Goal: Transaction & Acquisition: Purchase product/service

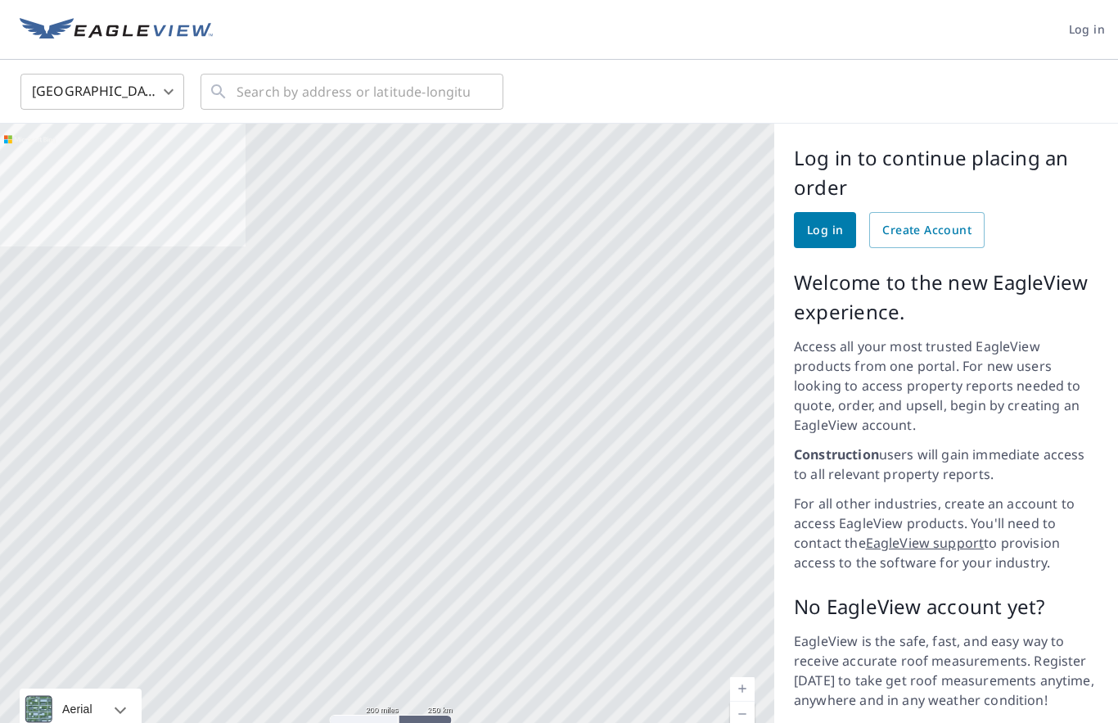
click at [812, 233] on span "Log in" at bounding box center [825, 230] width 36 height 20
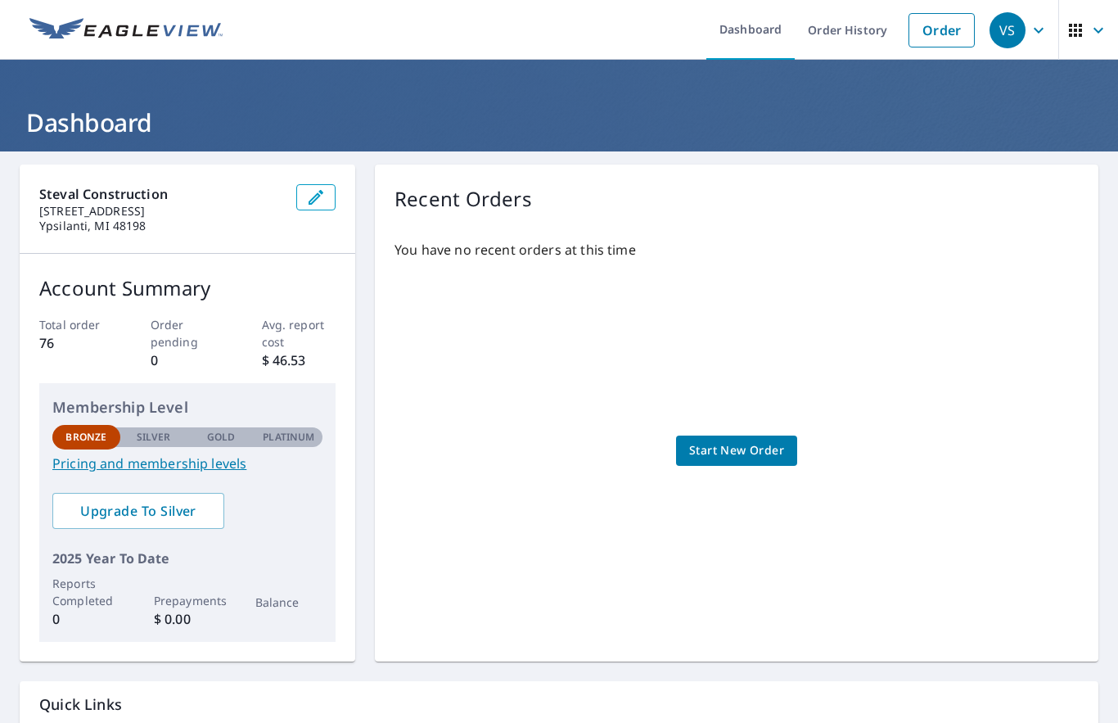
click at [758, 459] on span "Start New Order" at bounding box center [736, 451] width 95 height 20
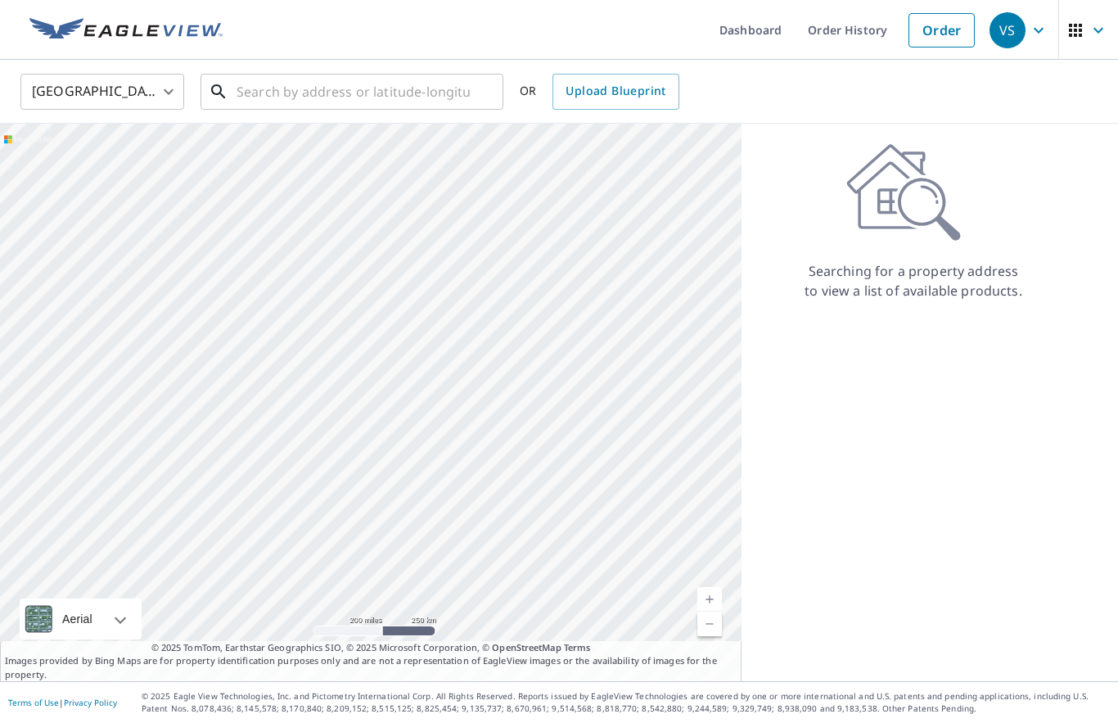
click at [237, 83] on input "text" at bounding box center [353, 92] width 233 height 46
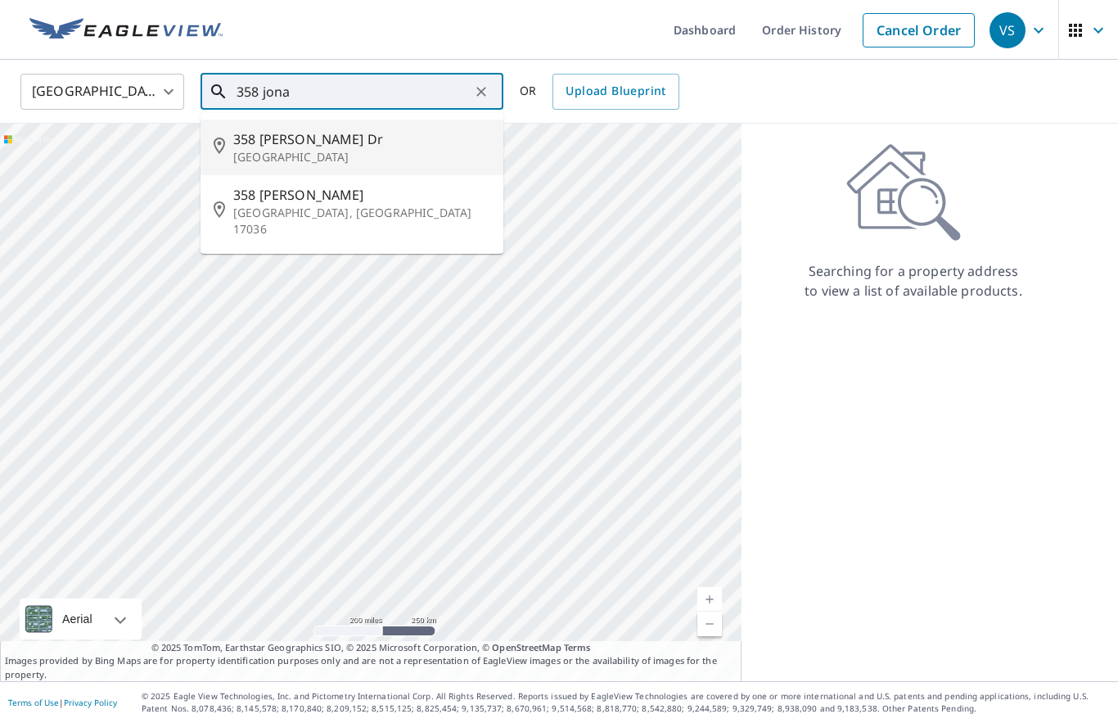
click at [301, 150] on p "Rochester, MI 48307" at bounding box center [361, 157] width 257 height 16
type input "[STREET_ADDRESS][PERSON_NAME][PERSON_NAME]"
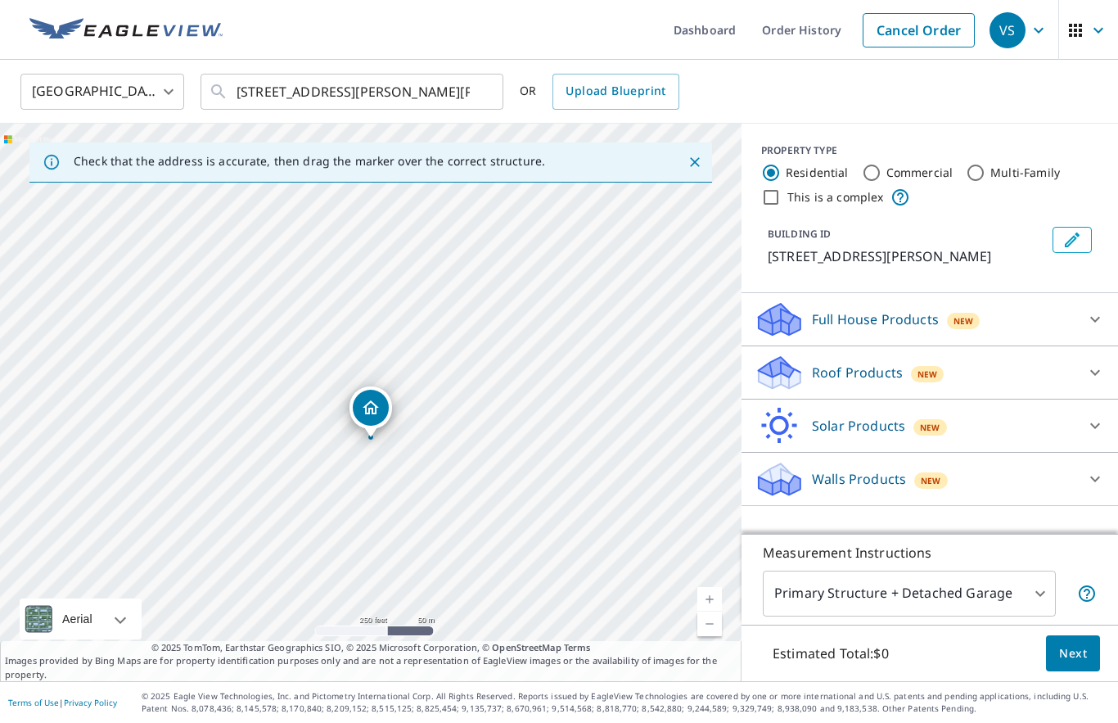
click at [867, 378] on p "Roof Products" at bounding box center [857, 373] width 91 height 20
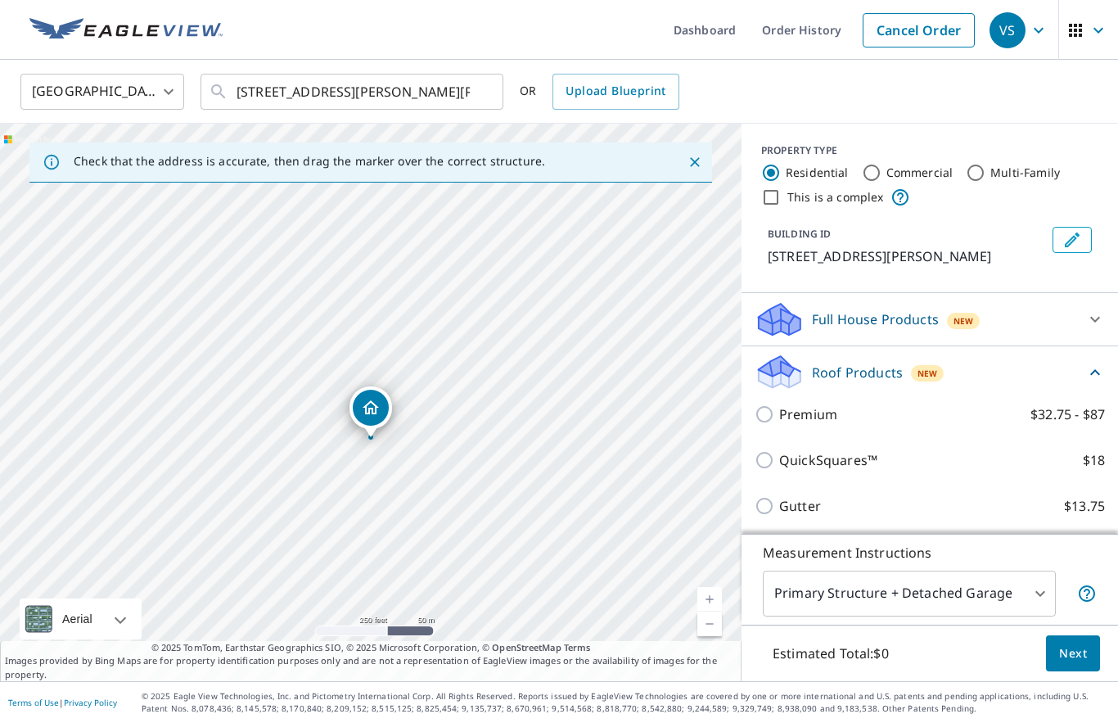
click at [766, 513] on input "Gutter $13.75" at bounding box center [767, 506] width 25 height 20
checkbox input "true"
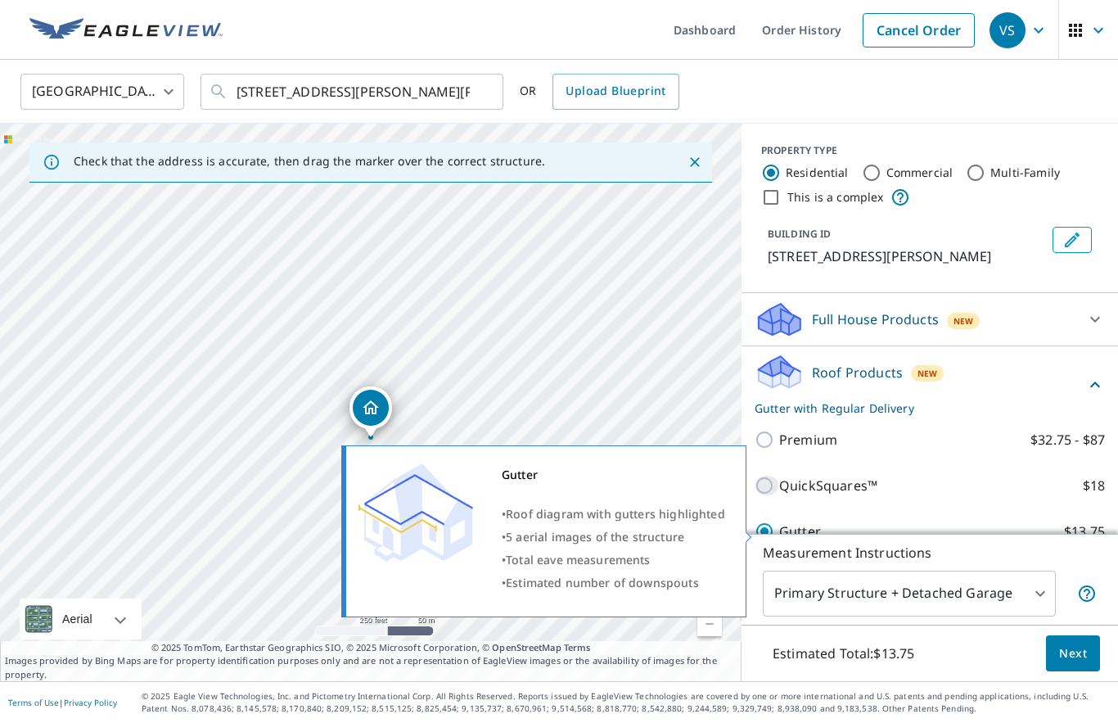
click at [758, 488] on input "QuickSquares™ $18" at bounding box center [767, 486] width 25 height 20
checkbox input "true"
checkbox input "false"
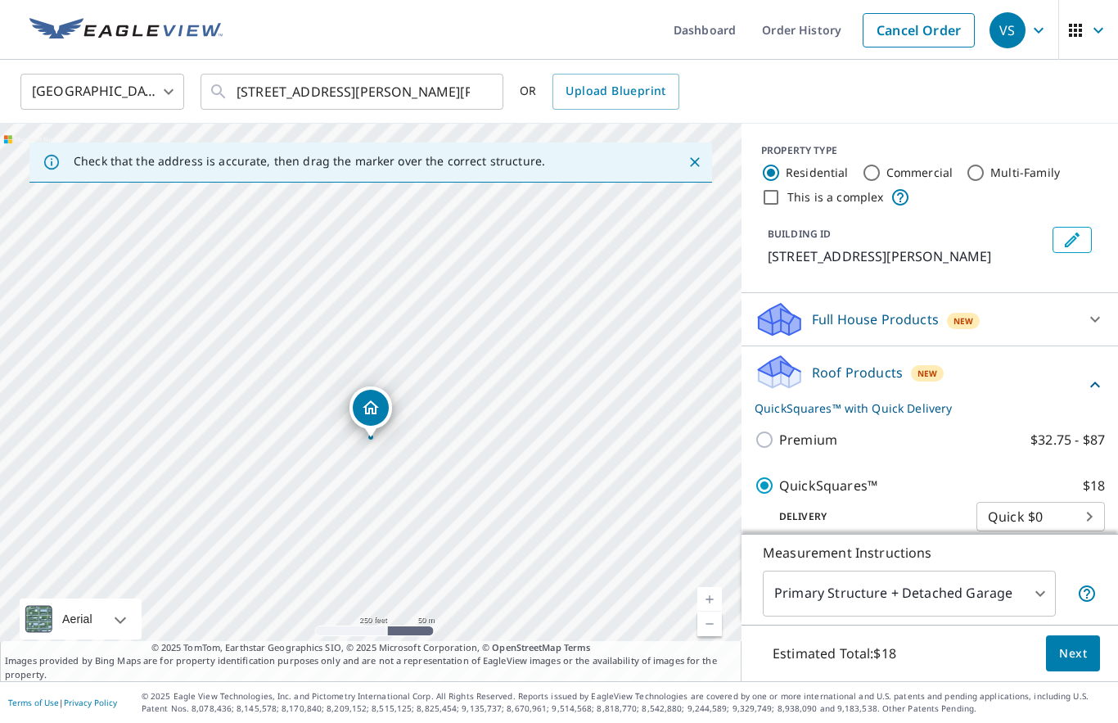
click at [770, 445] on input "Premium $32.75 - $87" at bounding box center [767, 440] width 25 height 20
checkbox input "true"
checkbox input "false"
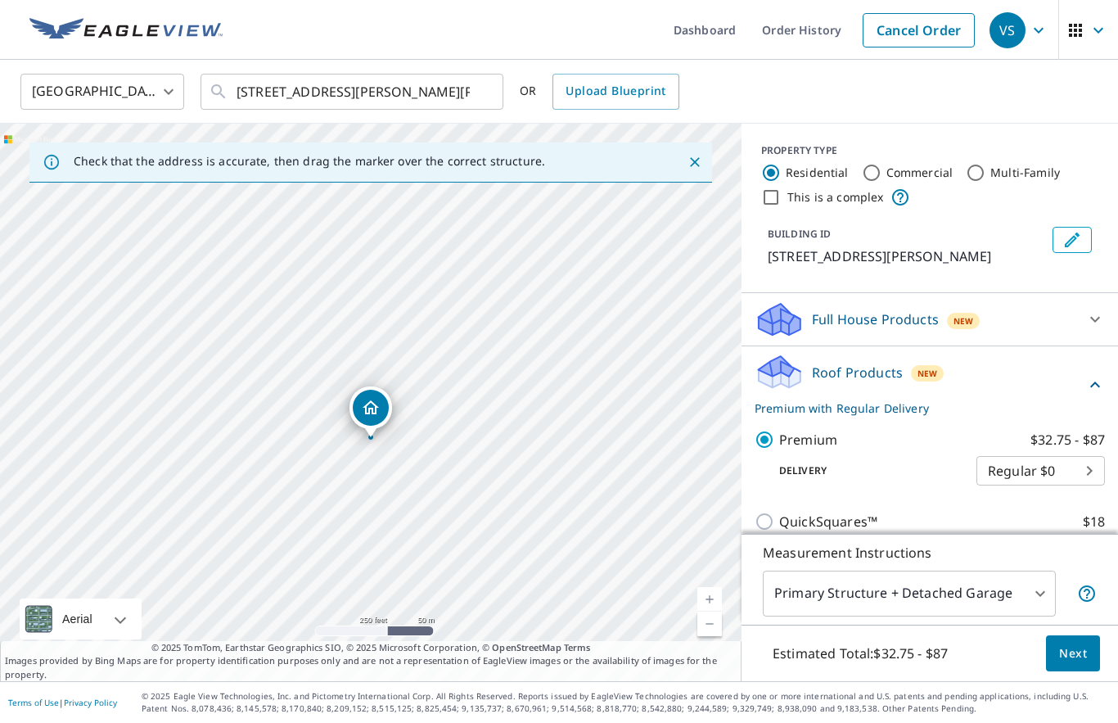
click at [770, 563] on input "Gutter $13.75" at bounding box center [767, 568] width 25 height 20
checkbox input "true"
click at [770, 444] on input "Premium $32.75 - $87" at bounding box center [767, 440] width 25 height 20
checkbox input "true"
checkbox input "false"
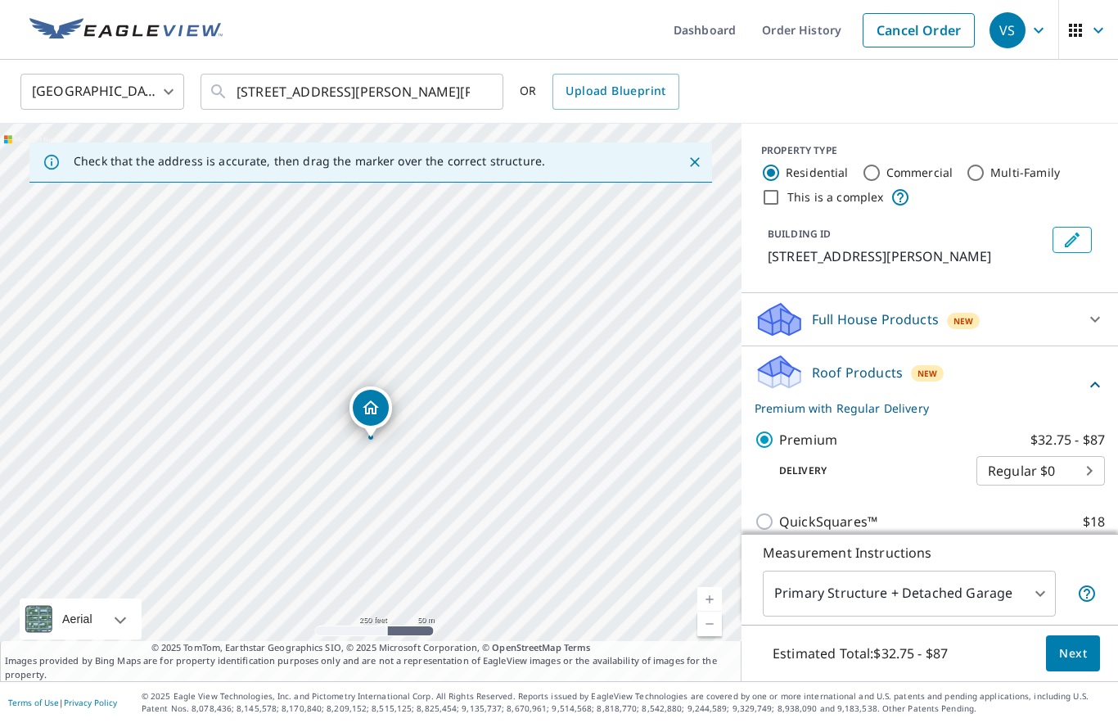
click at [1085, 310] on div at bounding box center [1095, 319] width 39 height 39
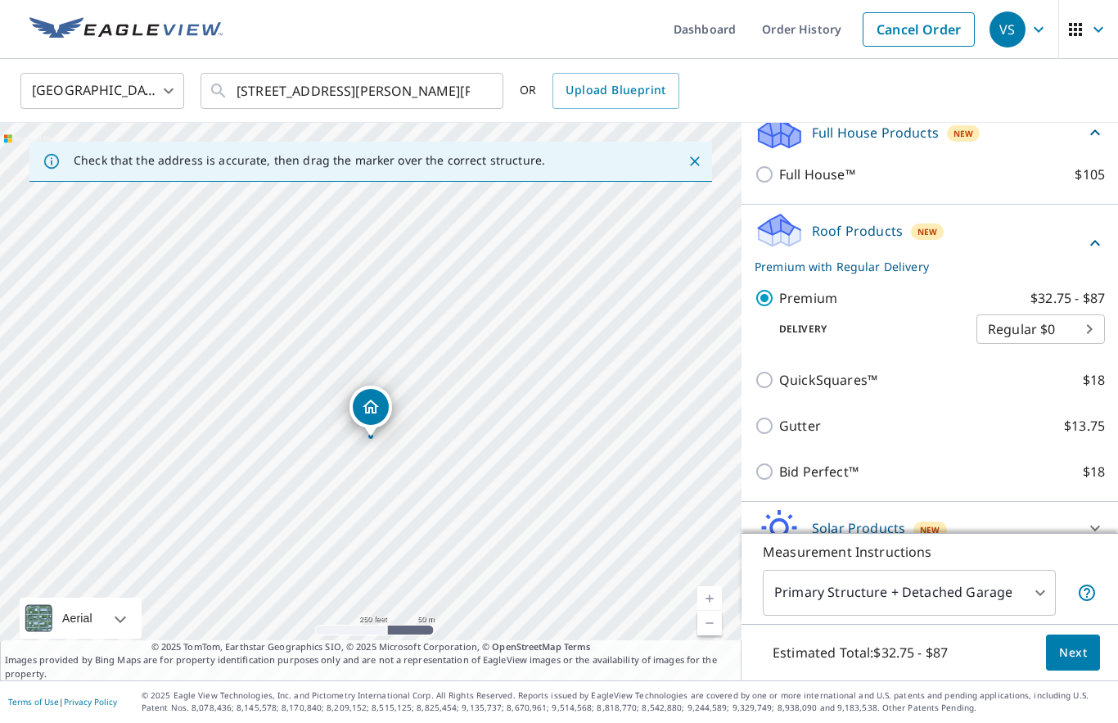
scroll to position [75, 0]
click at [759, 371] on input "QuickSquares™ $18" at bounding box center [767, 381] width 25 height 20
checkbox input "true"
checkbox input "false"
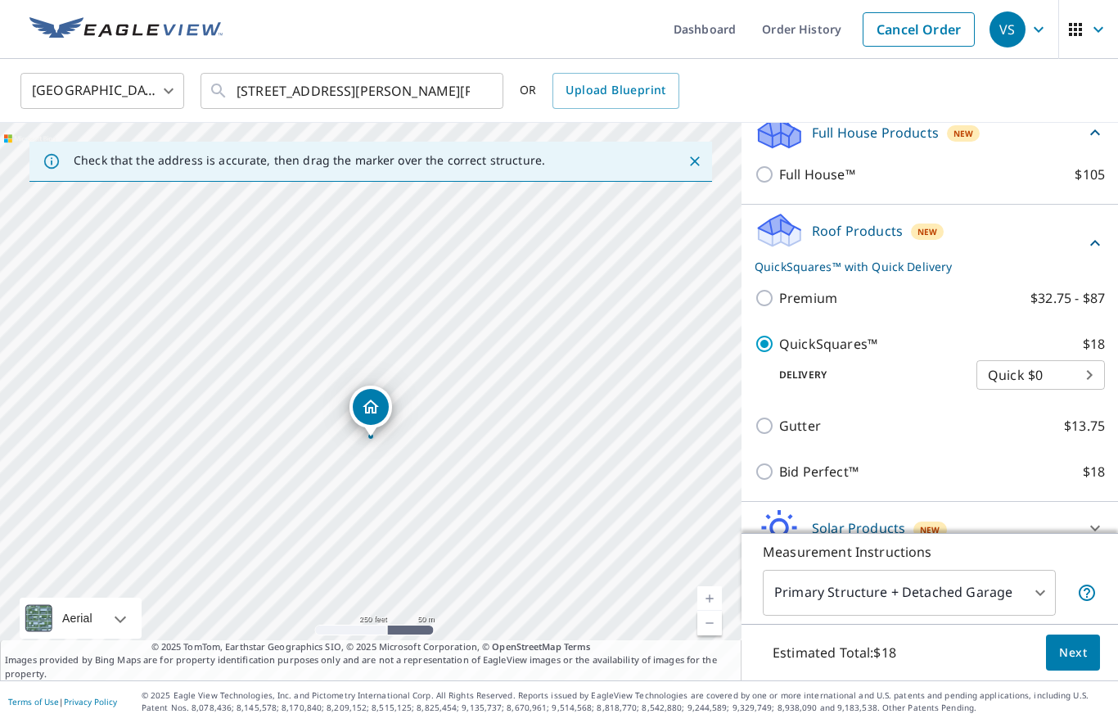
click at [1086, 303] on body "VS VS Dashboard Order History Cancel Order VS United States US ​ 358 Jonathan D…" at bounding box center [559, 361] width 1118 height 723
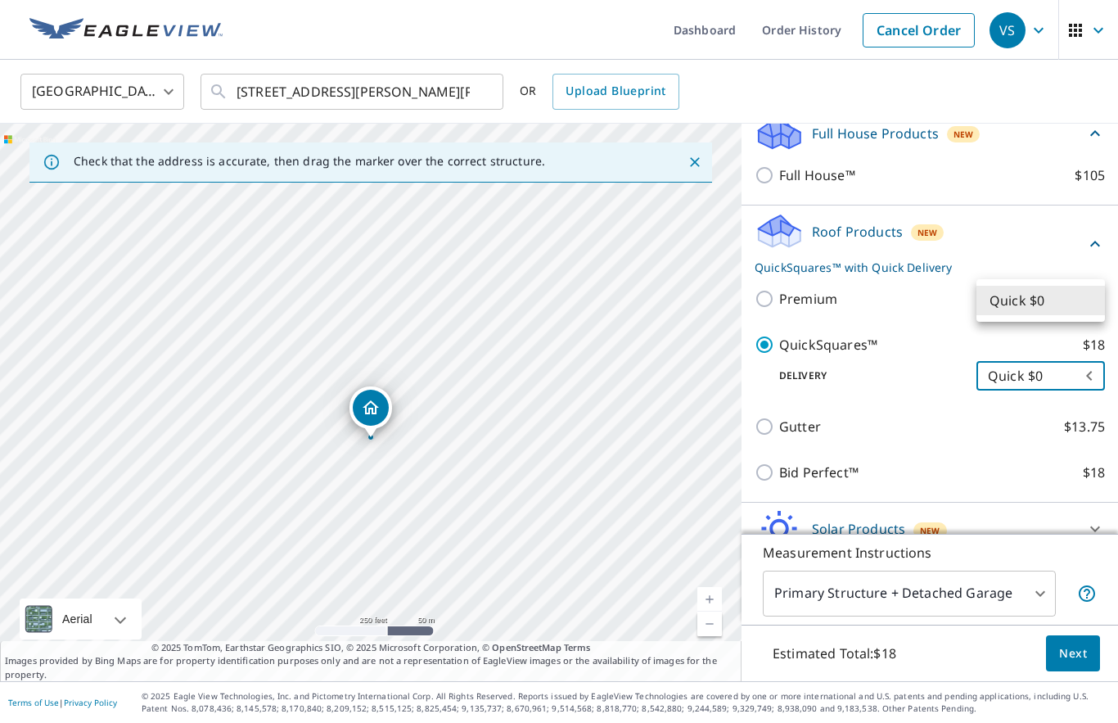
click at [1015, 344] on div at bounding box center [559, 361] width 1118 height 723
click at [1081, 653] on span "Next" at bounding box center [1074, 654] width 28 height 20
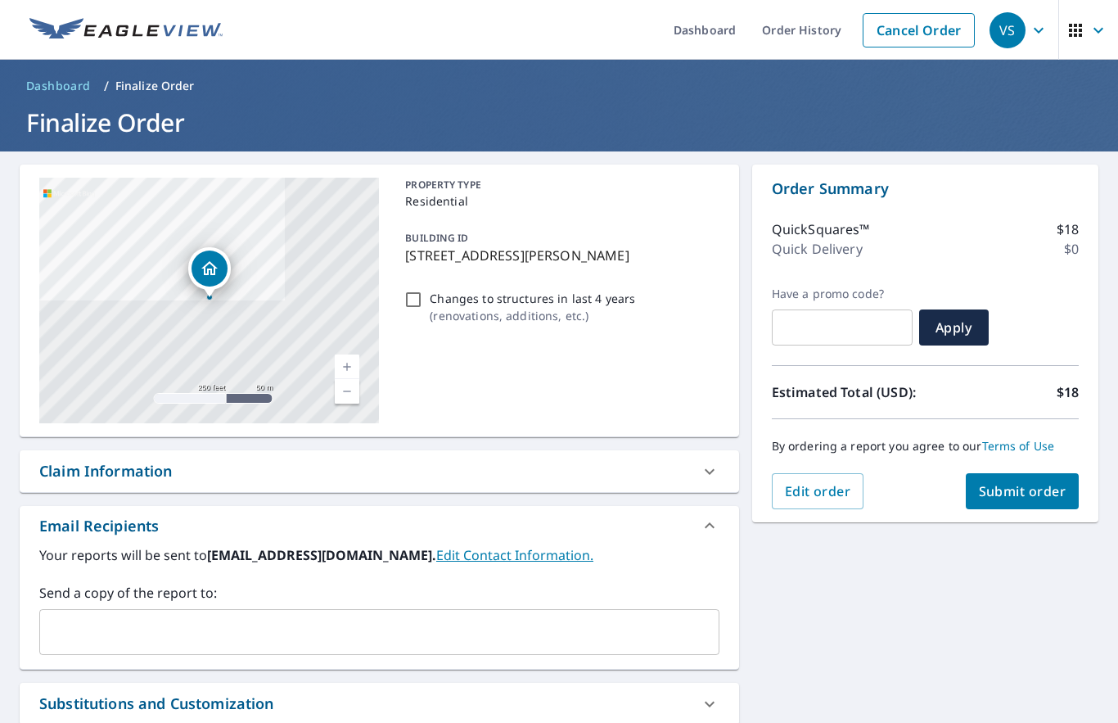
click at [1042, 482] on span "Submit order" at bounding box center [1023, 491] width 88 height 18
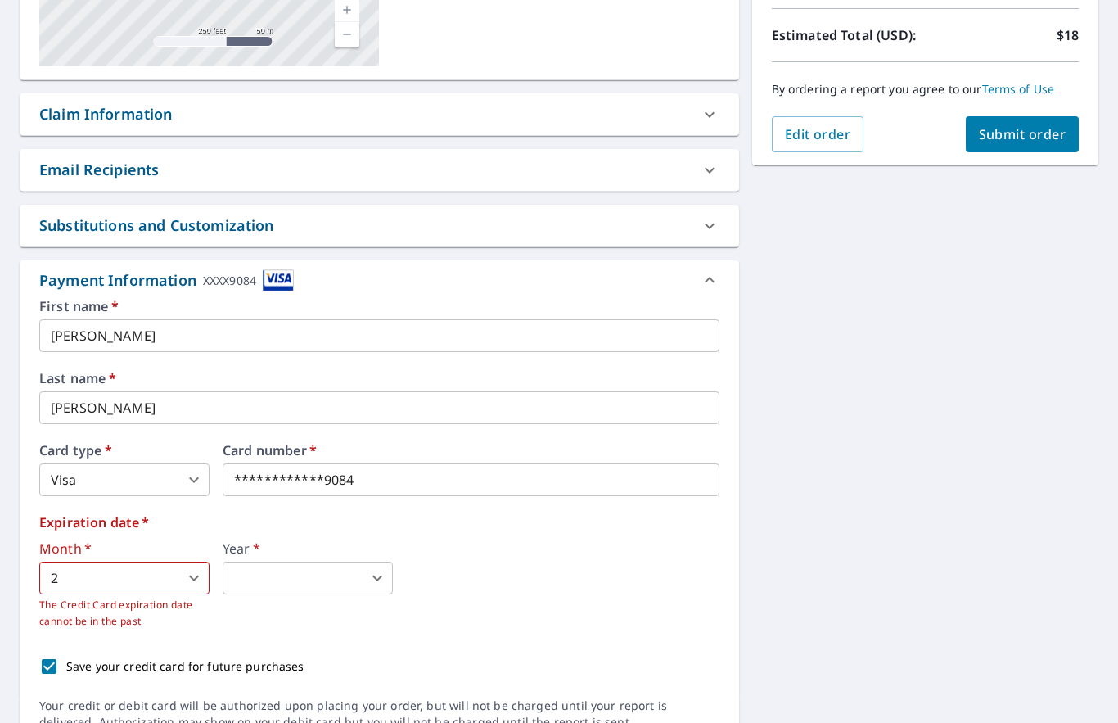
scroll to position [356, 0]
click at [110, 320] on input "Galina" at bounding box center [379, 336] width 680 height 33
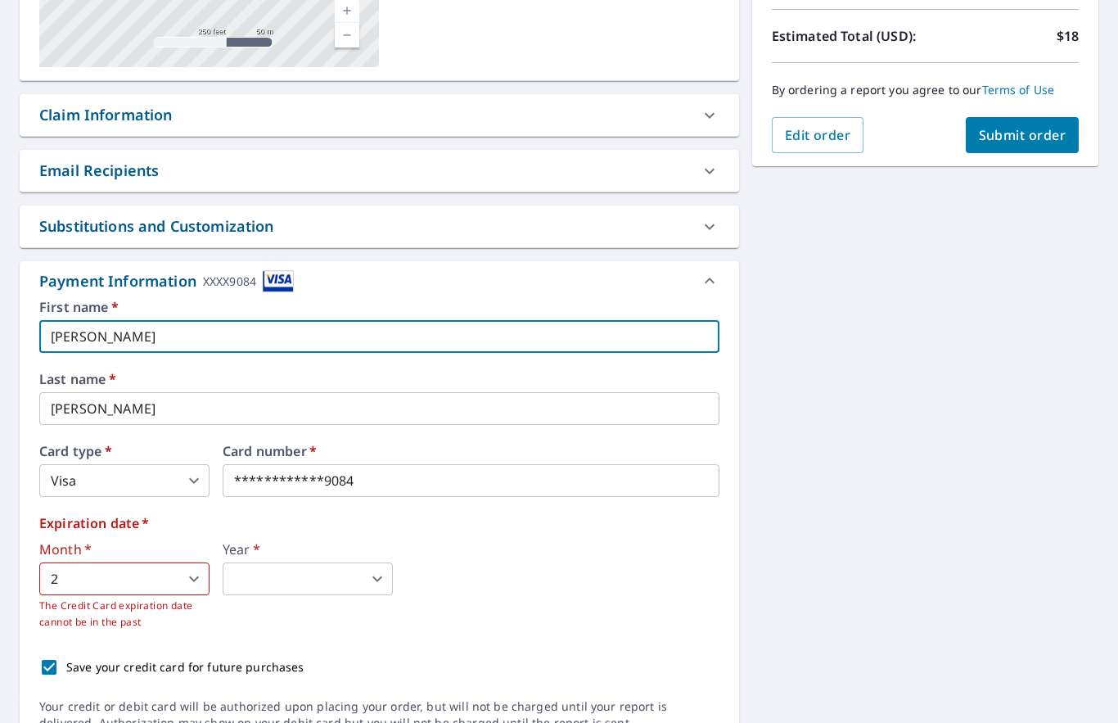
scroll to position [75, 0]
type input "G"
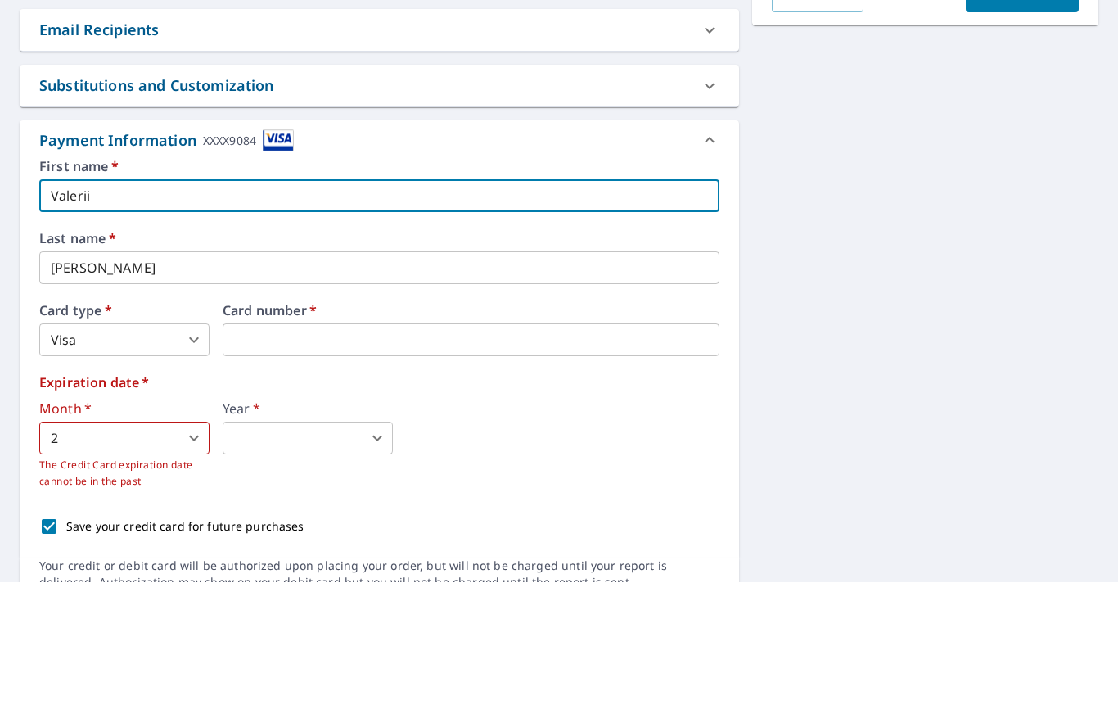
type input "Valerii"
click at [98, 392] on input "Lomakin" at bounding box center [379, 408] width 680 height 33
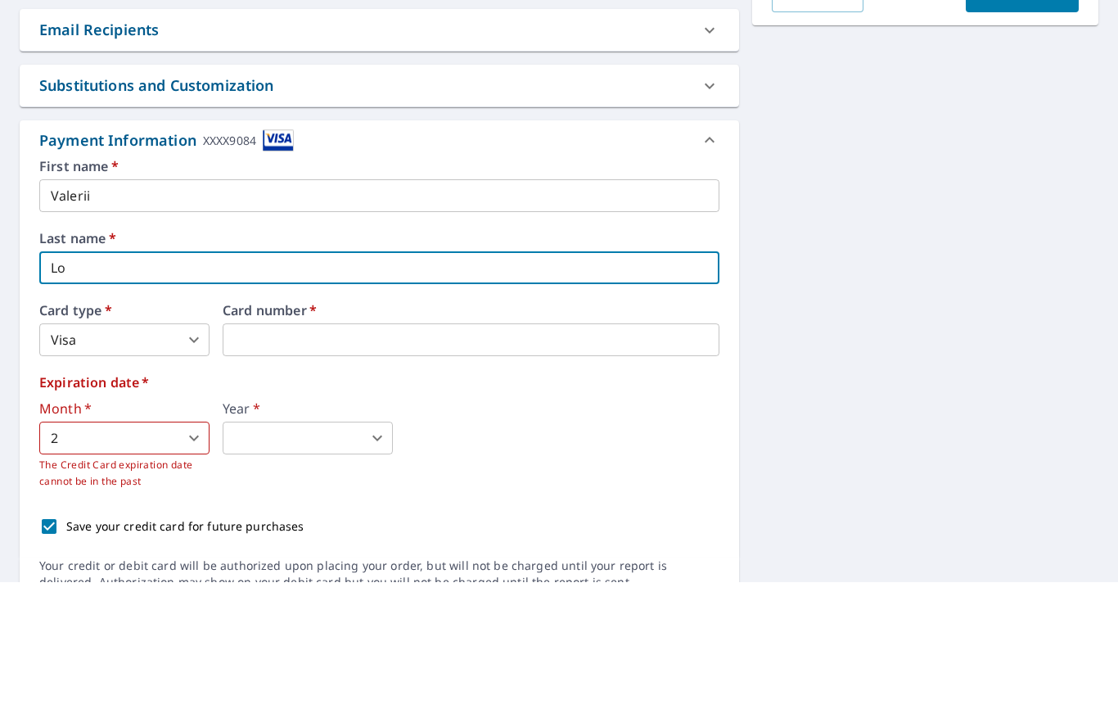
type input "L"
type input "Stepanov"
click at [295, 464] on iframe at bounding box center [471, 480] width 497 height 33
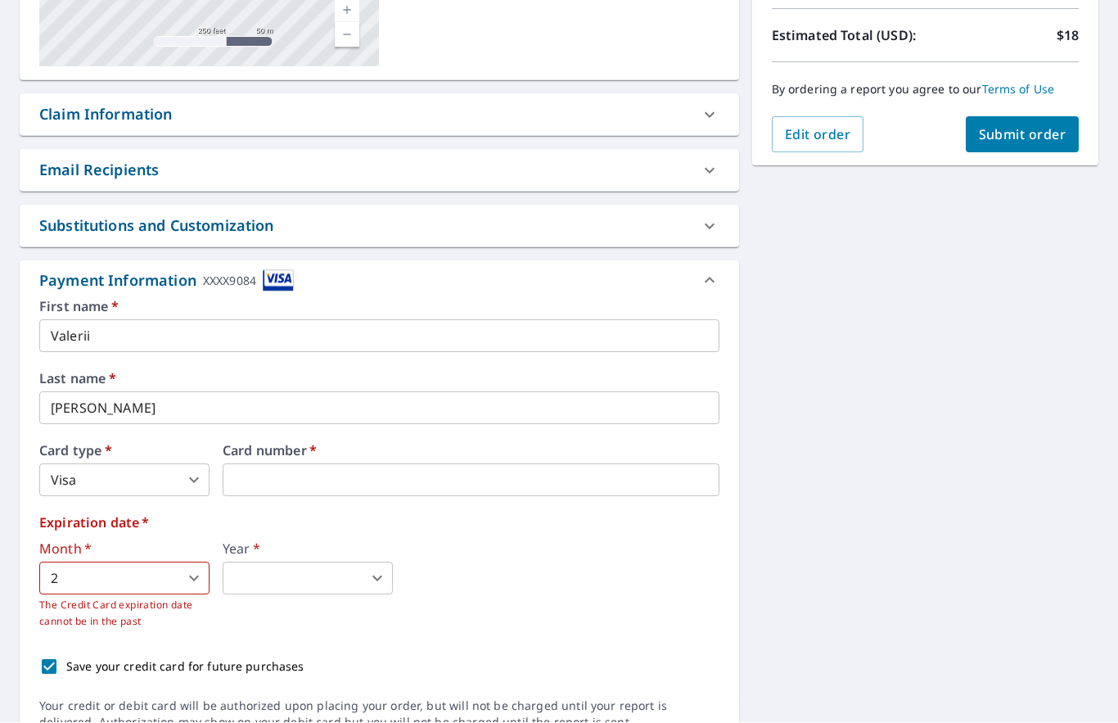
click at [305, 464] on iframe at bounding box center [471, 480] width 497 height 33
click at [255, 464] on iframe at bounding box center [471, 480] width 497 height 33
click at [281, 464] on iframe at bounding box center [471, 480] width 497 height 33
click at [246, 464] on iframe at bounding box center [471, 480] width 497 height 33
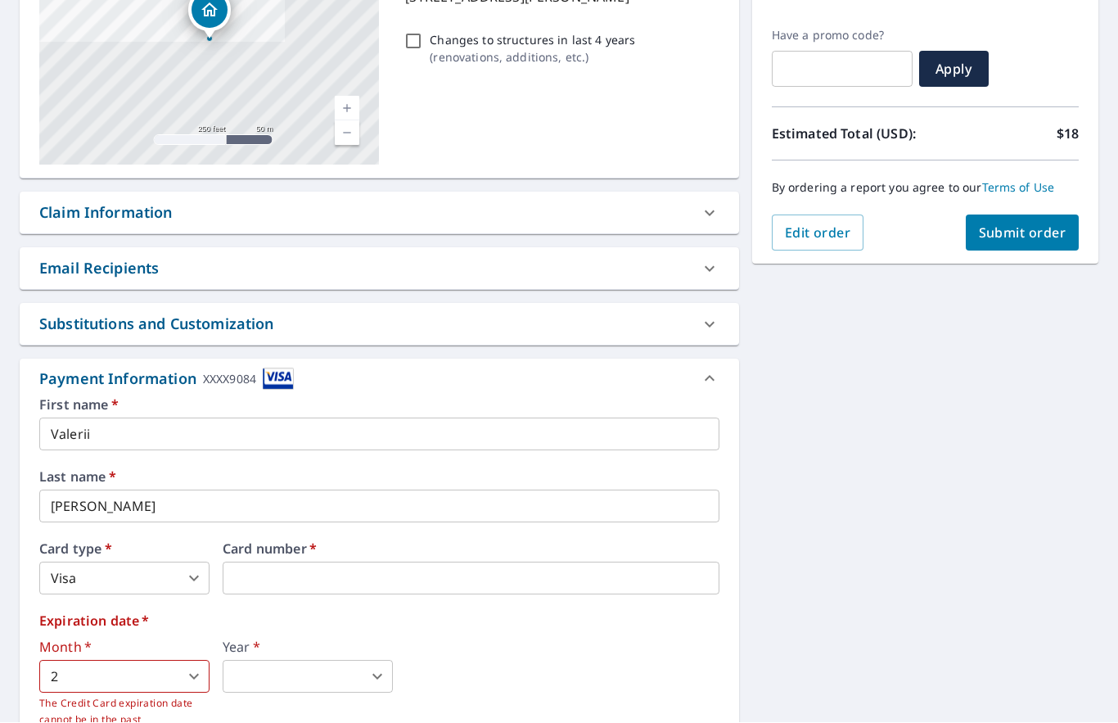
scroll to position [276, 0]
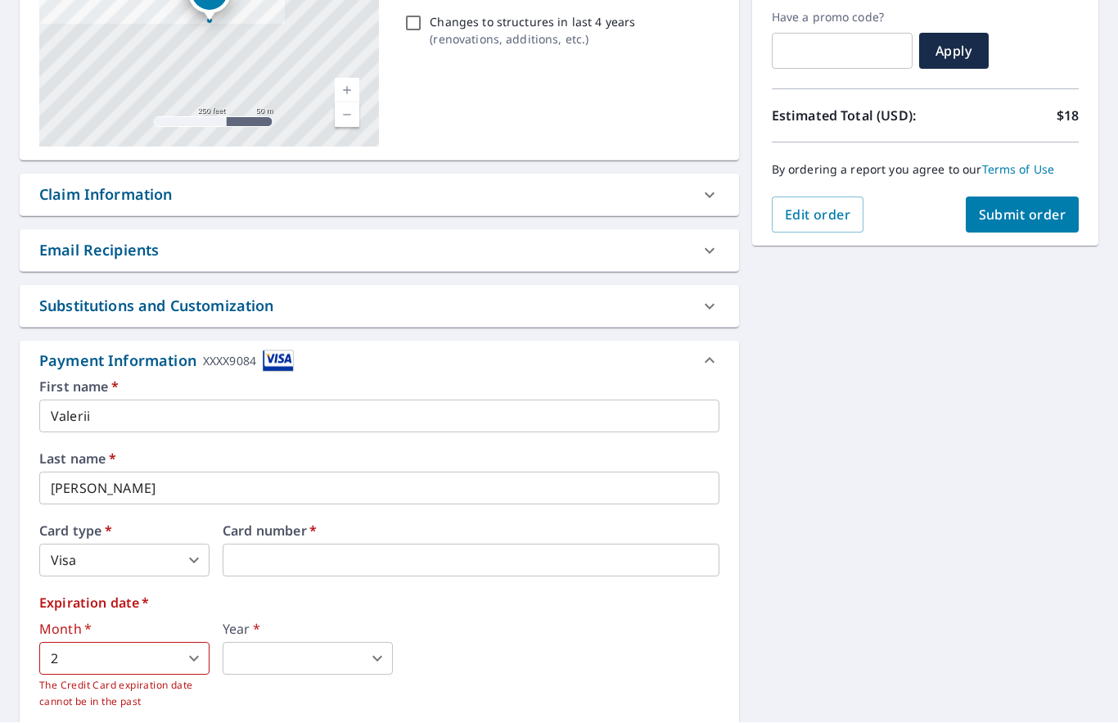
click at [256, 545] on iframe at bounding box center [471, 561] width 497 height 33
click at [282, 545] on iframe at bounding box center [471, 561] width 497 height 33
click at [256, 545] on iframe at bounding box center [471, 561] width 497 height 33
click at [170, 472] on input "Stepanov" at bounding box center [379, 488] width 680 height 33
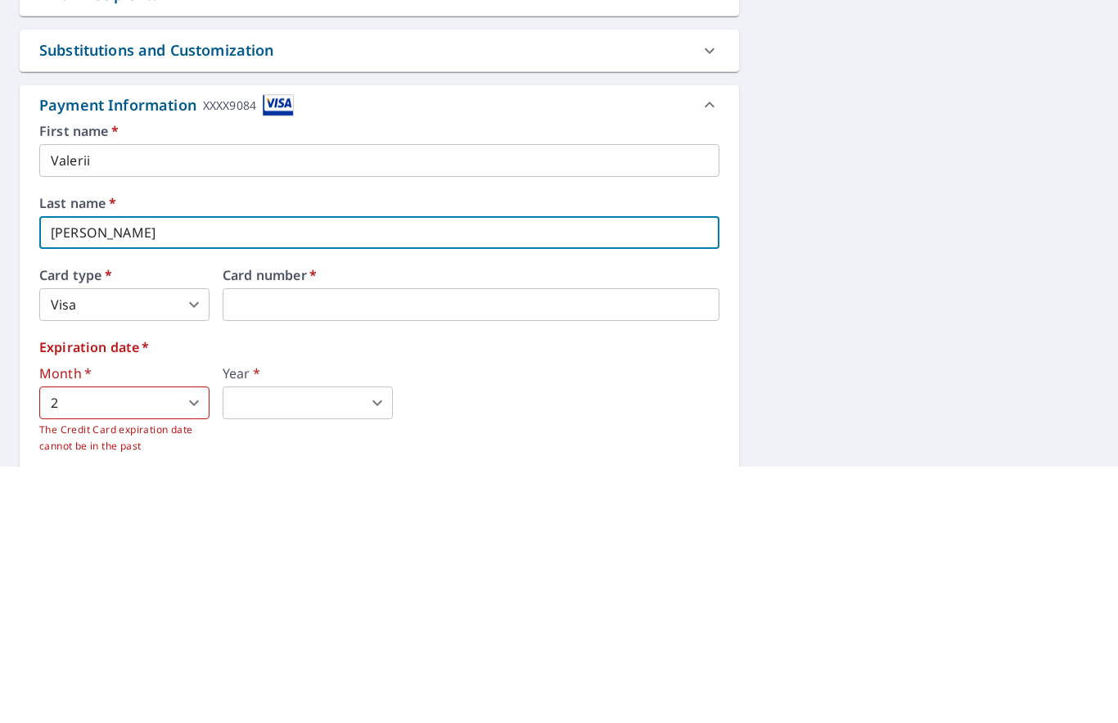
click at [253, 545] on iframe at bounding box center [471, 561] width 497 height 33
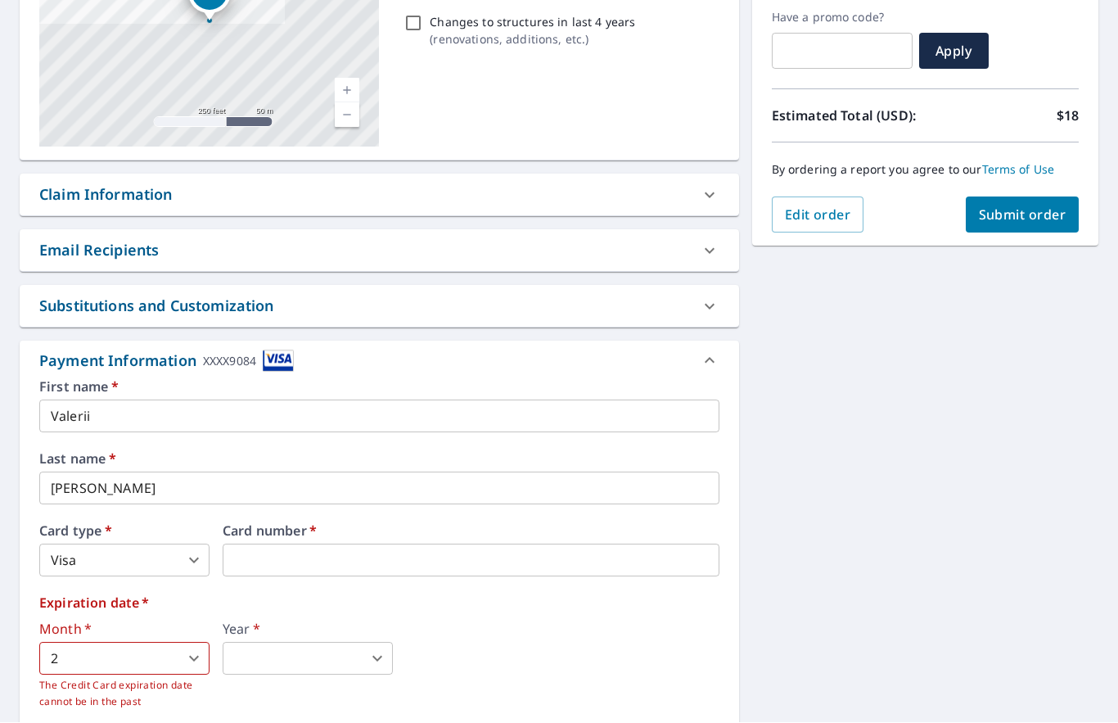
click at [188, 489] on body "VS VS Dashboard Order History Cancel Order VS Dashboard / Finalize Order Finali…" at bounding box center [559, 361] width 1118 height 723
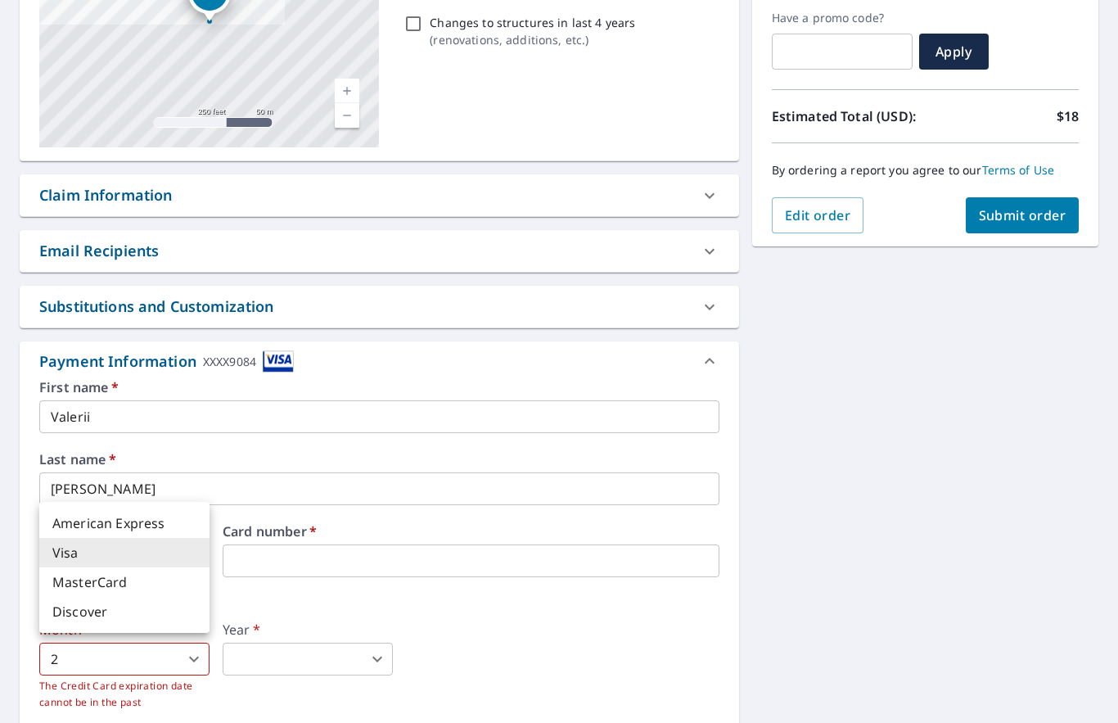
click at [60, 591] on li "MasterCard" at bounding box center [124, 581] width 170 height 29
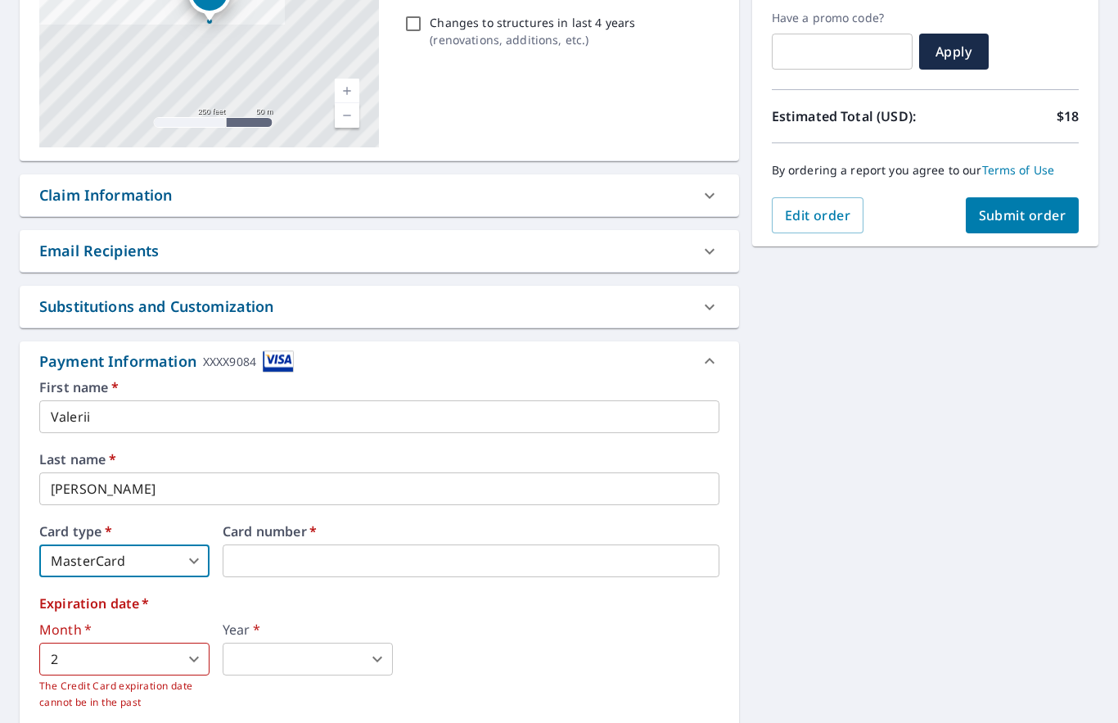
click at [187, 483] on body "VS VS Dashboard Order History Cancel Order VS Dashboard / Finalize Order Finali…" at bounding box center [559, 361] width 1118 height 723
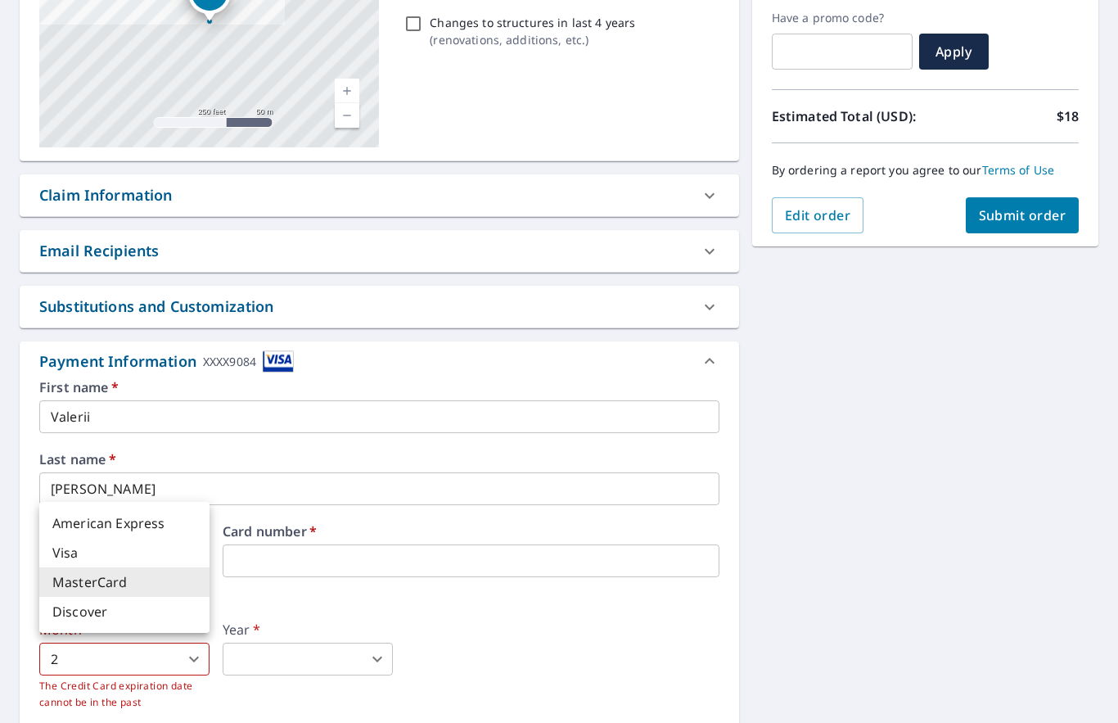
click at [61, 546] on li "Visa" at bounding box center [124, 552] width 170 height 29
type input "2"
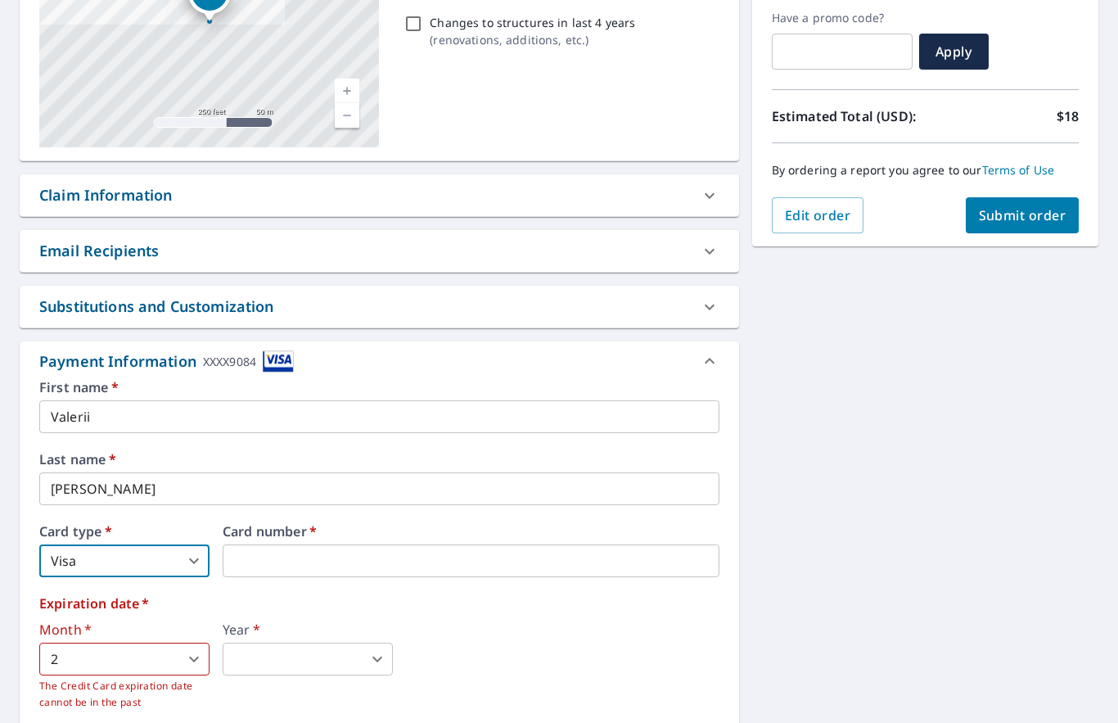
click at [191, 590] on body "VS VS Dashboard Order History Cancel Order VS Dashboard / Finalize Order Finali…" at bounding box center [559, 361] width 1118 height 723
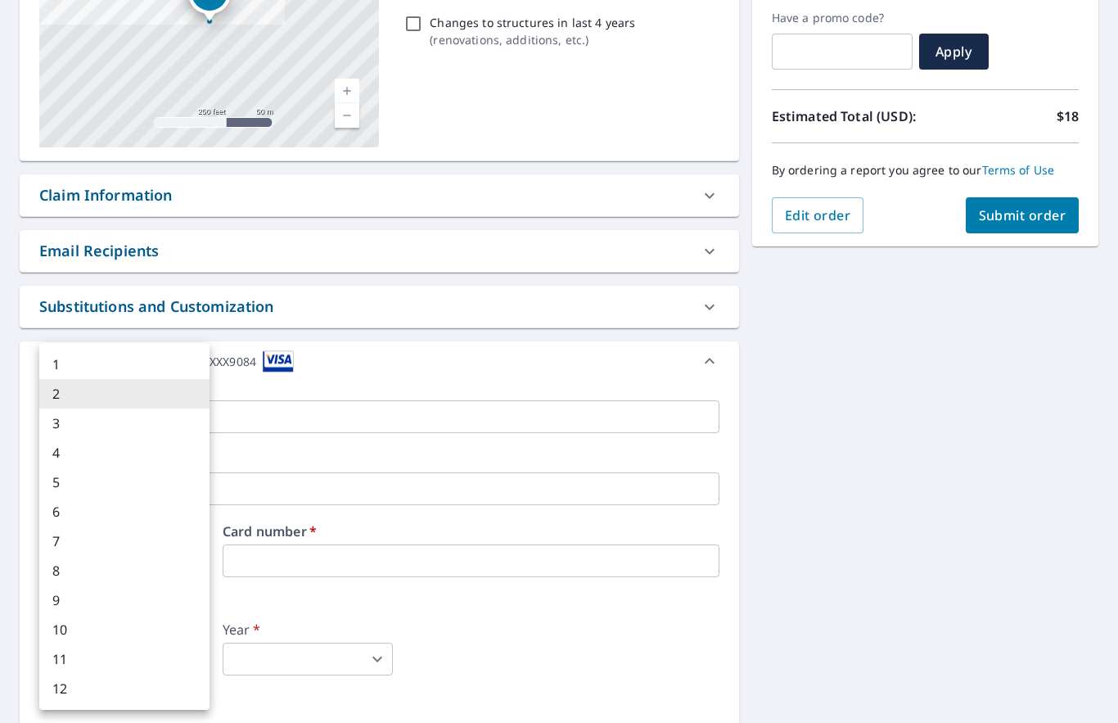
click at [72, 426] on li "3" at bounding box center [124, 423] width 170 height 29
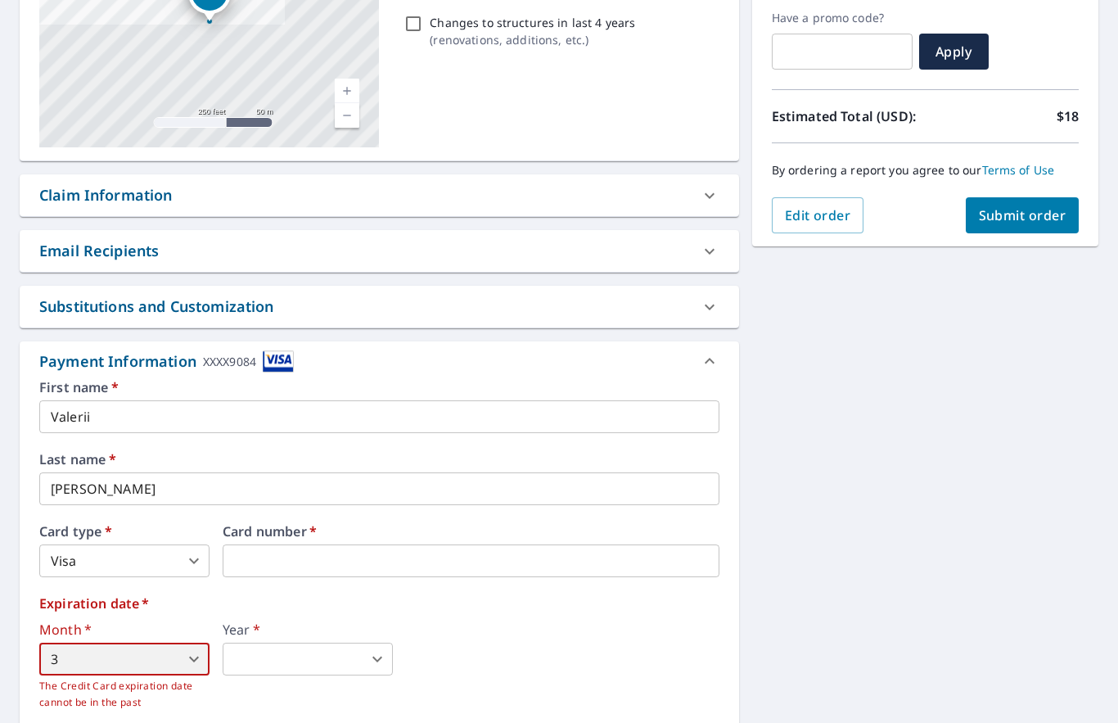
type input "3"
click at [328, 576] on body "VS VS Dashboard Order History Cancel Order VS Dashboard / Finalize Order Finali…" at bounding box center [559, 361] width 1118 height 723
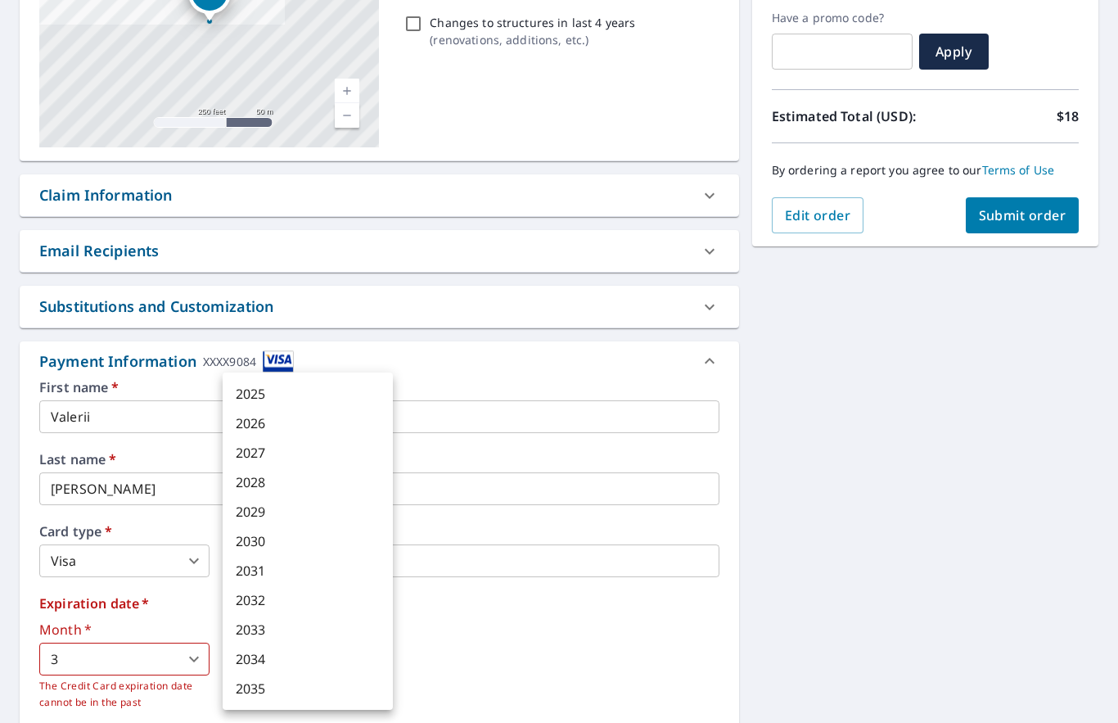
click at [264, 454] on li "2027" at bounding box center [308, 452] width 170 height 29
type input "2027"
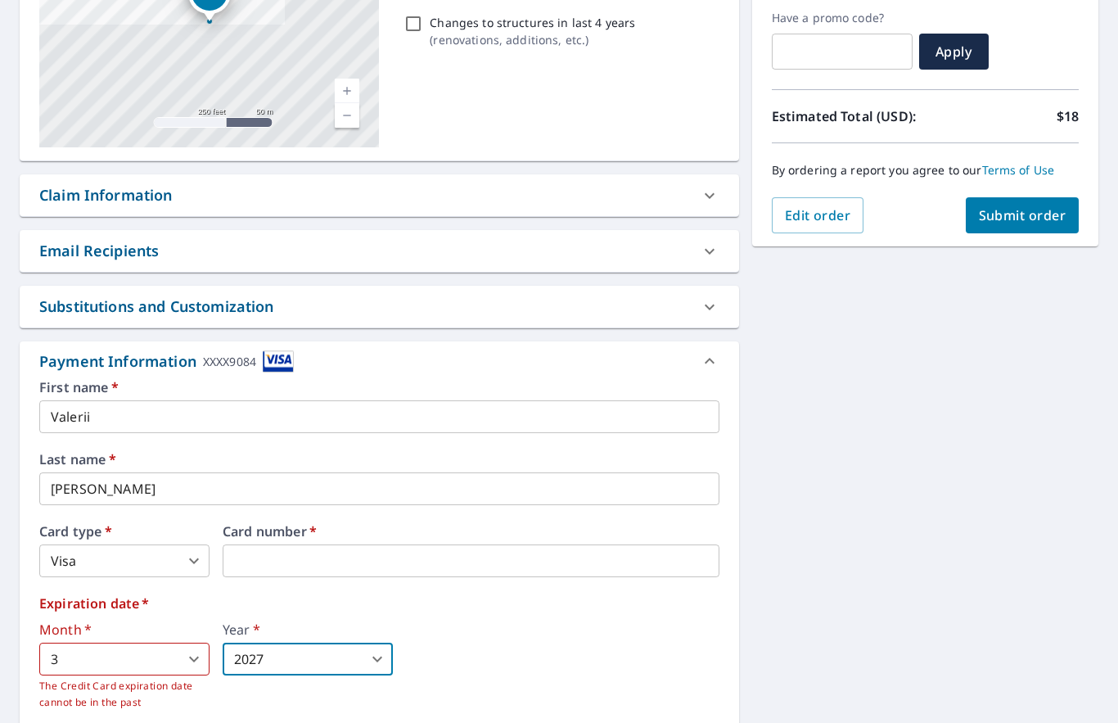
click at [254, 545] on iframe at bounding box center [471, 561] width 497 height 33
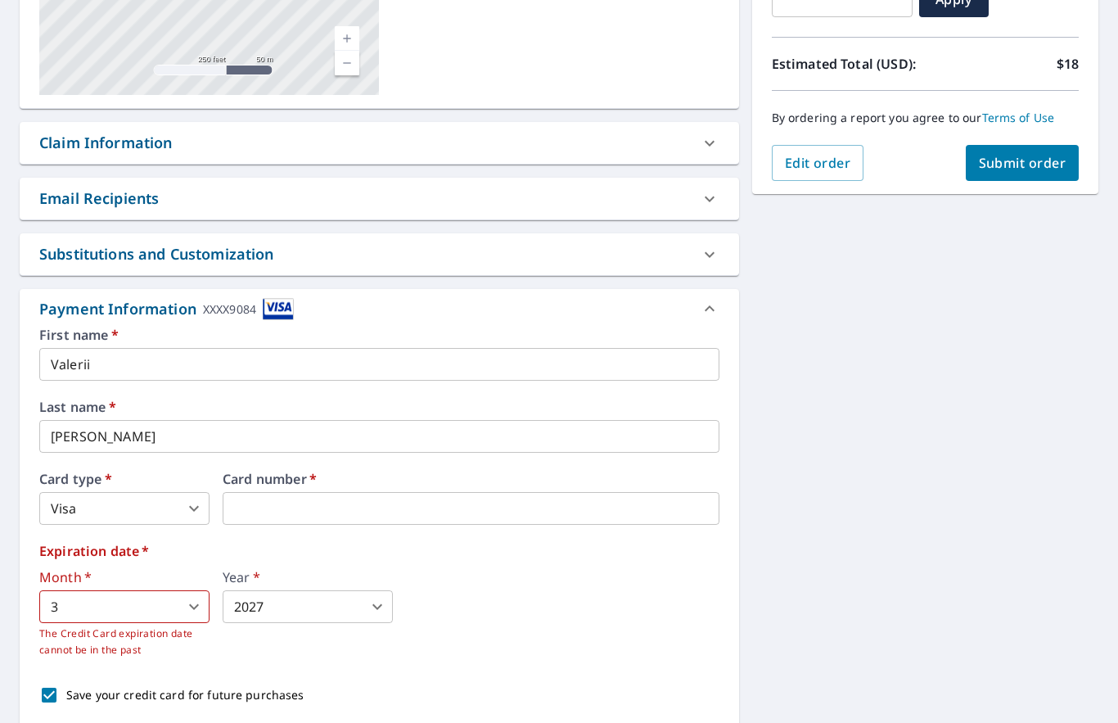
scroll to position [323, 0]
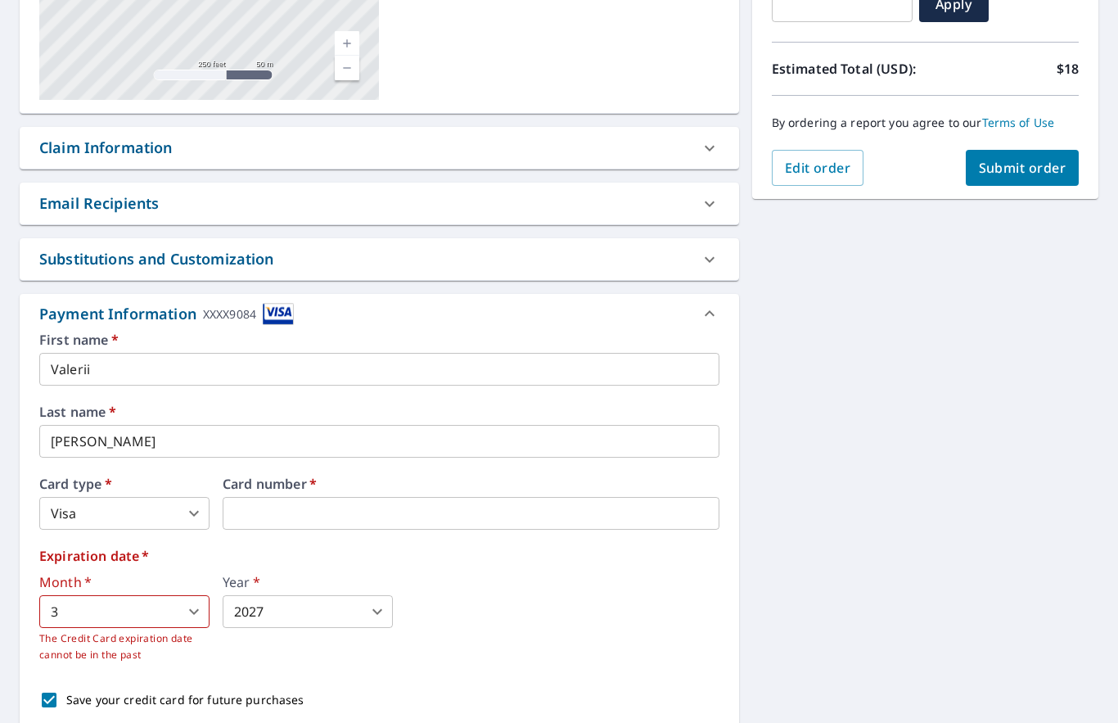
click at [256, 303] on div "XXXX9084" at bounding box center [229, 314] width 53 height 22
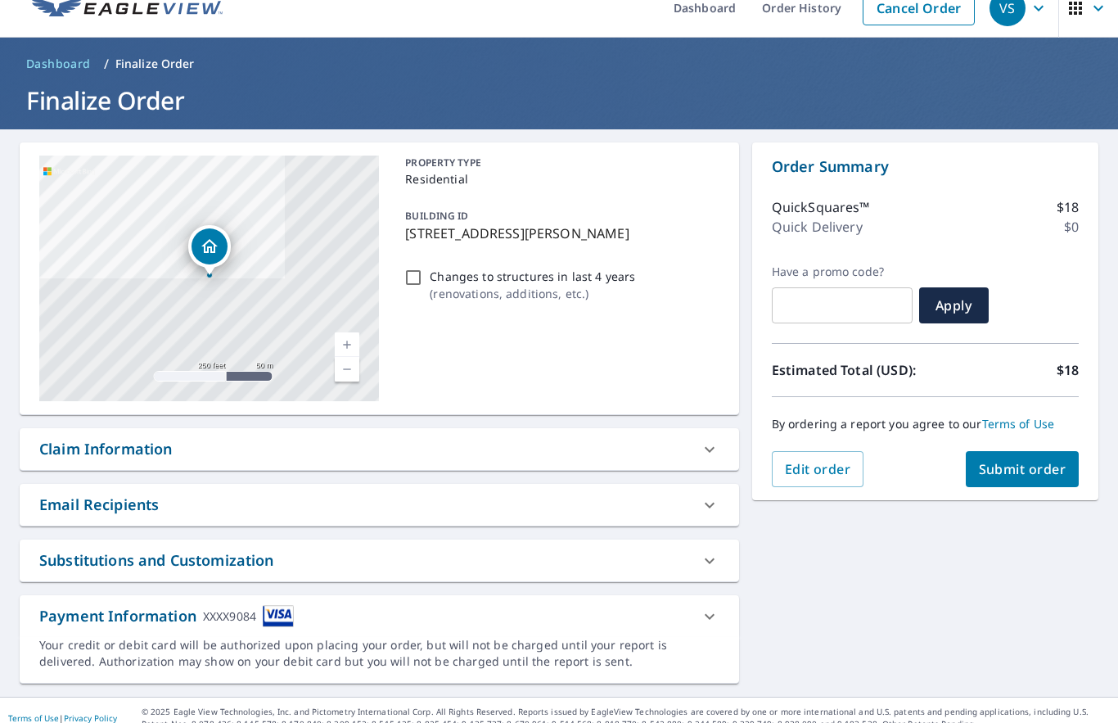
scroll to position [0, 0]
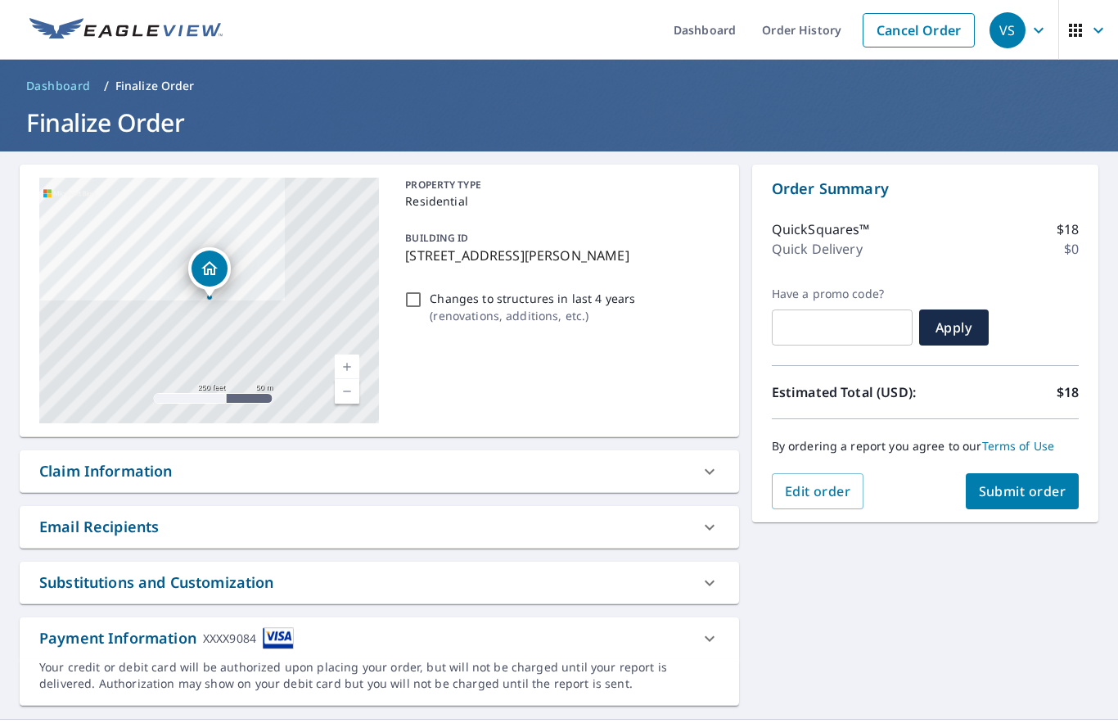
click at [714, 629] on icon at bounding box center [710, 639] width 20 height 20
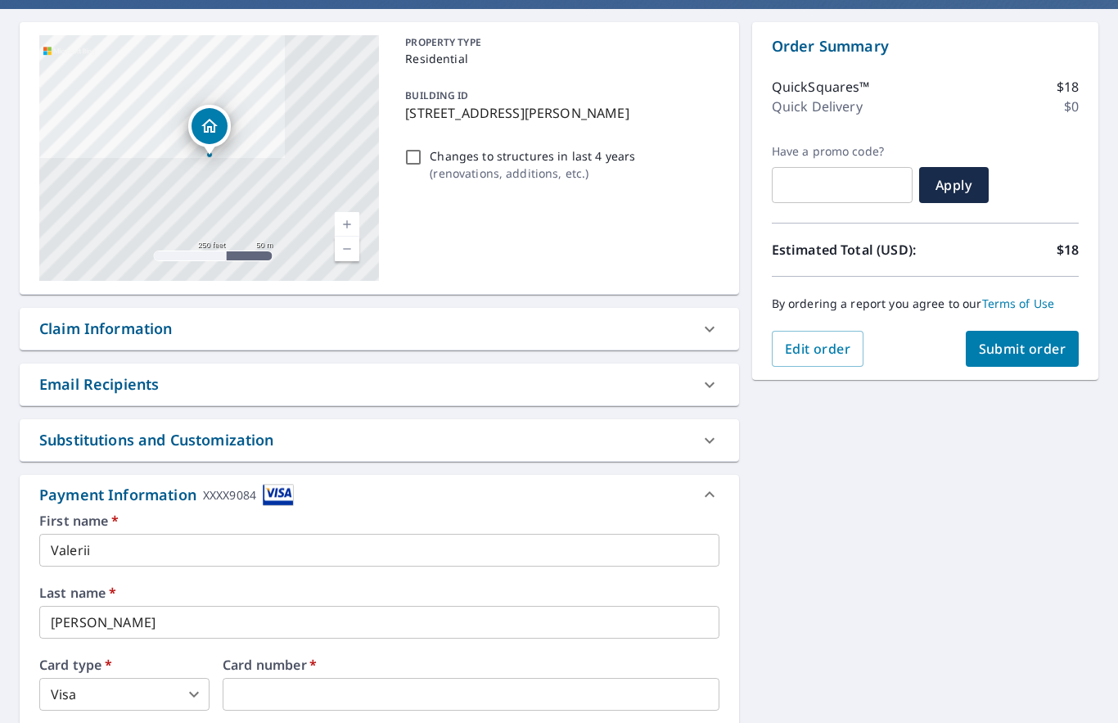
scroll to position [143, 0]
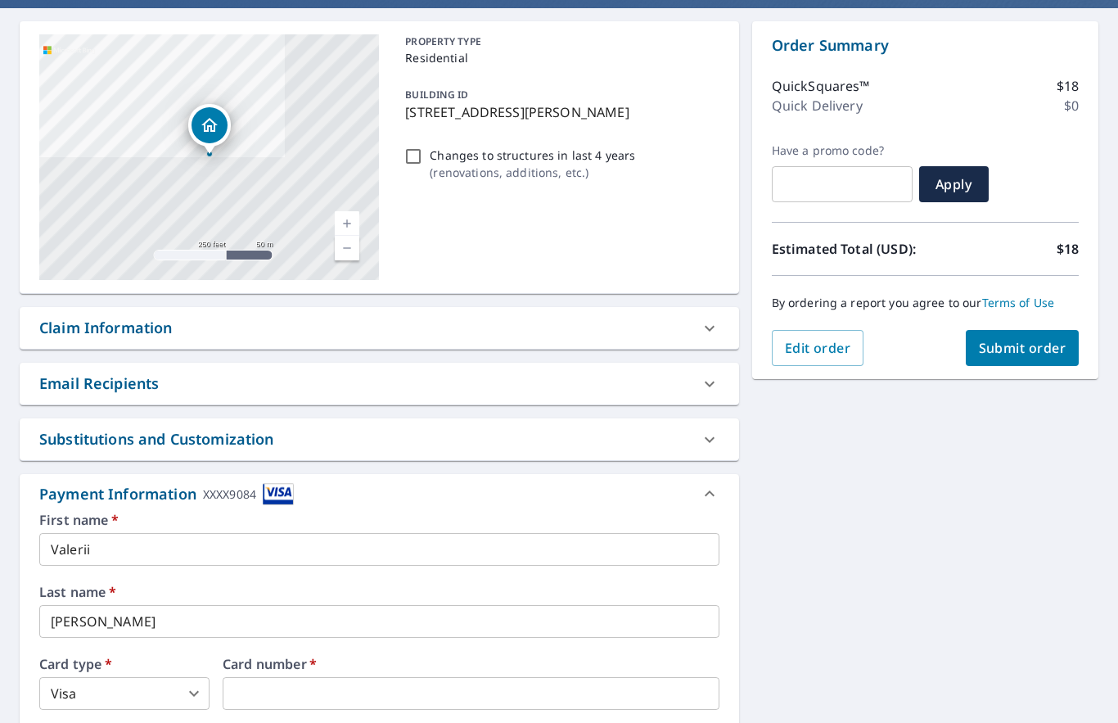
click at [267, 483] on img at bounding box center [278, 494] width 31 height 22
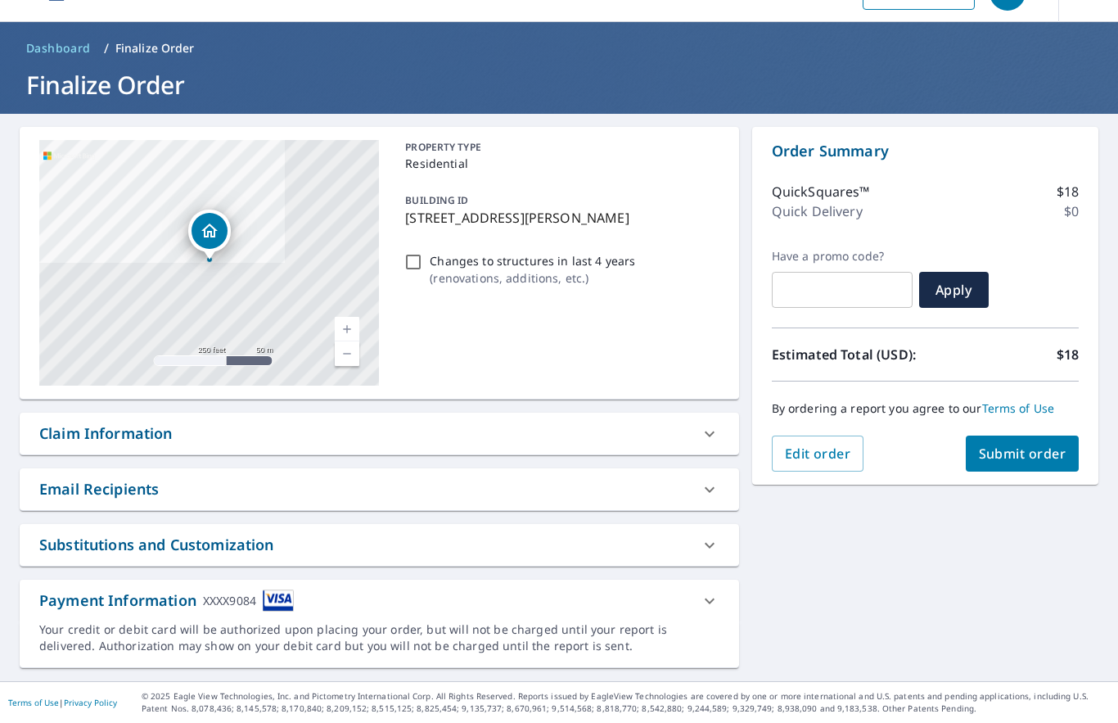
scroll to position [0, 0]
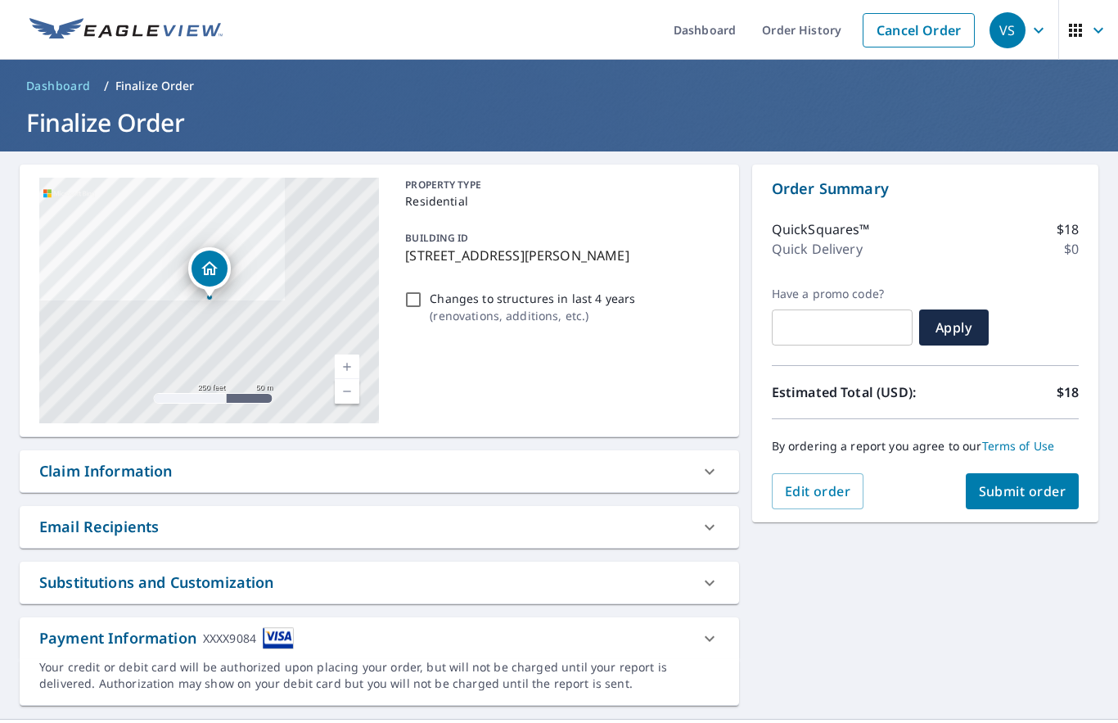
click at [703, 619] on div at bounding box center [709, 638] width 39 height 39
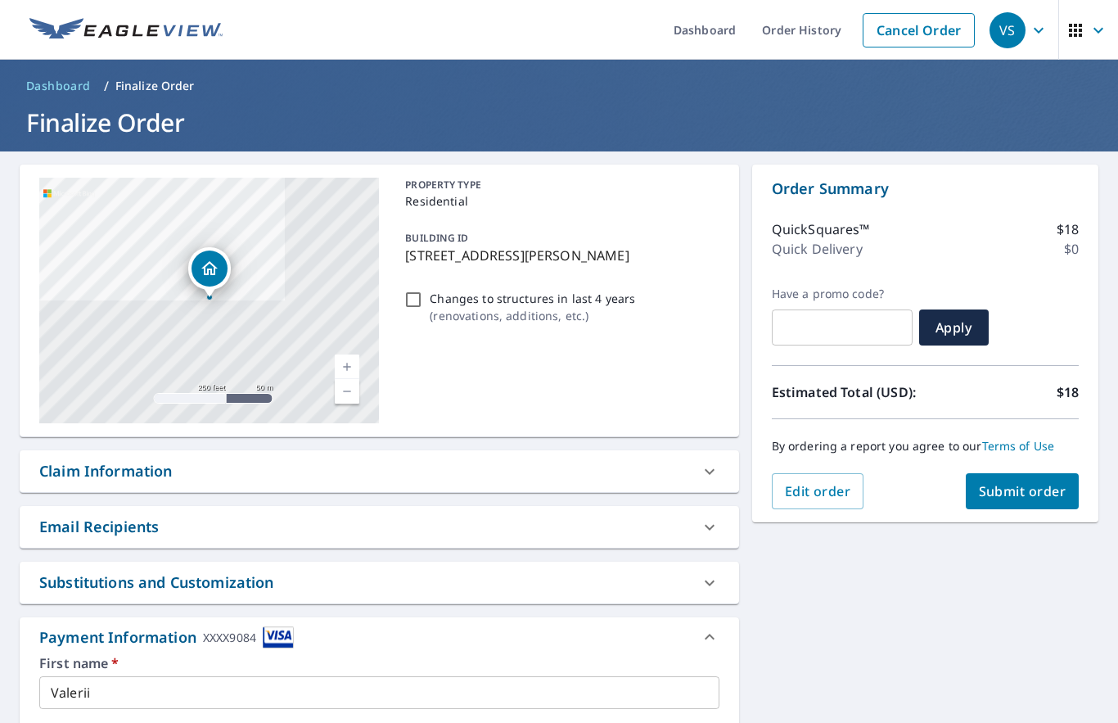
scroll to position [1, 0]
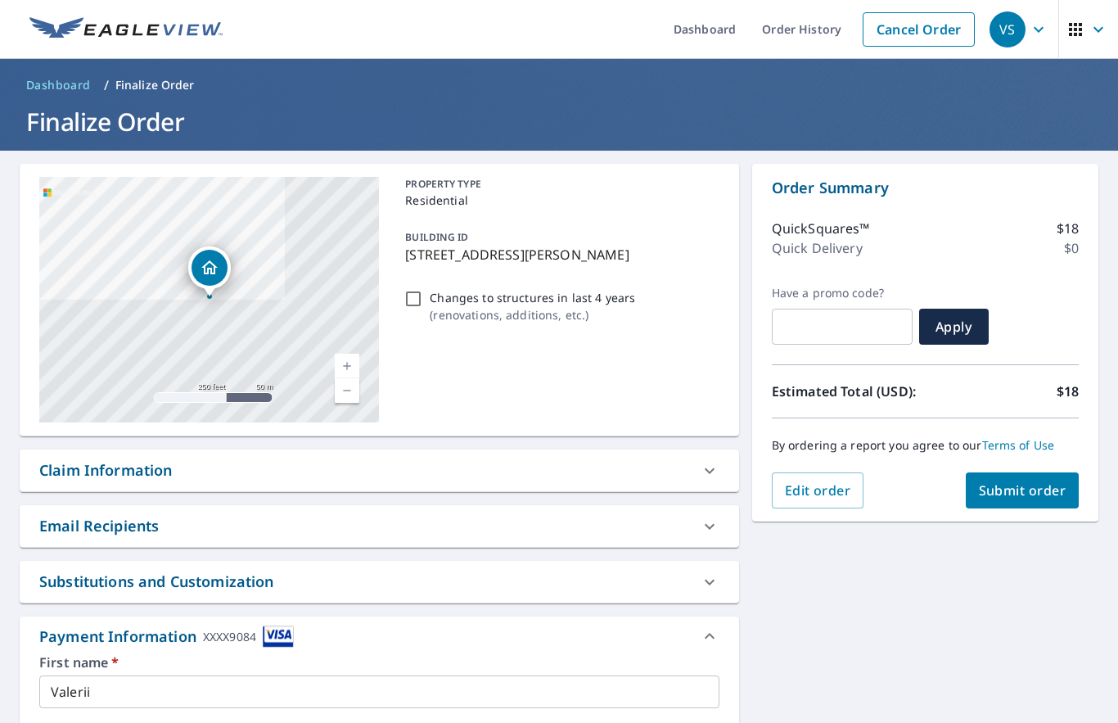
click at [1043, 24] on icon "button" at bounding box center [1039, 30] width 20 height 20
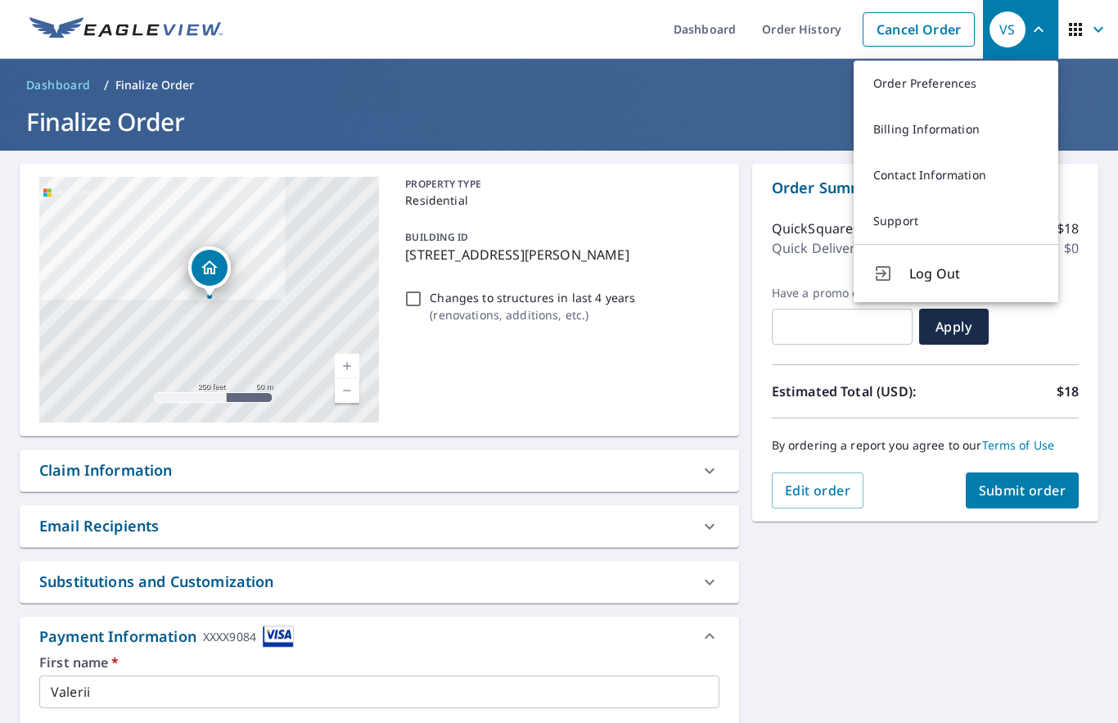
click at [928, 177] on link "Contact Information" at bounding box center [956, 175] width 205 height 46
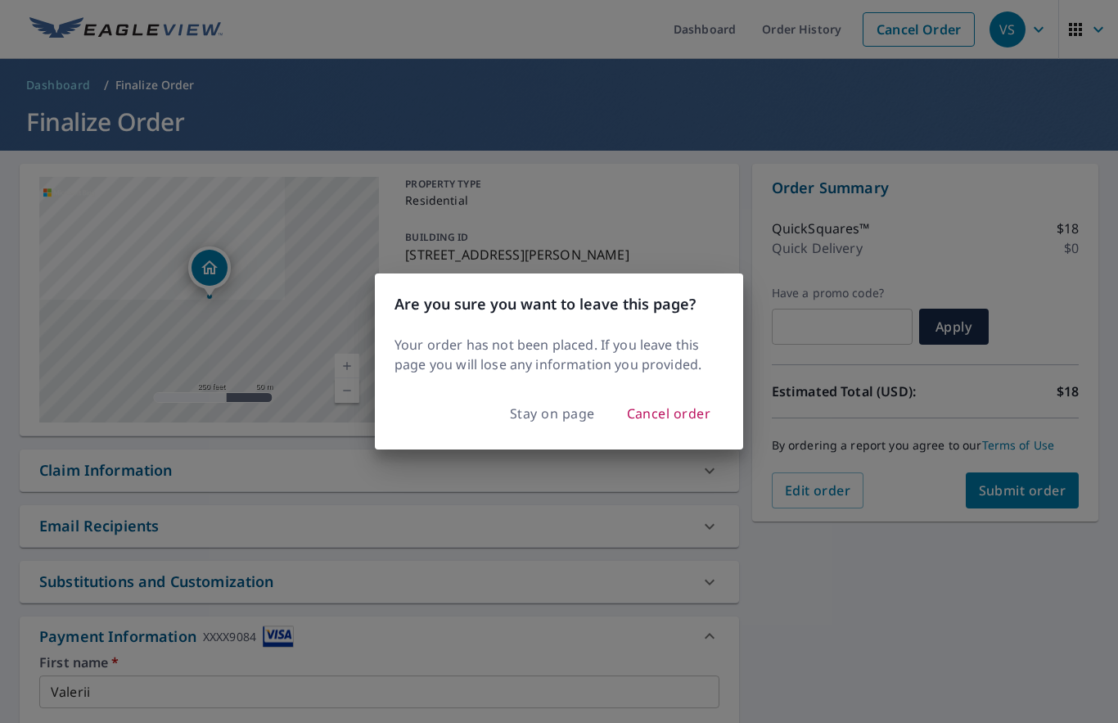
click at [557, 423] on span "Stay on page" at bounding box center [552, 413] width 85 height 23
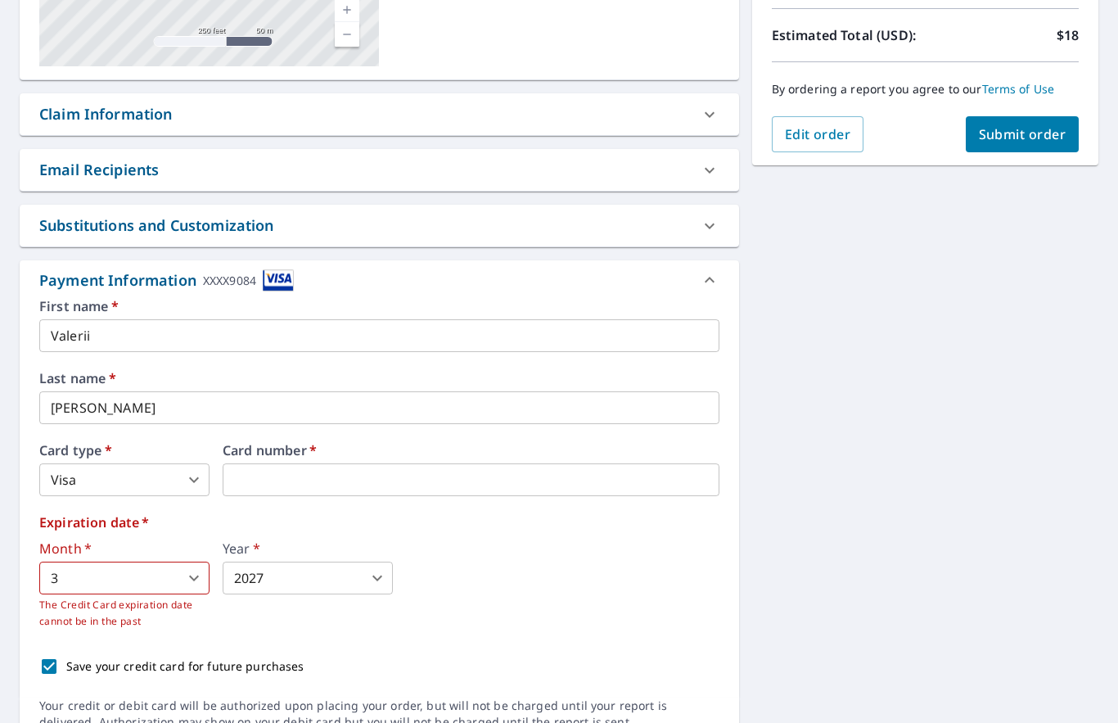
scroll to position [356, 0]
click at [1024, 142] on span "Submit order" at bounding box center [1023, 135] width 88 height 18
click at [1034, 138] on span "Submit order" at bounding box center [1023, 135] width 88 height 18
click at [1028, 136] on span "Submit order" at bounding box center [1023, 135] width 88 height 18
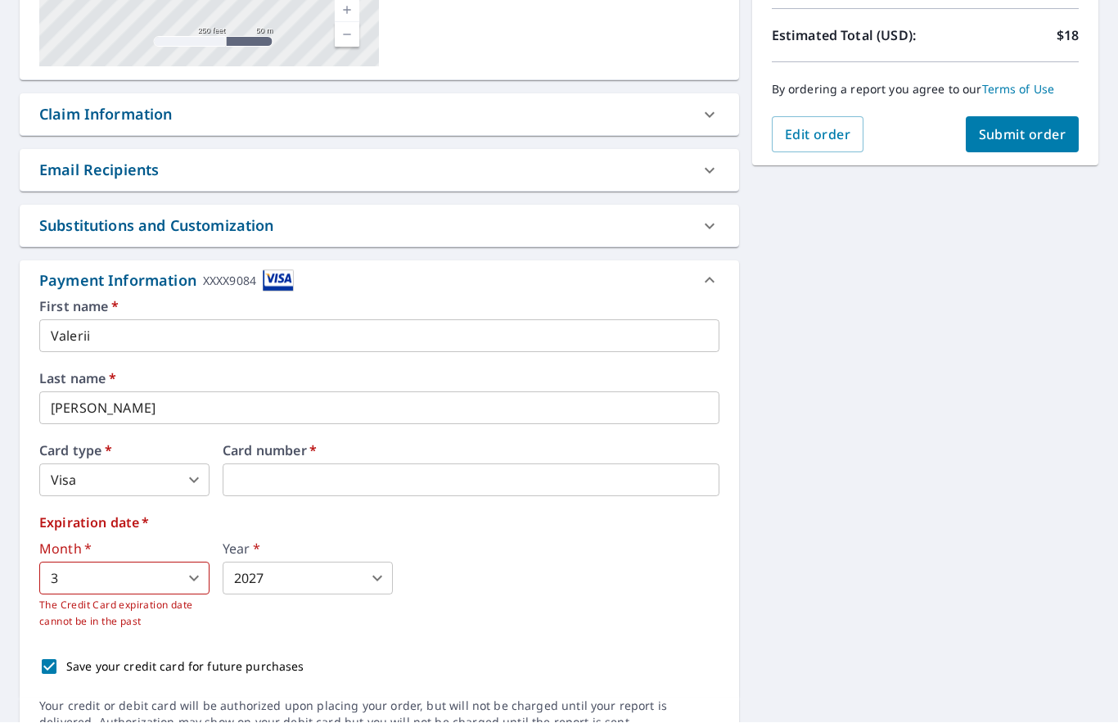
click at [194, 502] on body "VS VS Dashboard Order History Cancel Order VS Dashboard / Finalize Order Finali…" at bounding box center [559, 361] width 1118 height 723
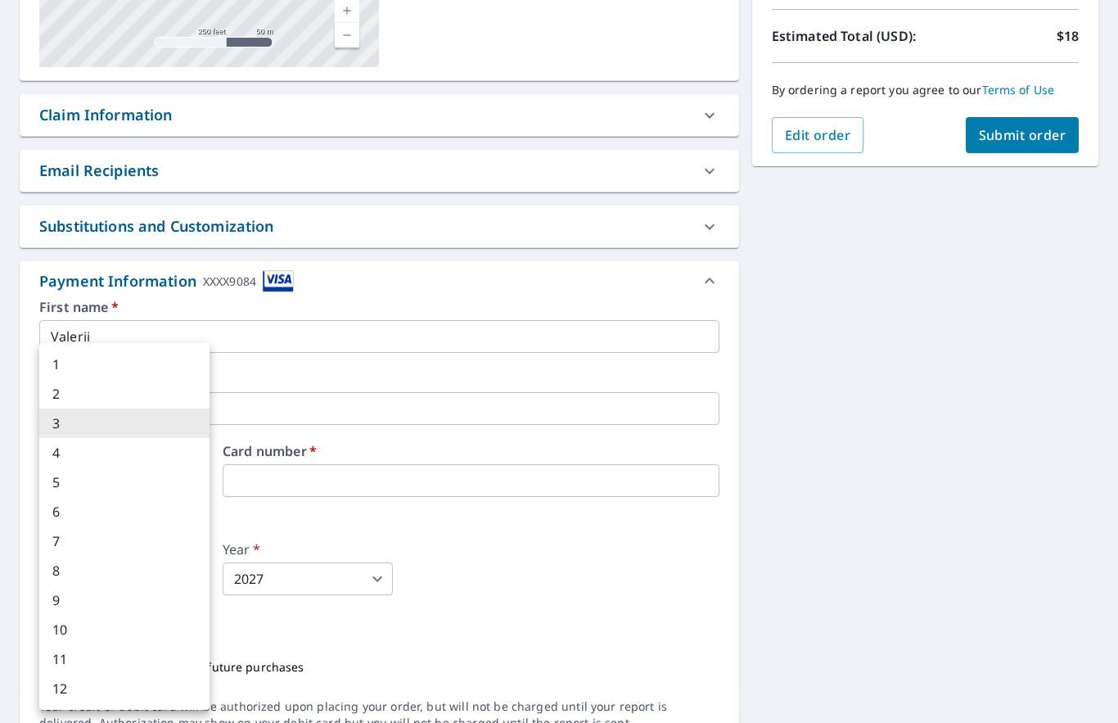
click at [175, 459] on li "4" at bounding box center [124, 452] width 170 height 29
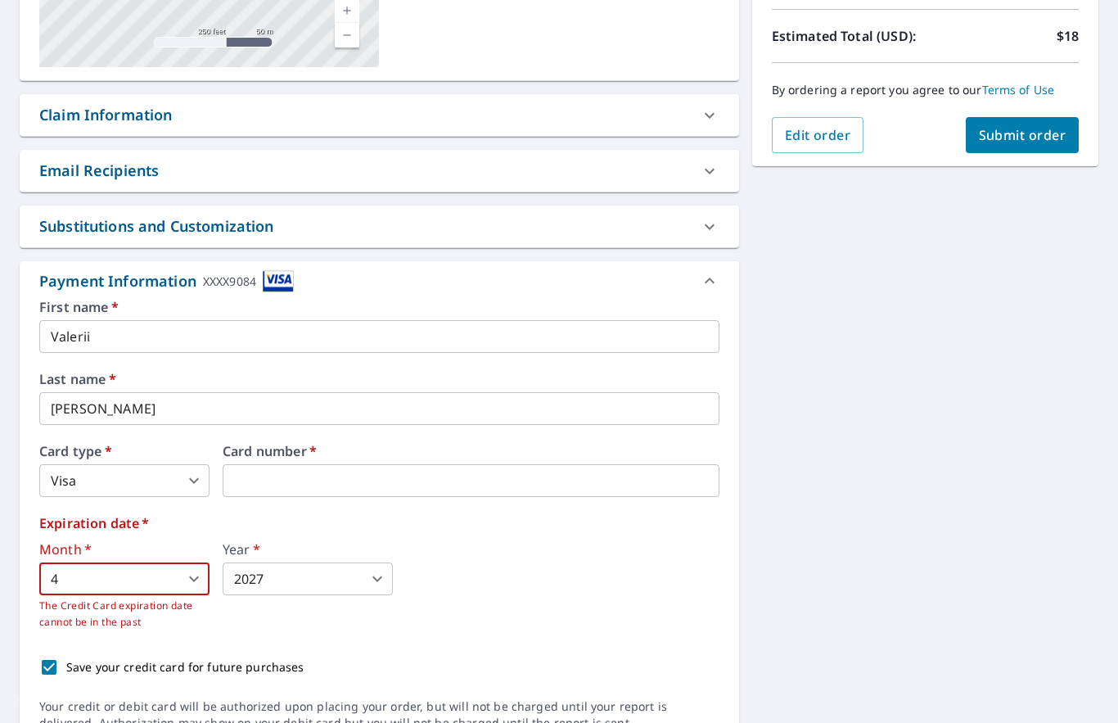
click at [203, 512] on body "VS VS Dashboard Order History Cancel Order VS Dashboard / Finalize Order Finali…" at bounding box center [559, 361] width 1118 height 723
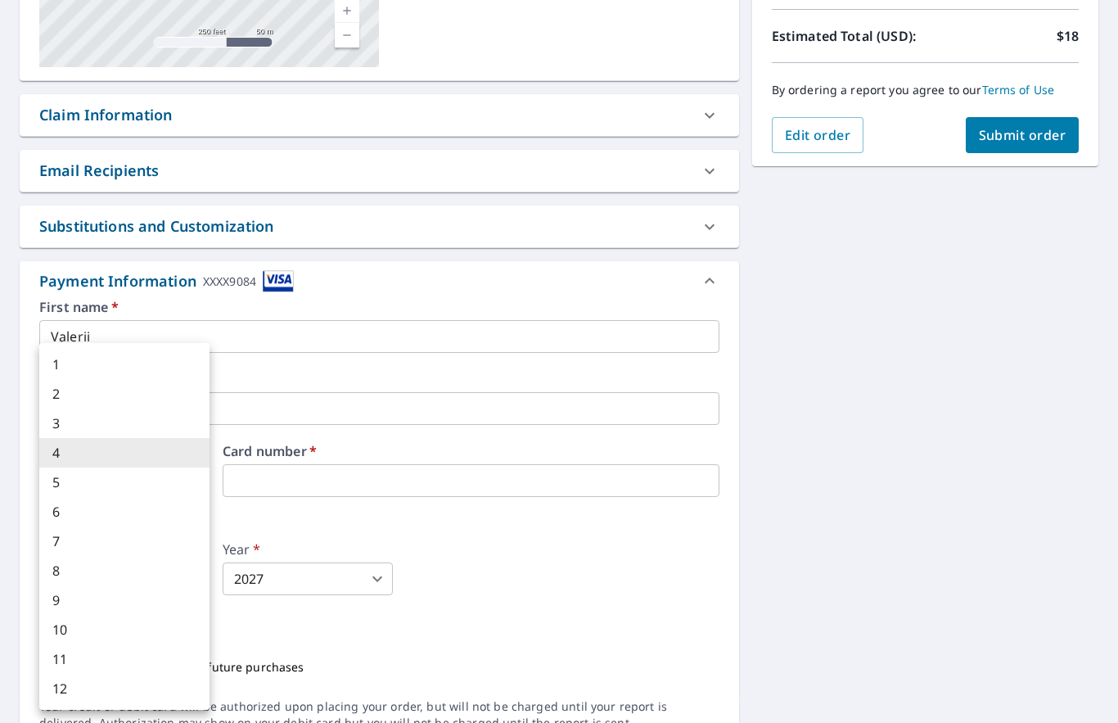
click at [176, 426] on li "3" at bounding box center [124, 423] width 170 height 29
type input "3"
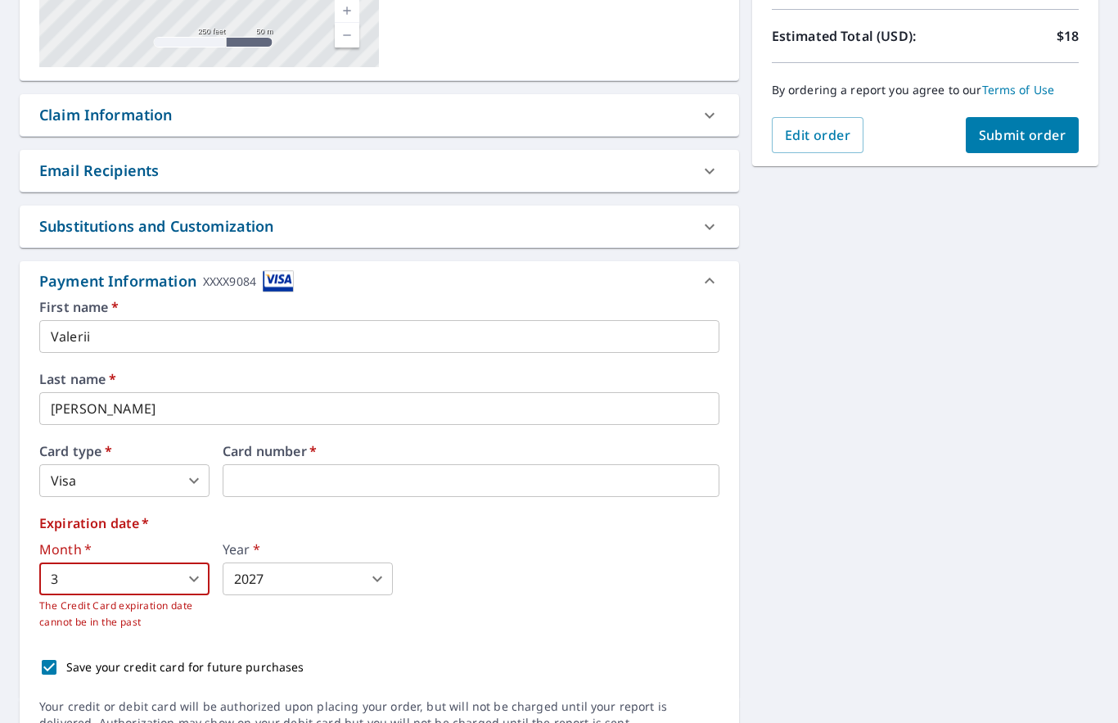
click at [337, 464] on iframe at bounding box center [471, 480] width 497 height 33
click at [371, 517] on label "Expiration date   *" at bounding box center [379, 523] width 680 height 13
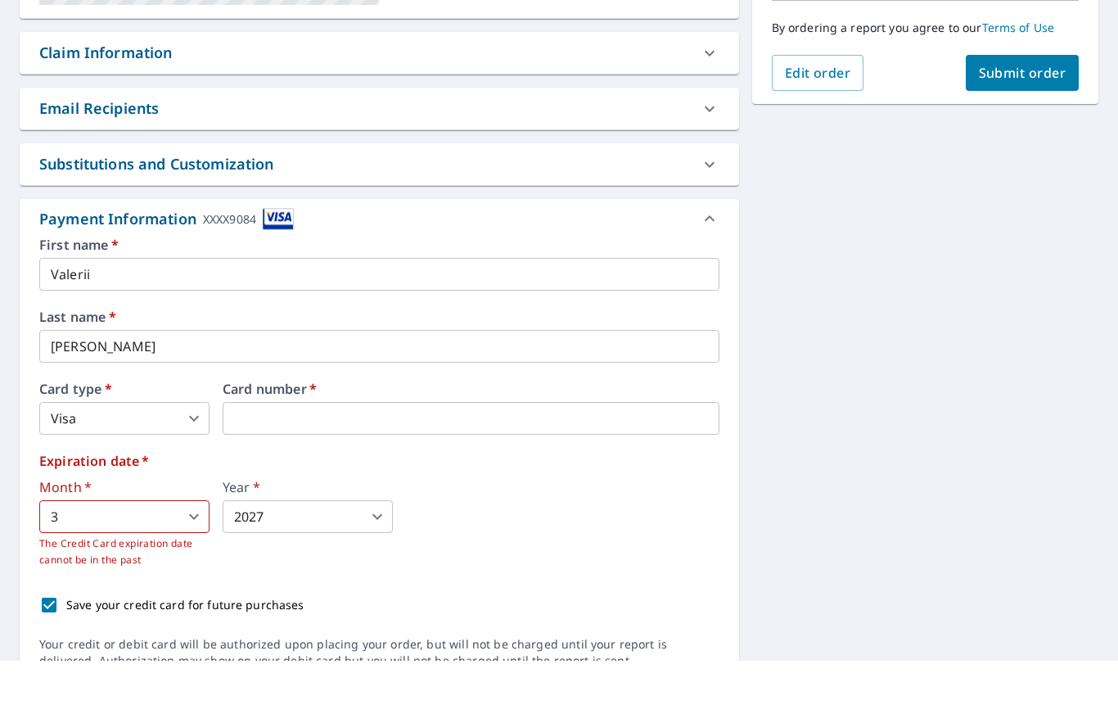
scroll to position [0, 0]
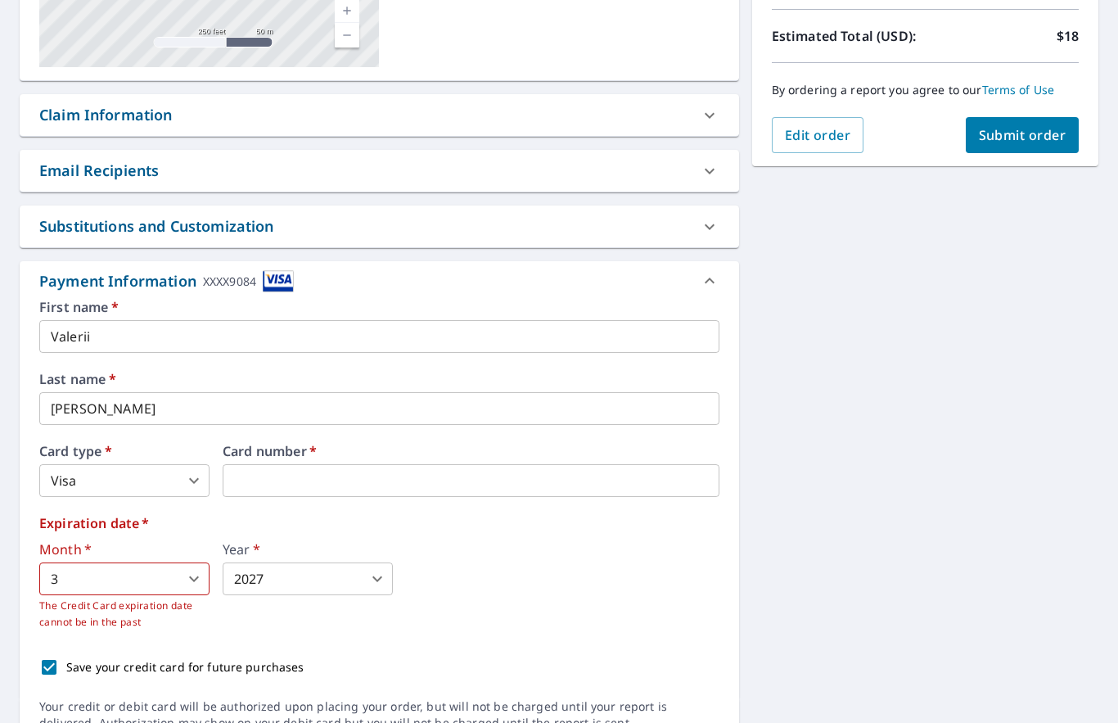
click at [697, 123] on div at bounding box center [709, 115] width 39 height 39
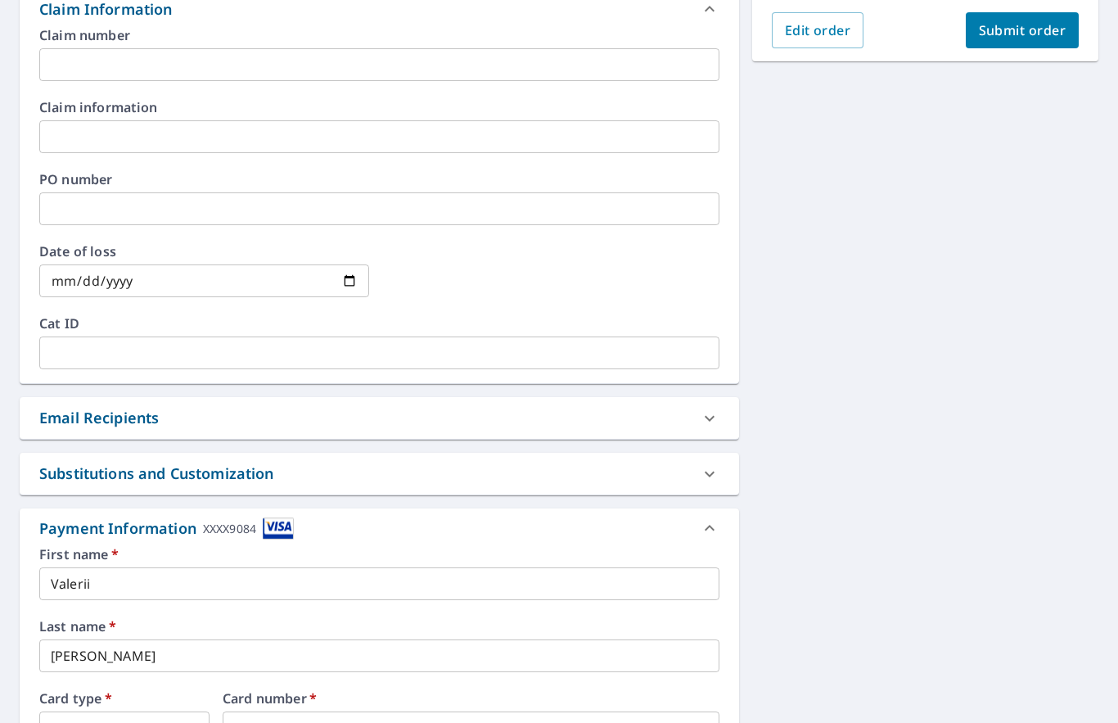
scroll to position [474, 0]
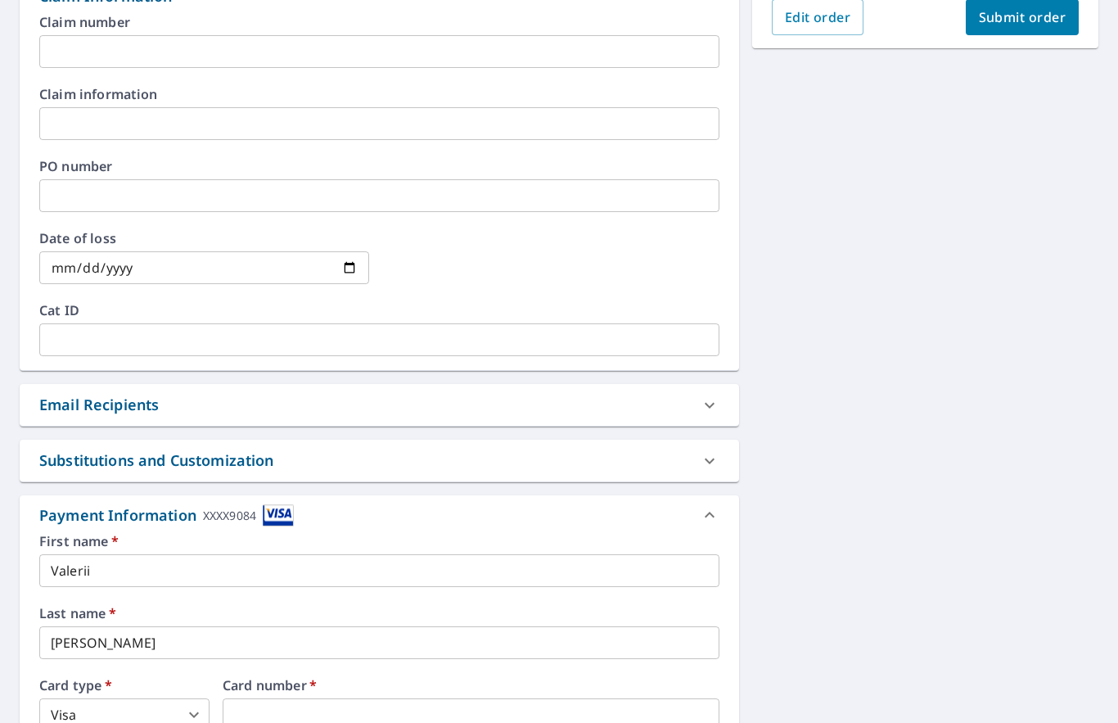
click at [690, 451] on div "Substitutions and Customization" at bounding box center [380, 461] width 720 height 42
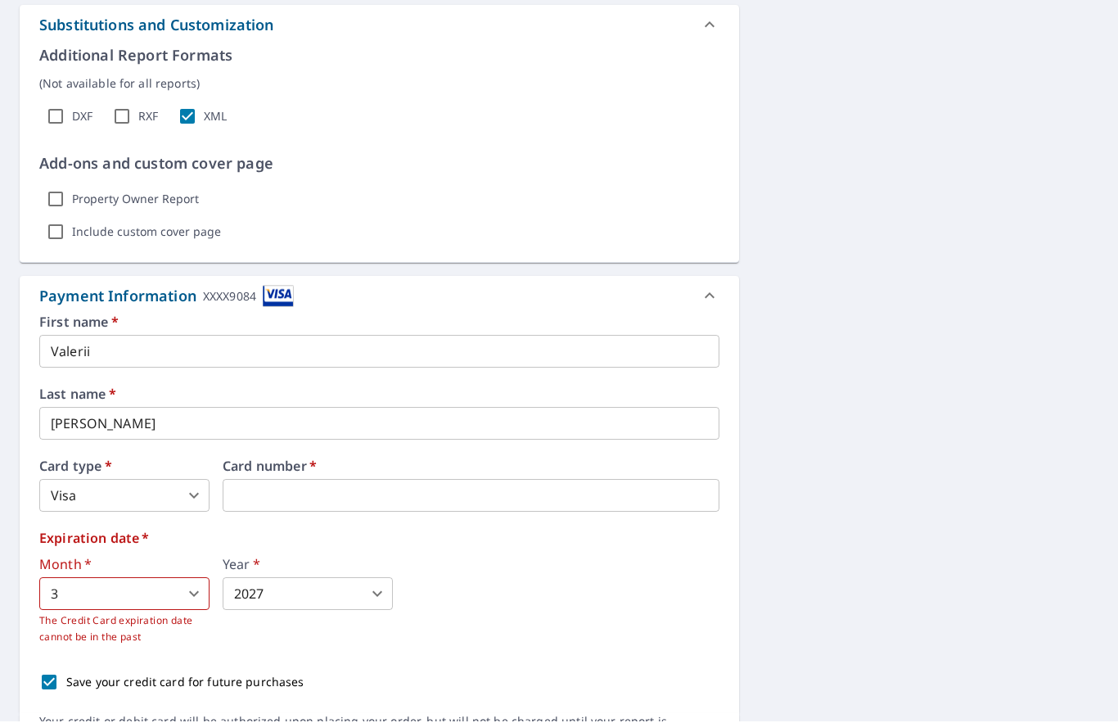
scroll to position [0, 0]
click at [710, 287] on icon at bounding box center [710, 297] width 20 height 20
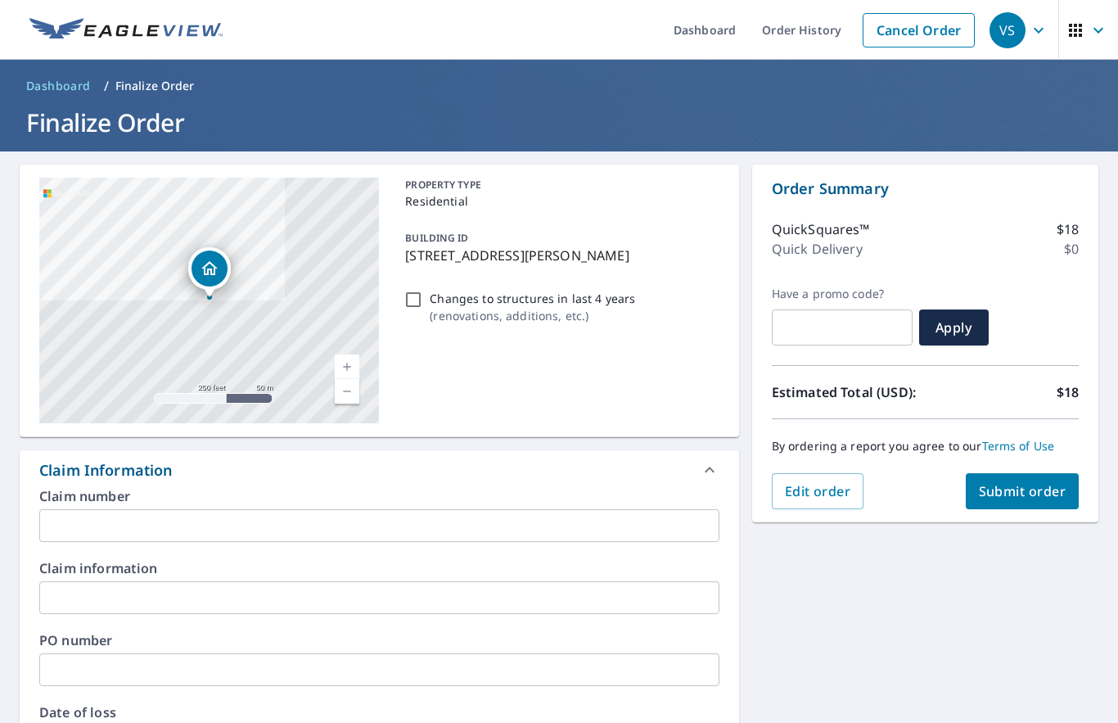
click at [1087, 41] on span "button" at bounding box center [1089, 30] width 46 height 39
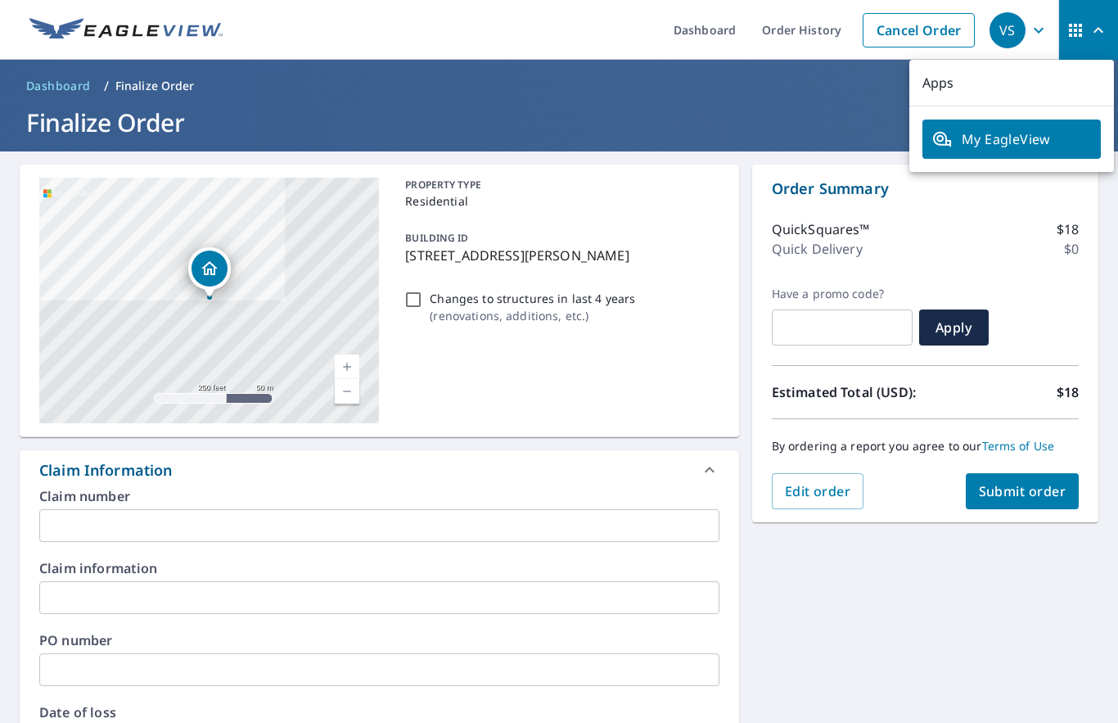
click at [1031, 149] on link "My EagleView" at bounding box center [1012, 139] width 179 height 39
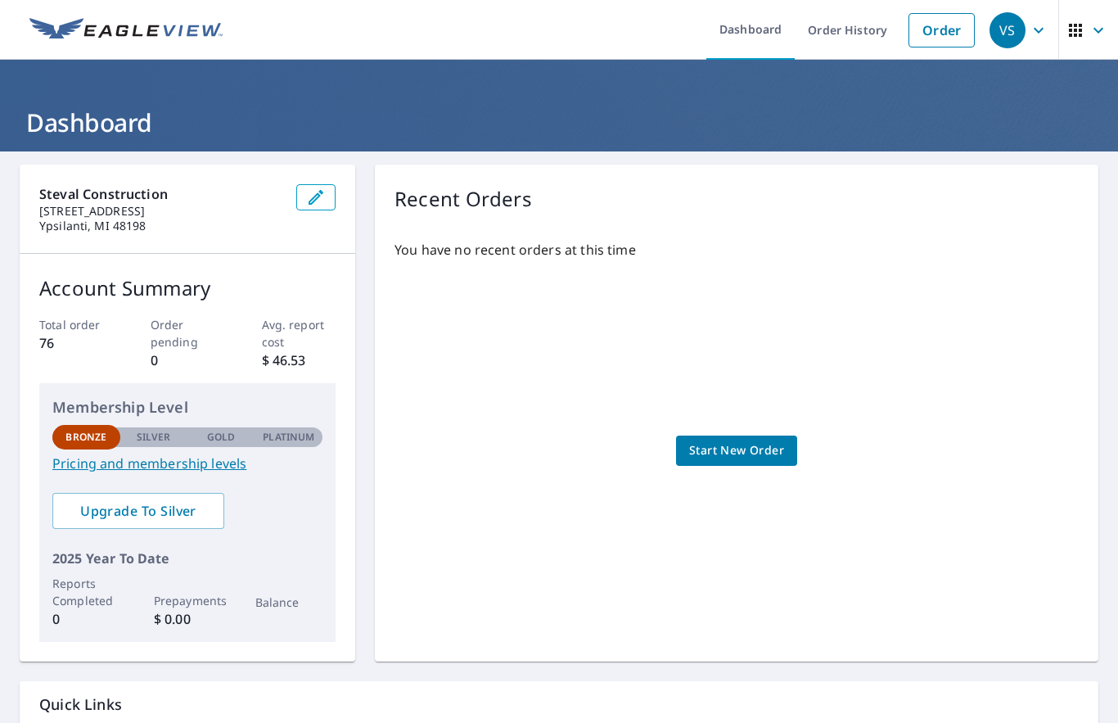
click at [747, 451] on span "Start New Order" at bounding box center [736, 451] width 95 height 20
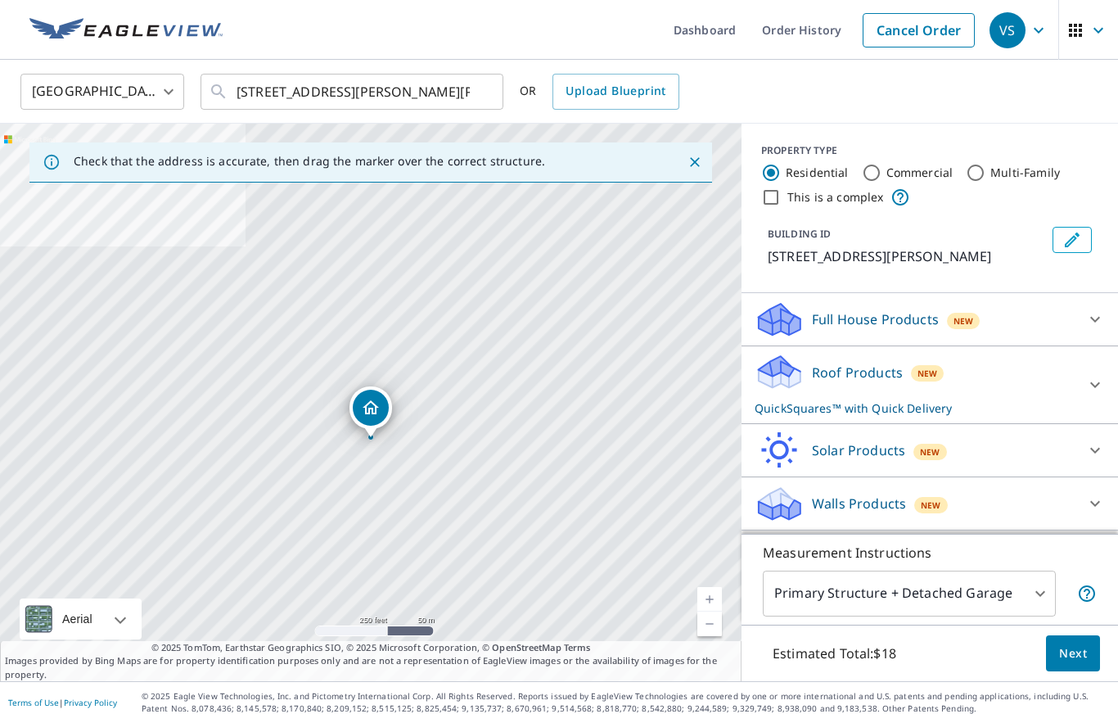
click at [1091, 374] on div at bounding box center [1095, 384] width 39 height 39
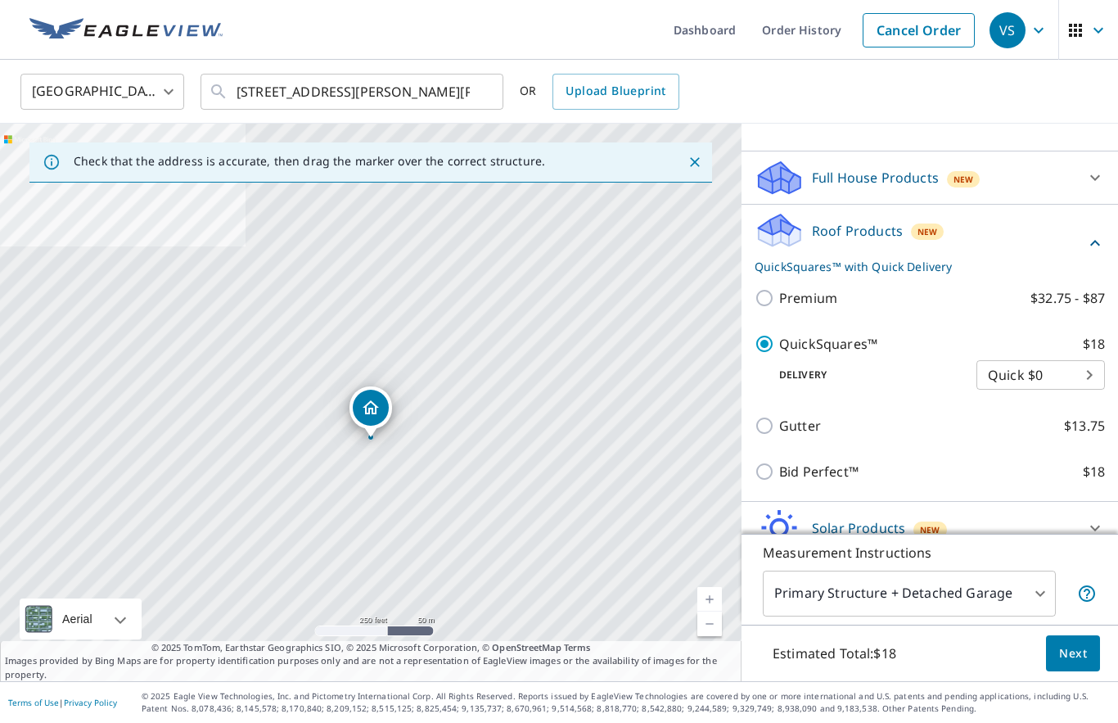
scroll to position [141, 0]
click at [761, 424] on input "Gutter $13.75" at bounding box center [767, 427] width 25 height 20
checkbox input "true"
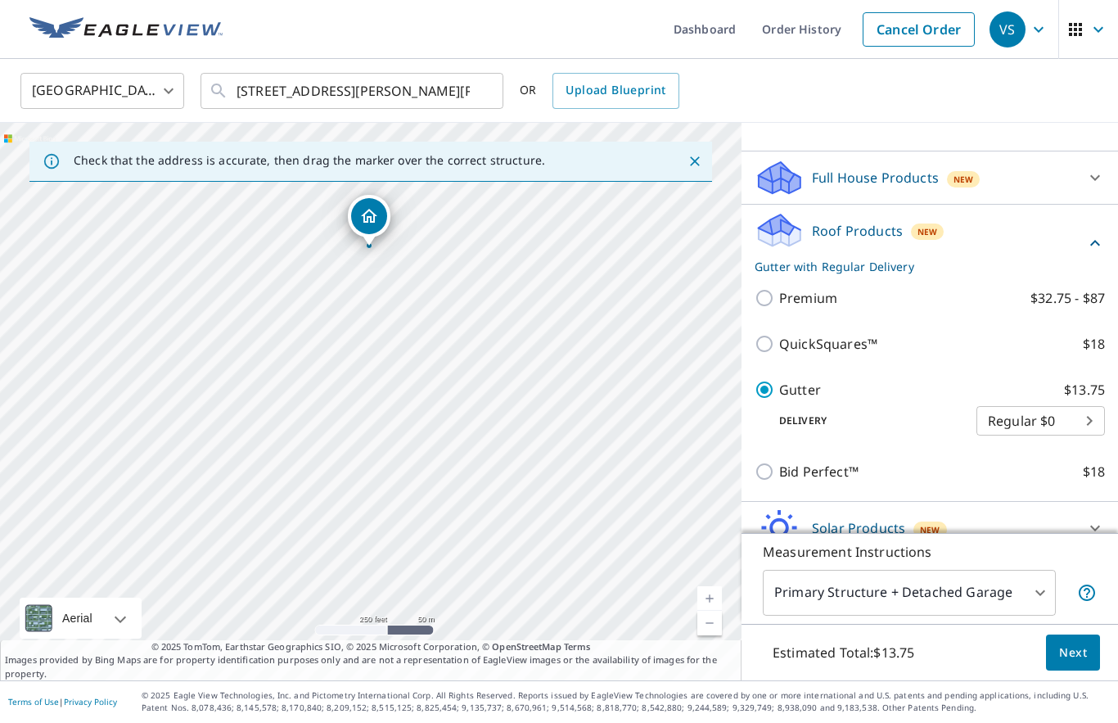
scroll to position [75, 0]
click at [776, 335] on input "QuickSquares™ $18" at bounding box center [767, 345] width 25 height 20
checkbox input "true"
checkbox input "false"
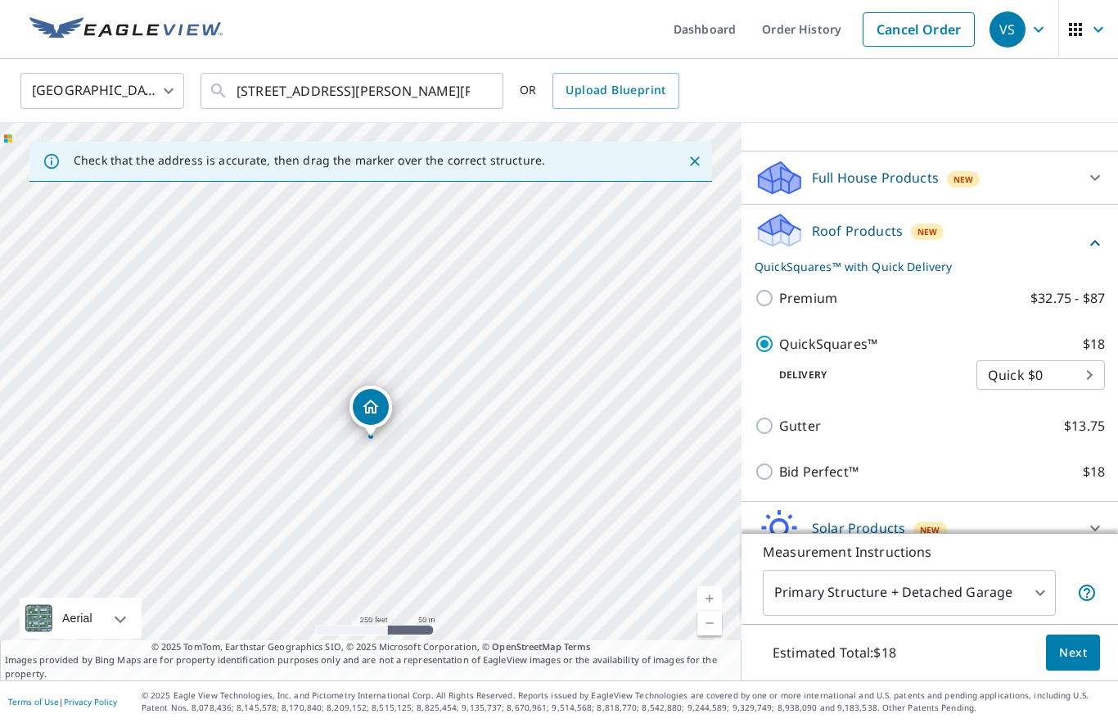
click at [1058, 658] on button "Next" at bounding box center [1073, 653] width 54 height 37
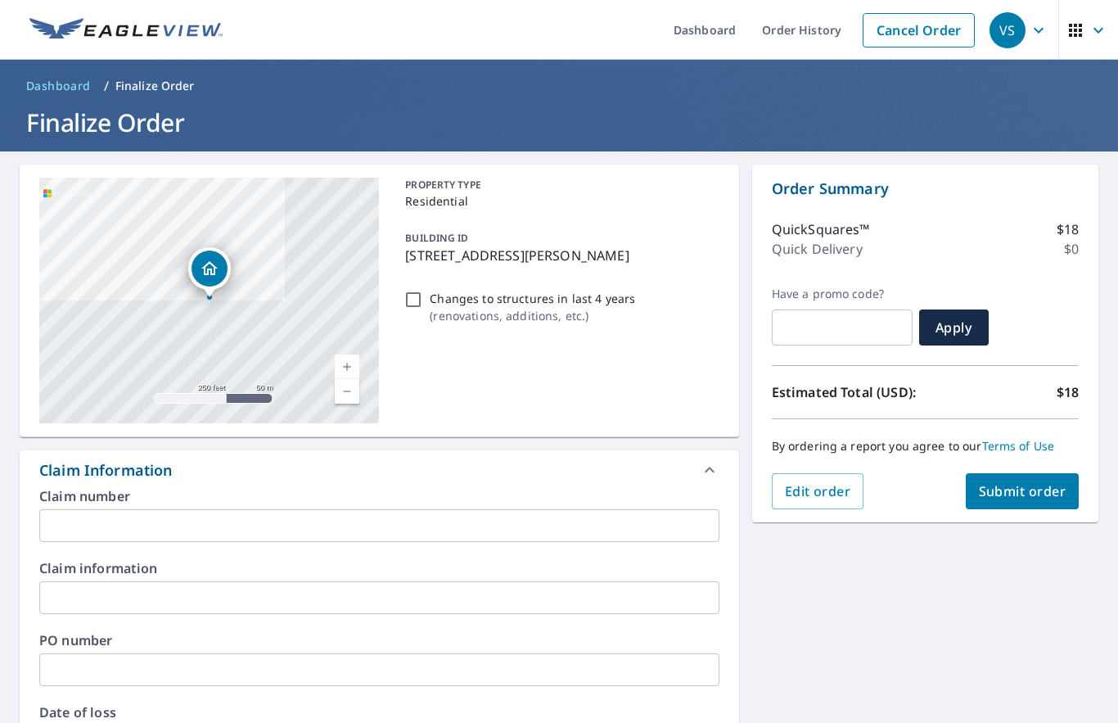
click at [1022, 482] on span "Submit order" at bounding box center [1023, 491] width 88 height 18
click at [811, 482] on span "Edit order" at bounding box center [818, 491] width 66 height 18
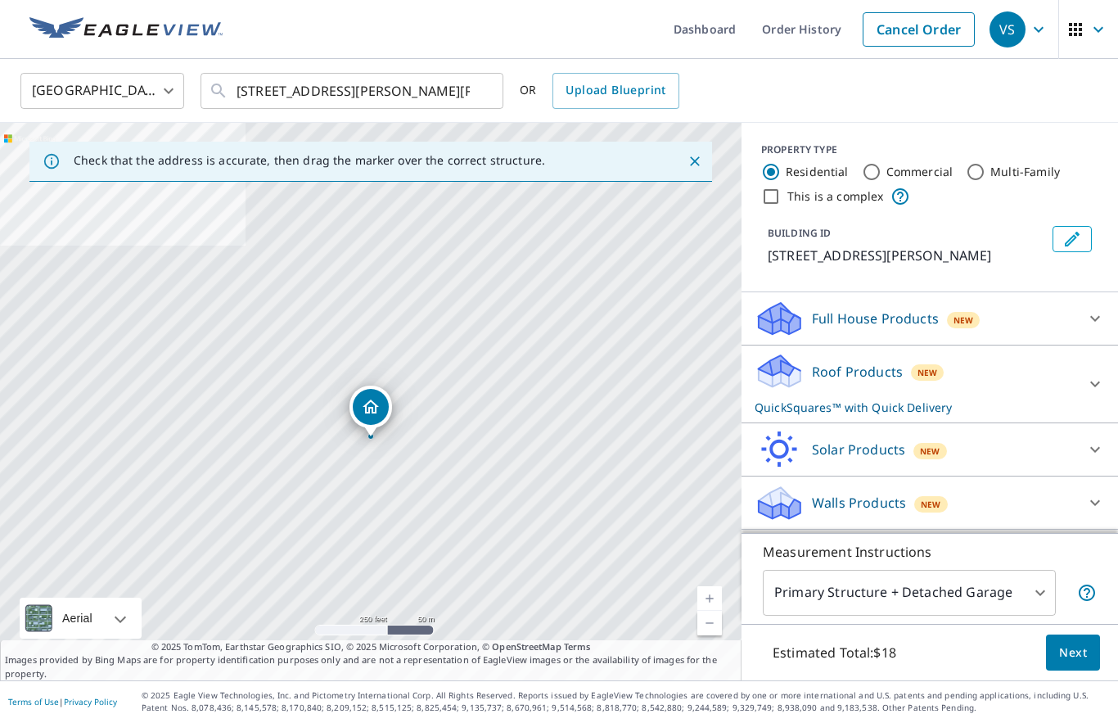
click at [1067, 662] on button "Next" at bounding box center [1073, 653] width 54 height 37
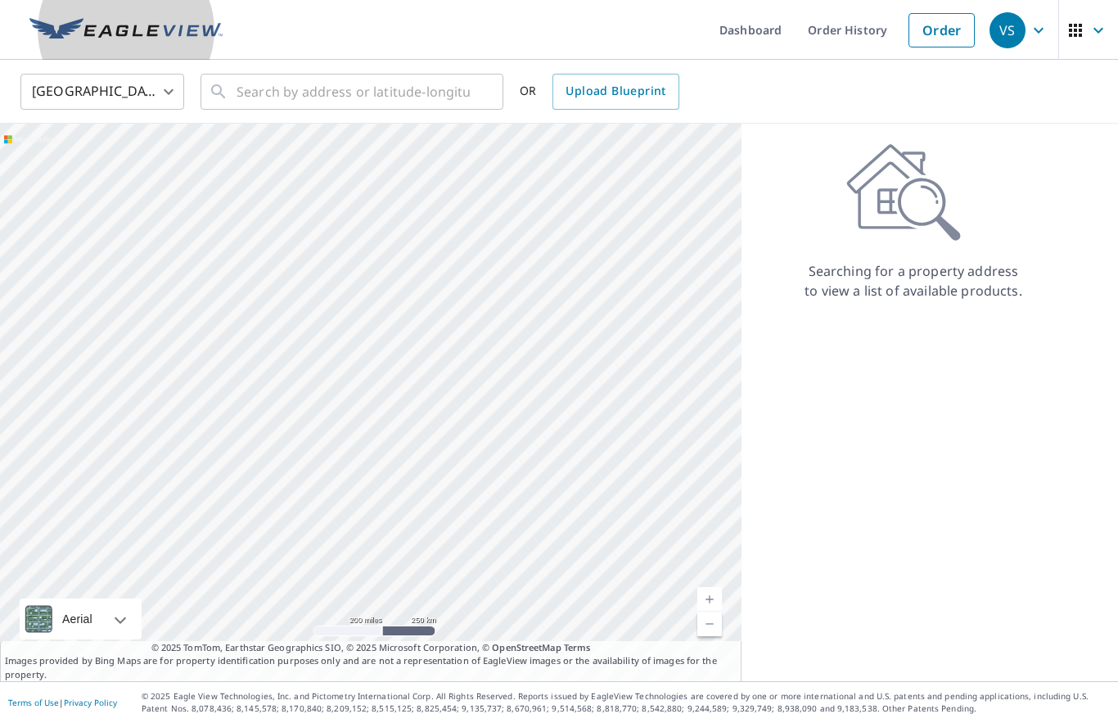
click at [93, 34] on img at bounding box center [125, 30] width 193 height 25
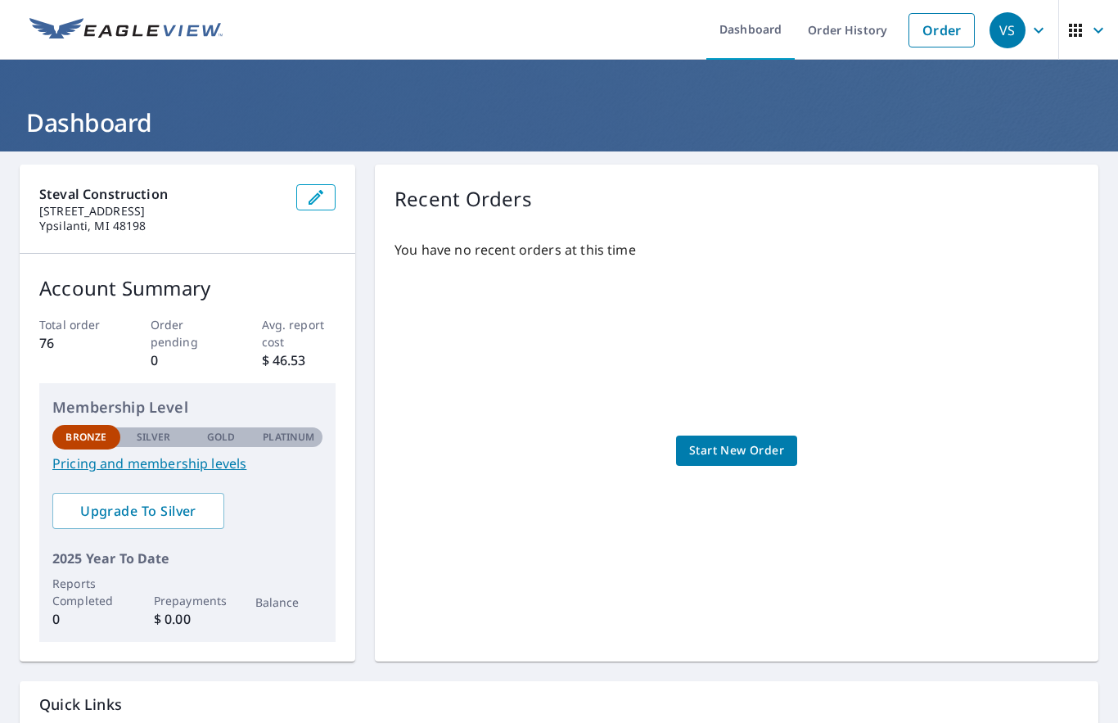
click at [1033, 33] on icon "button" at bounding box center [1039, 30] width 20 height 20
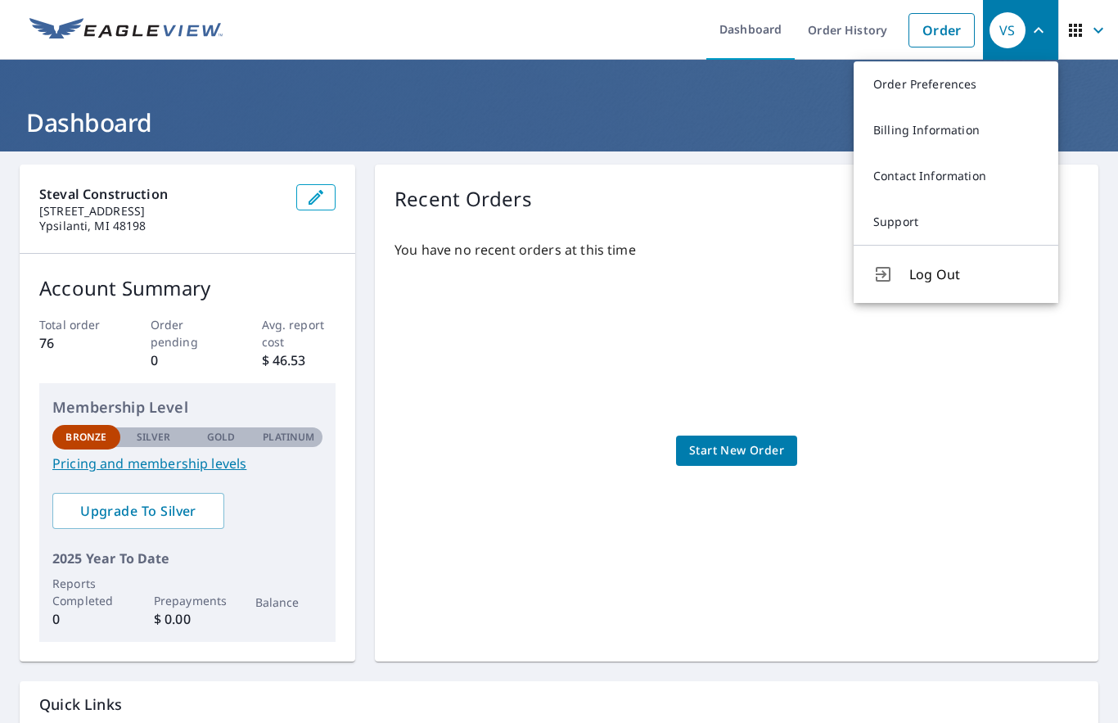
click at [972, 89] on link "Order Preferences" at bounding box center [956, 84] width 205 height 46
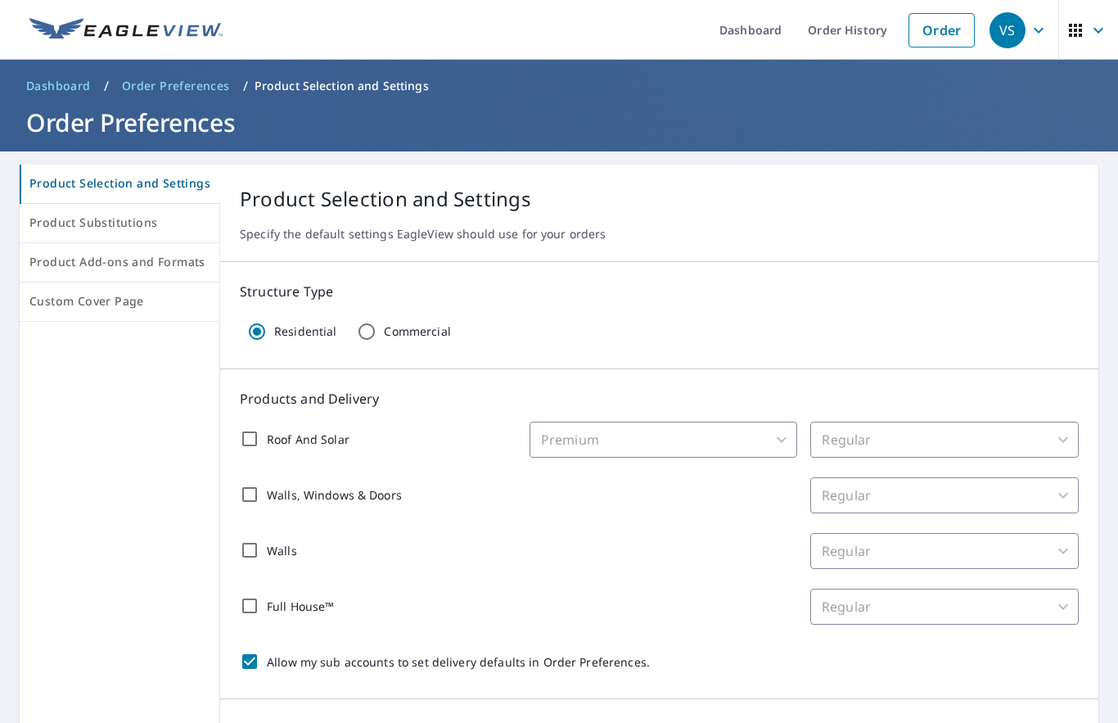
click at [243, 434] on input "Roof And Solar" at bounding box center [250, 439] width 34 height 34
checkbox input "true"
click at [1022, 35] on div "VS" at bounding box center [1008, 30] width 36 height 36
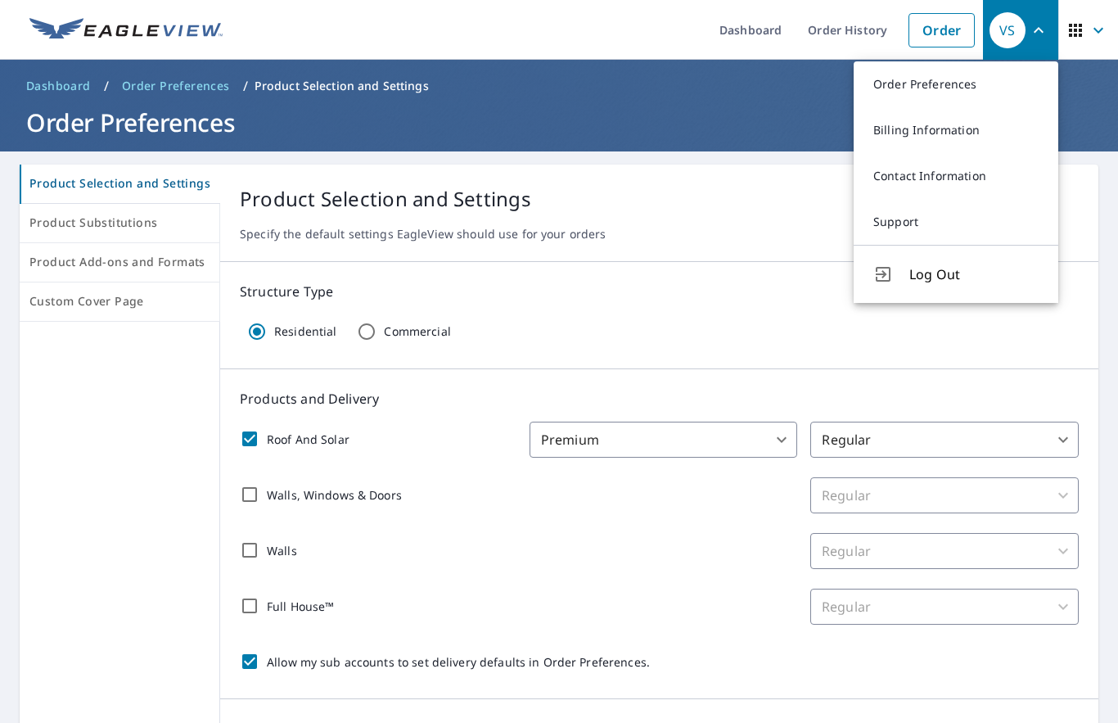
click at [965, 133] on link "Billing Information" at bounding box center [956, 130] width 205 height 46
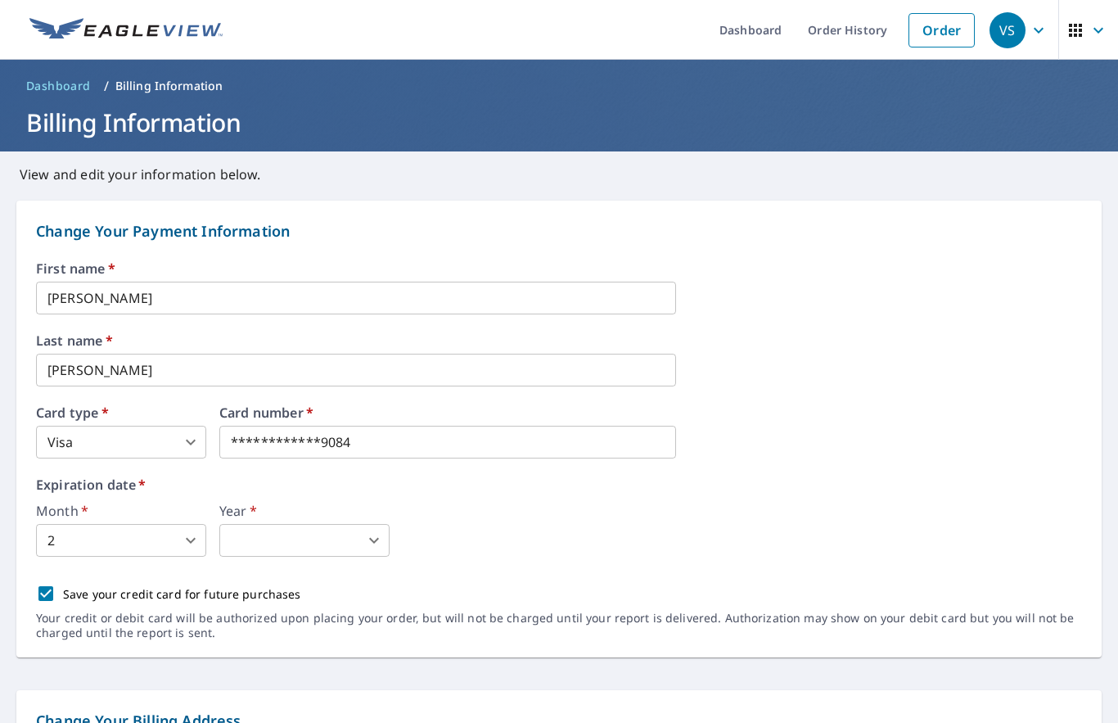
click at [107, 306] on input "Galina" at bounding box center [356, 298] width 640 height 33
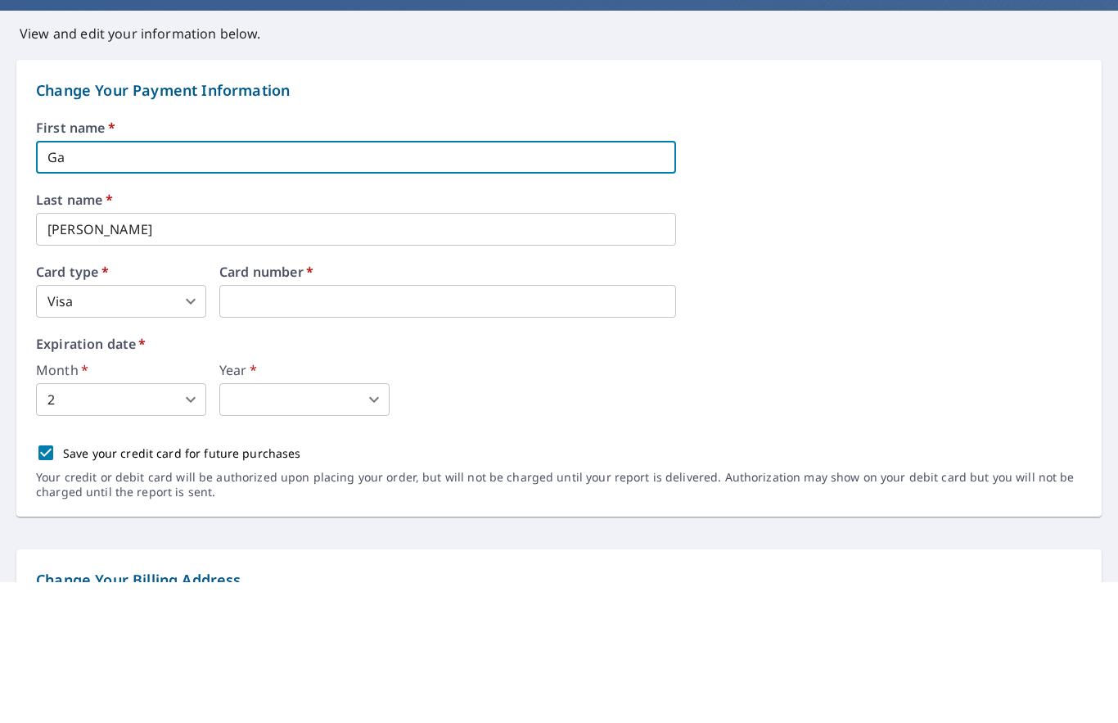
type input "G"
type input "Valerii"
click at [124, 354] on input "Lomakin" at bounding box center [356, 370] width 640 height 33
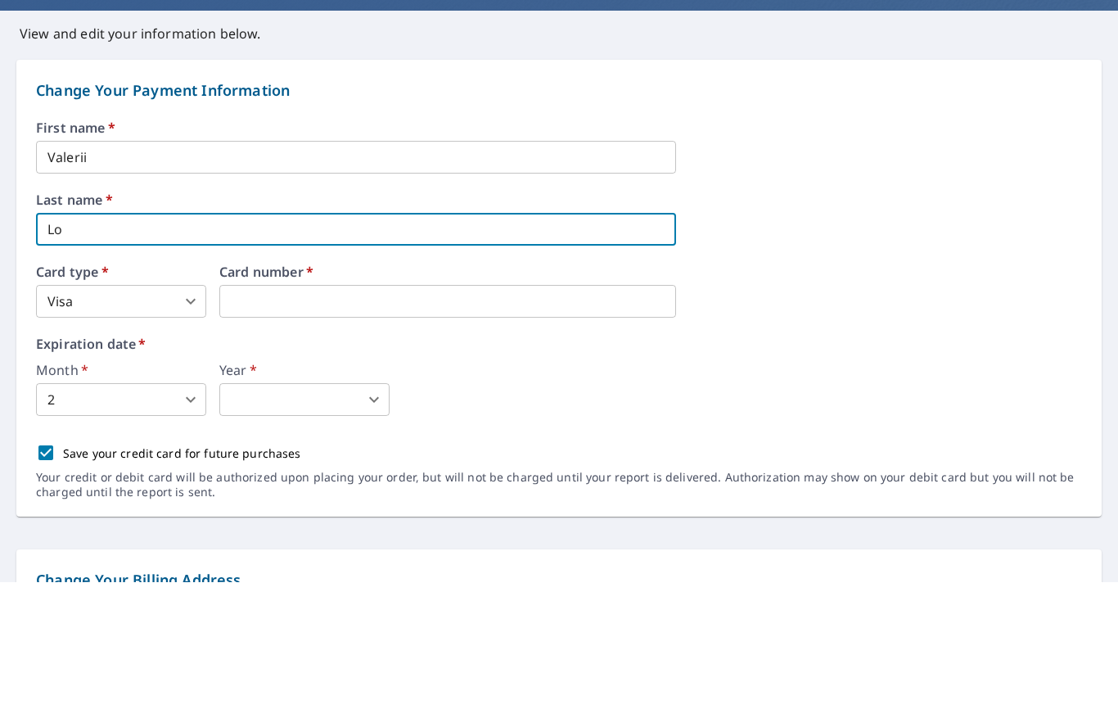
type input "L"
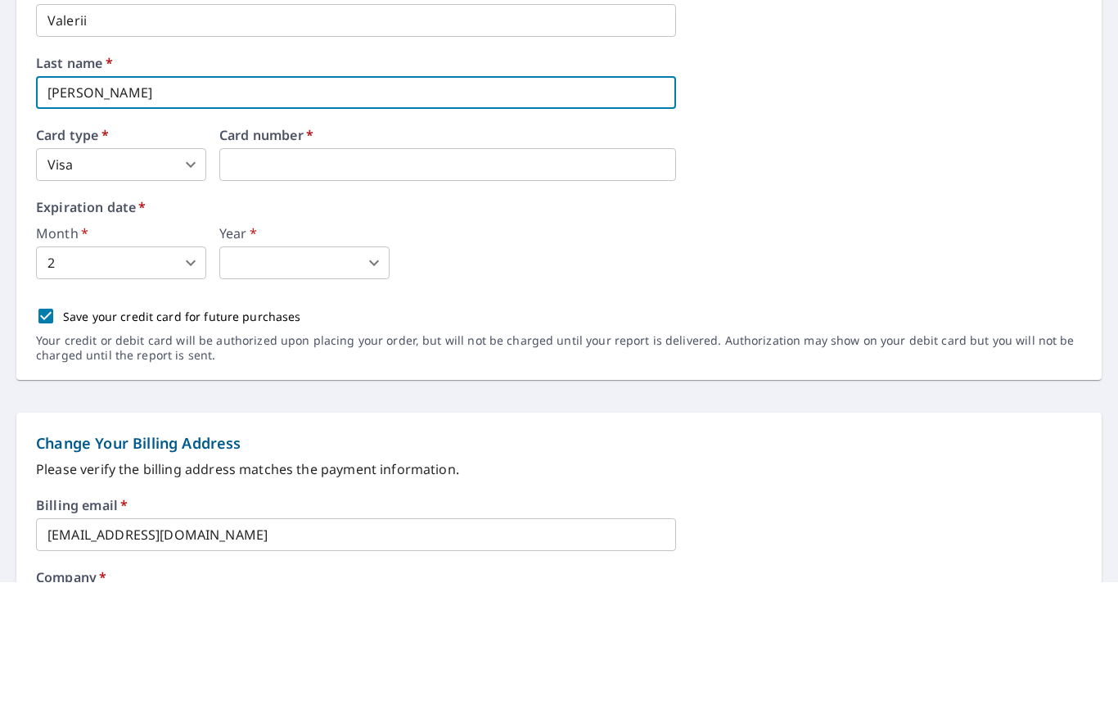
scroll to position [163, 0]
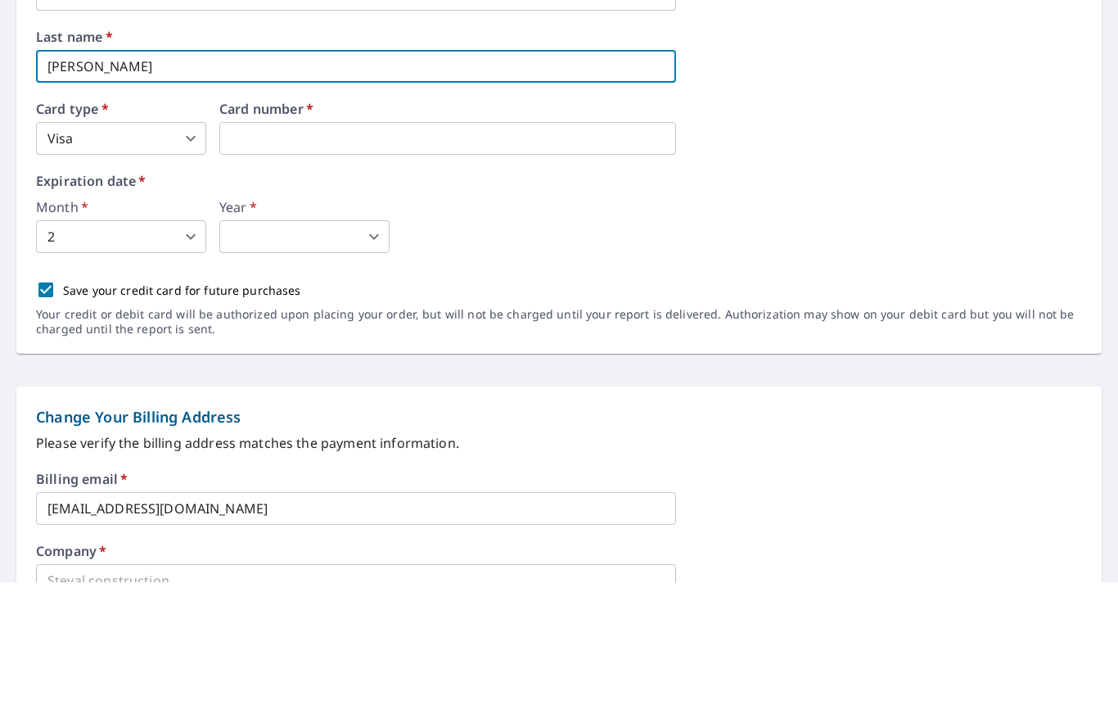
type input "Stepanov"
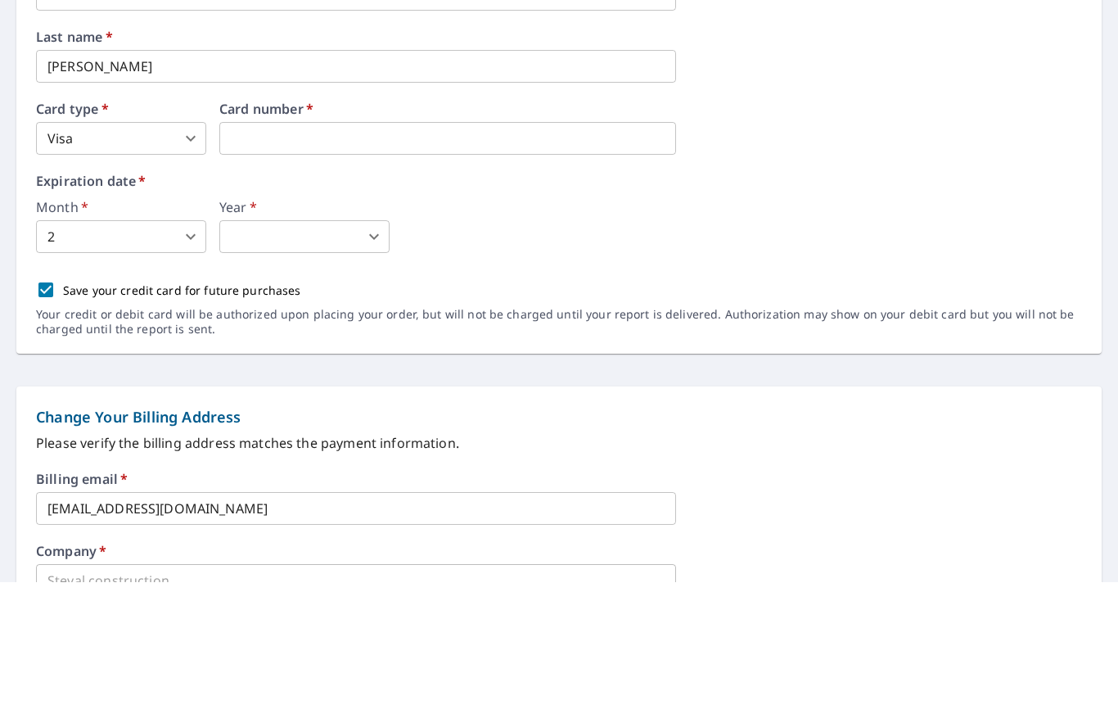
click at [190, 252] on body "VS VS Dashboard Order History Order VS Dashboard / Billing Information Billing …" at bounding box center [559, 361] width 1118 height 723
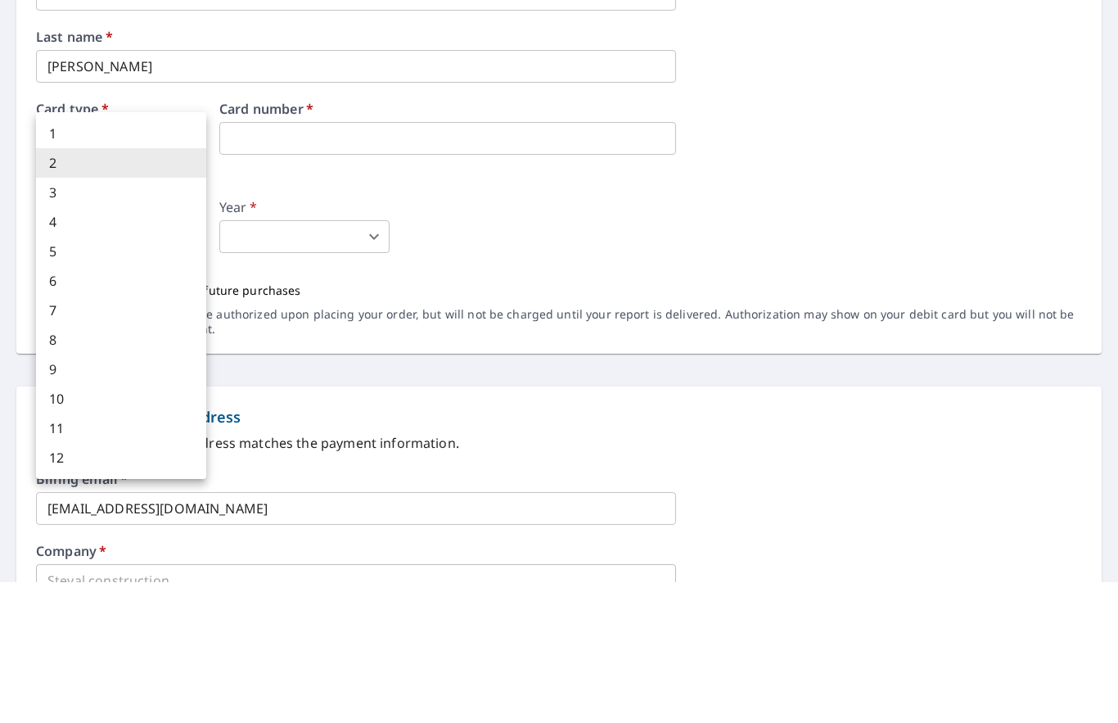
scroll to position [75, 0]
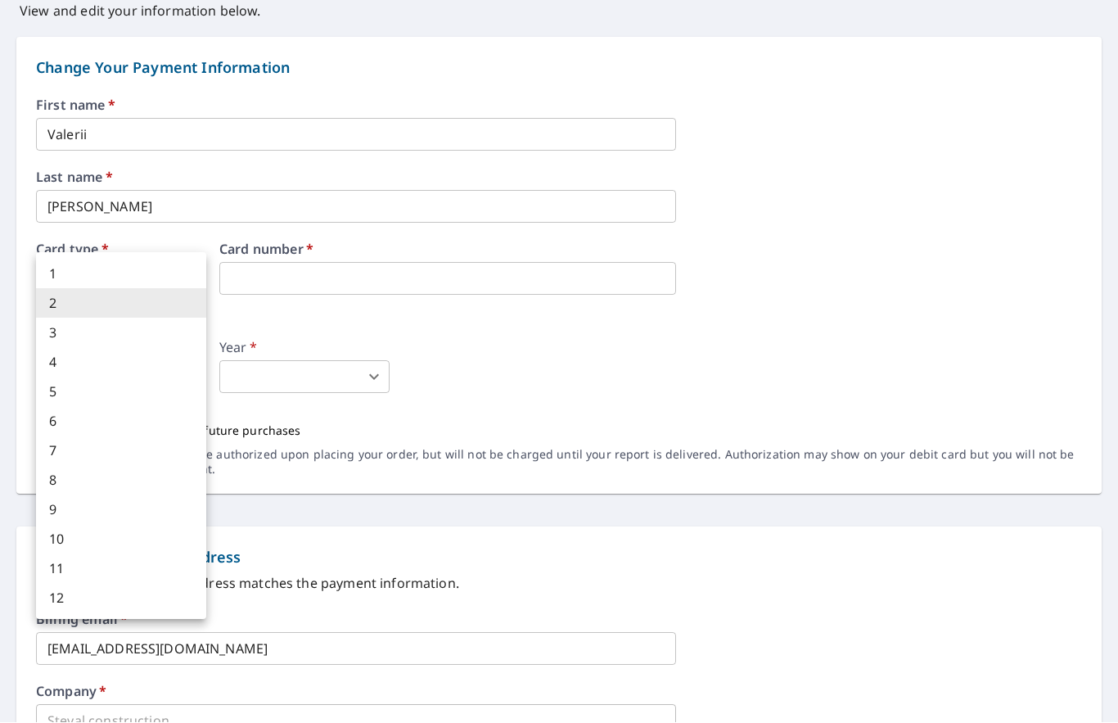
click at [70, 337] on li "3" at bounding box center [121, 333] width 170 height 29
type input "3"
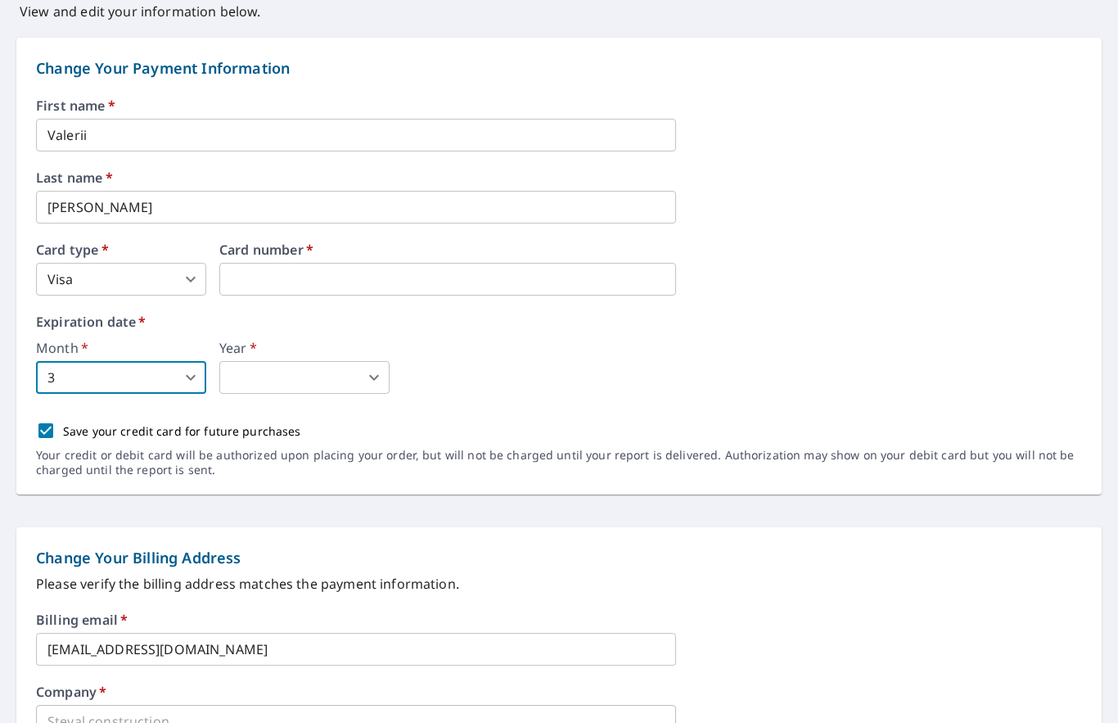
click at [359, 305] on body "VS VS Dashboard Order History Order VS Dashboard / Billing Information Billing …" at bounding box center [559, 361] width 1118 height 723
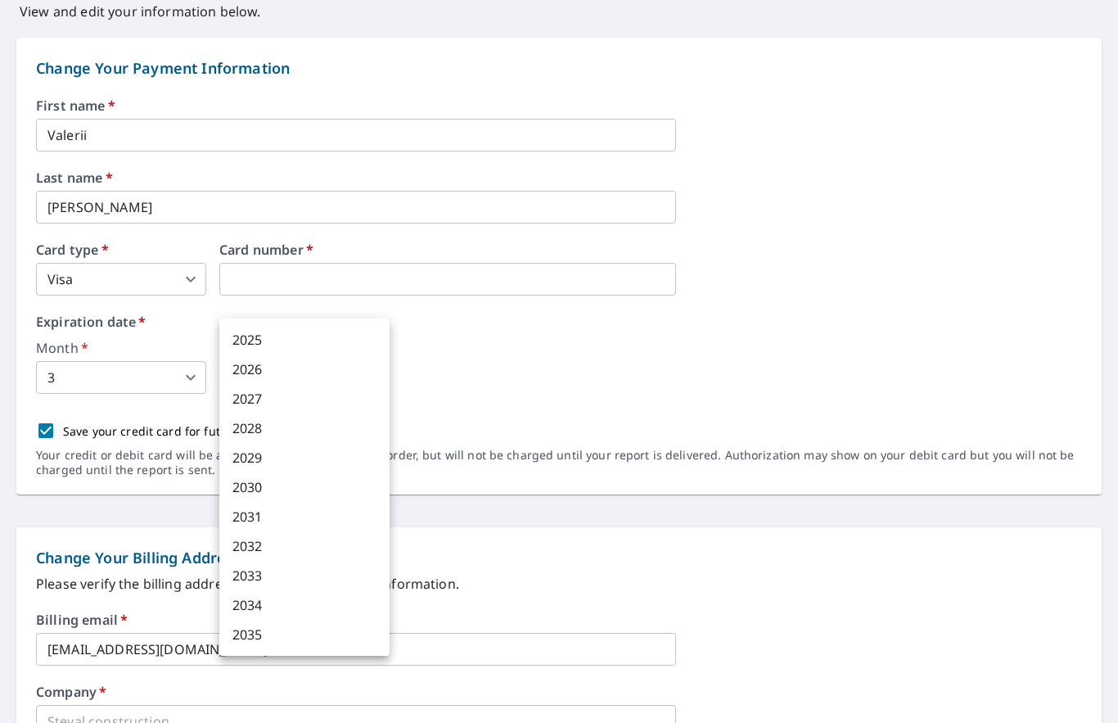
click at [251, 400] on li "2027" at bounding box center [304, 398] width 170 height 29
type input "2027"
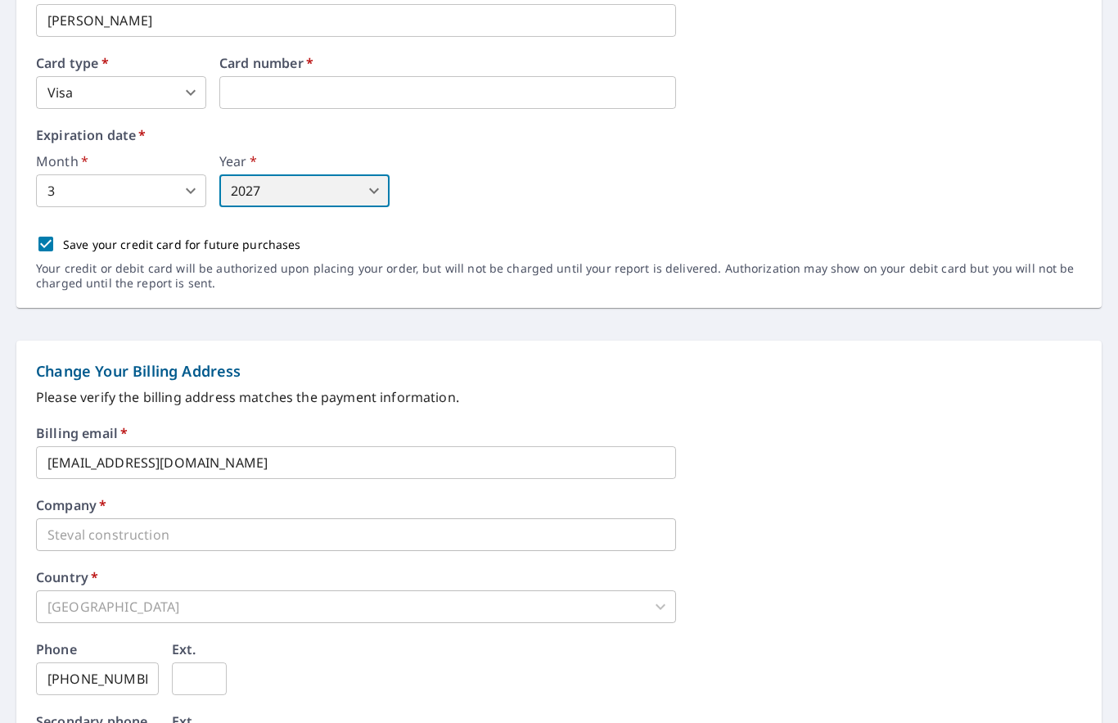
scroll to position [356, 0]
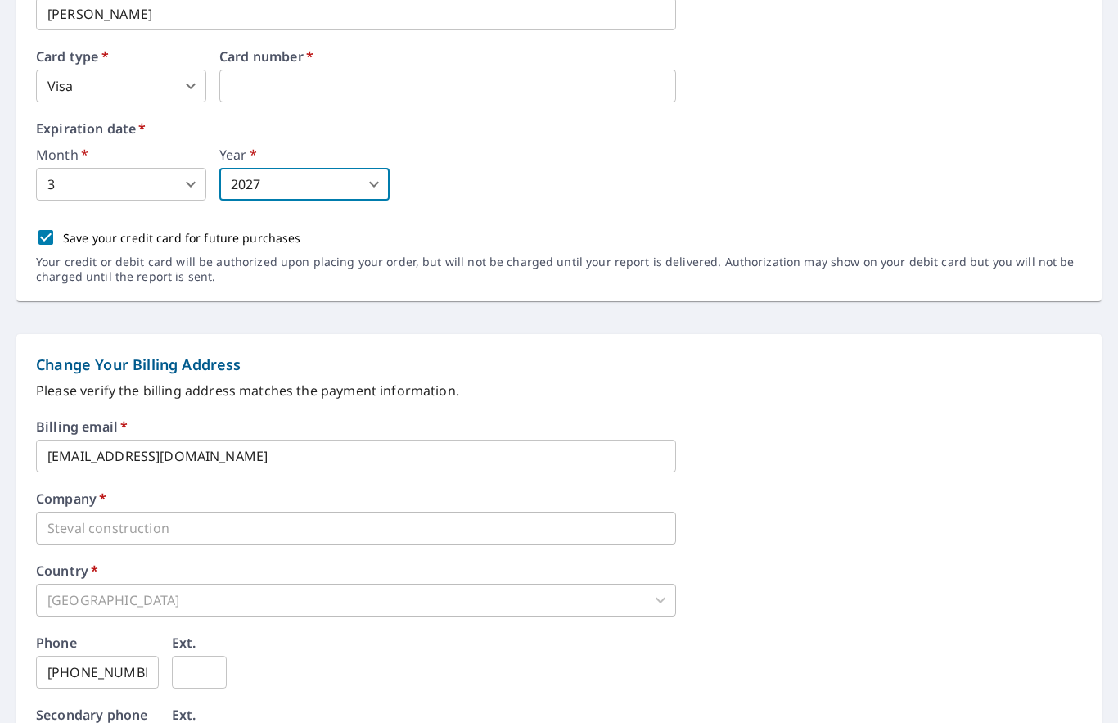
click at [108, 440] on input "Stevalcon1@gmail.com" at bounding box center [356, 456] width 640 height 33
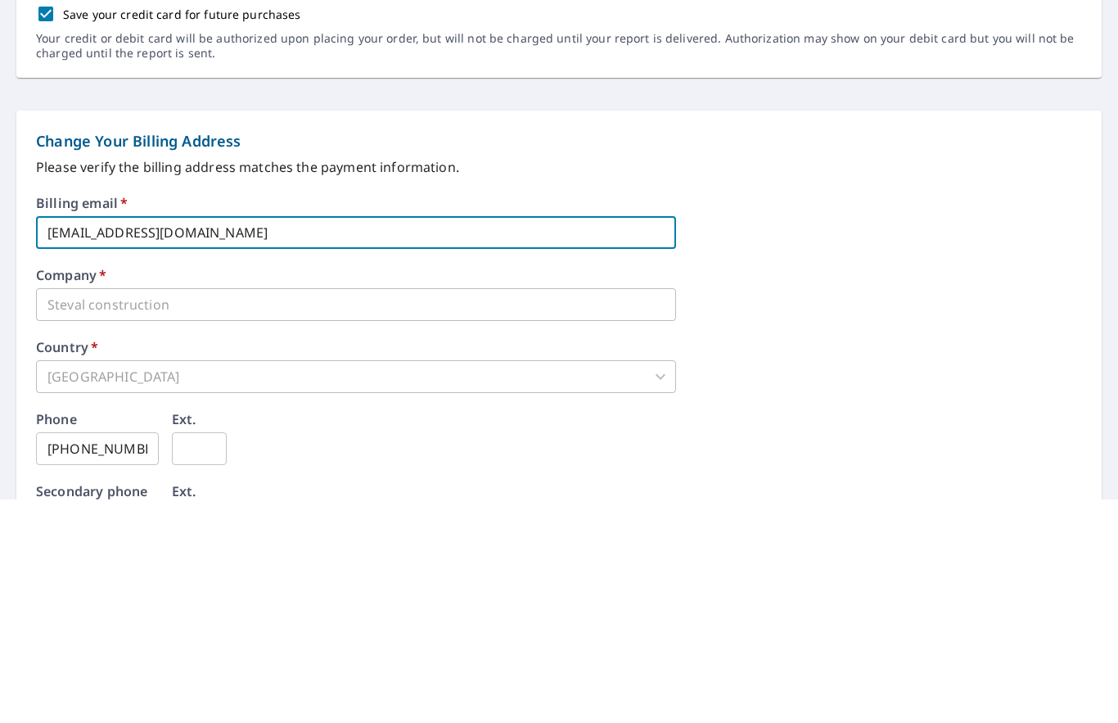
type input "Stevalcon@gmail.com"
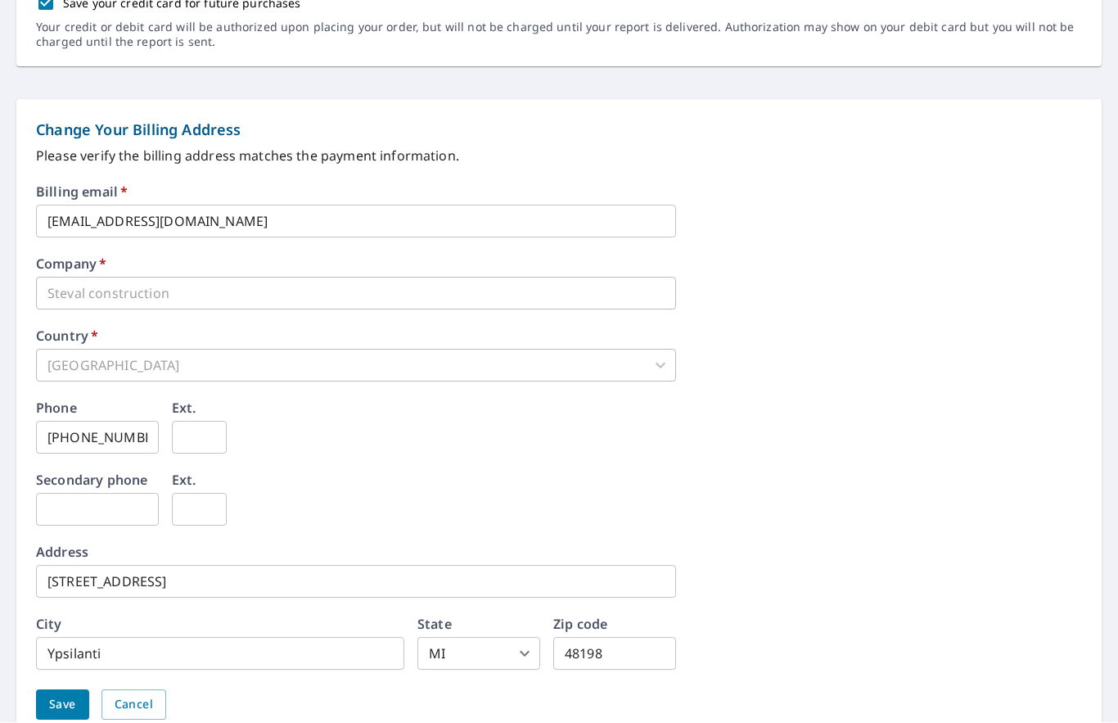
scroll to position [590, 0]
click at [56, 696] on span "Save" at bounding box center [62, 706] width 27 height 20
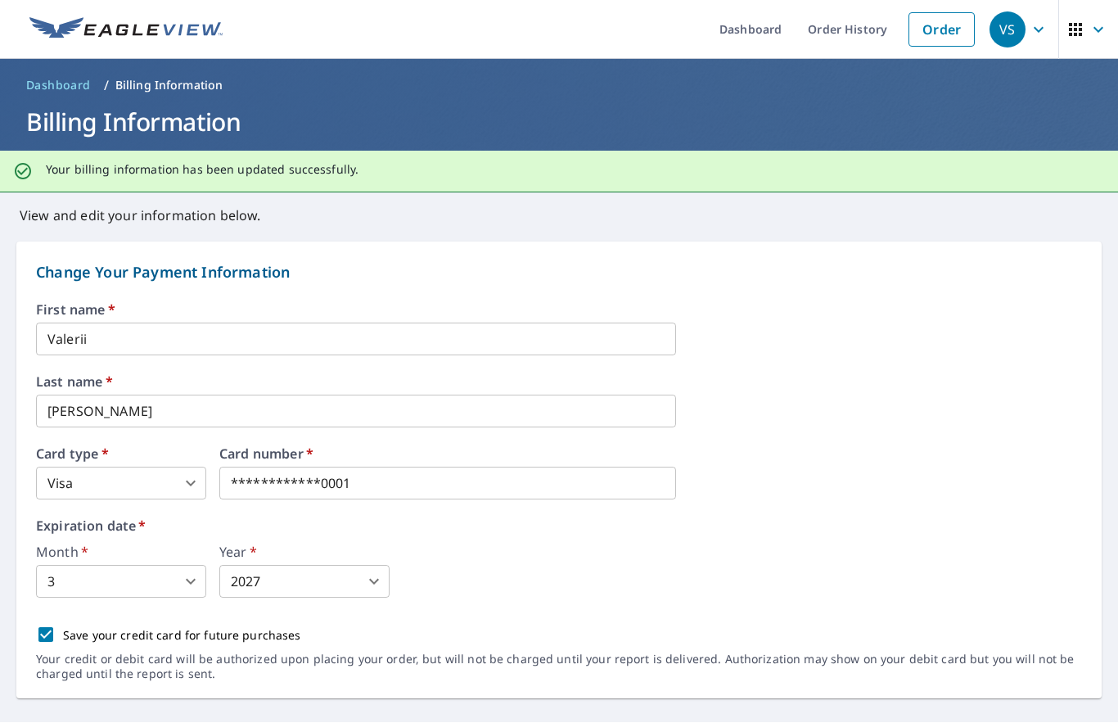
scroll to position [0, 0]
click at [1022, 29] on div "VS" at bounding box center [1008, 30] width 36 height 36
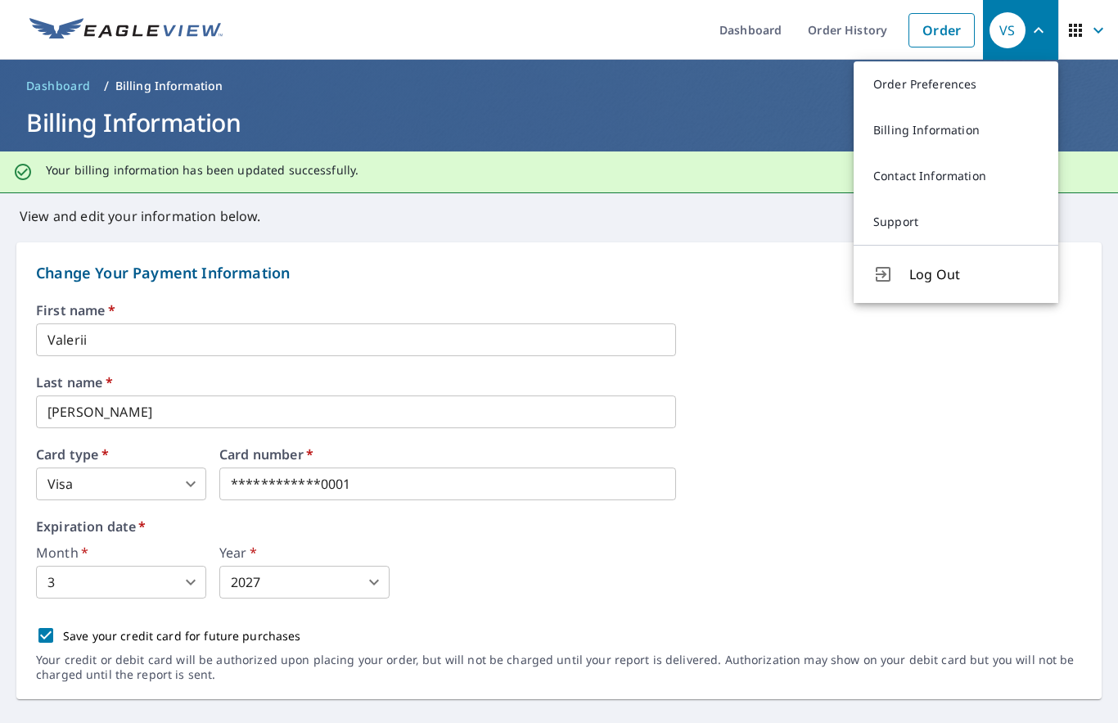
click at [965, 177] on link "Contact Information" at bounding box center [956, 176] width 205 height 46
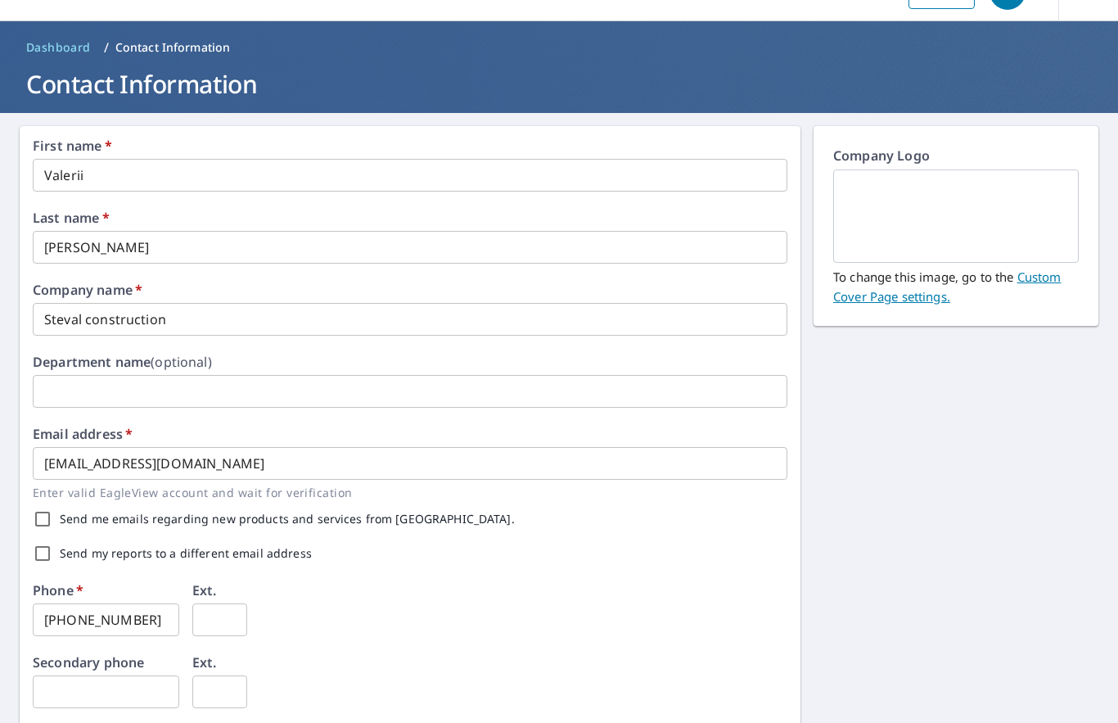
scroll to position [39, 0]
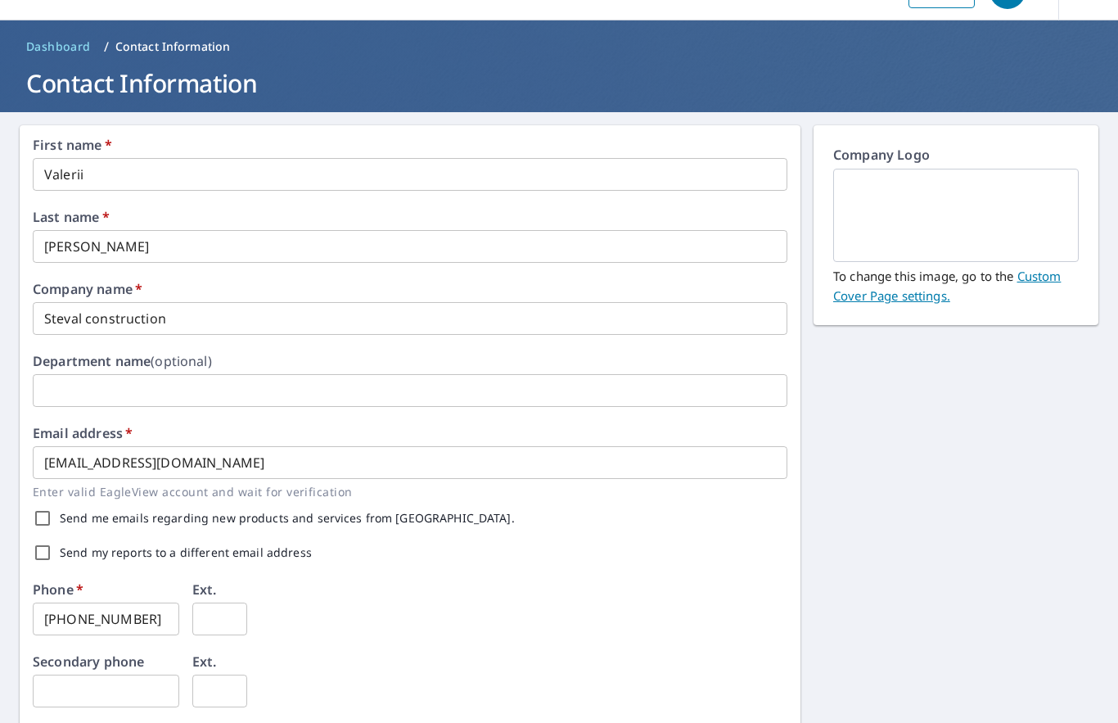
click at [106, 465] on input "Stevalcon1@gmail.com" at bounding box center [410, 462] width 755 height 33
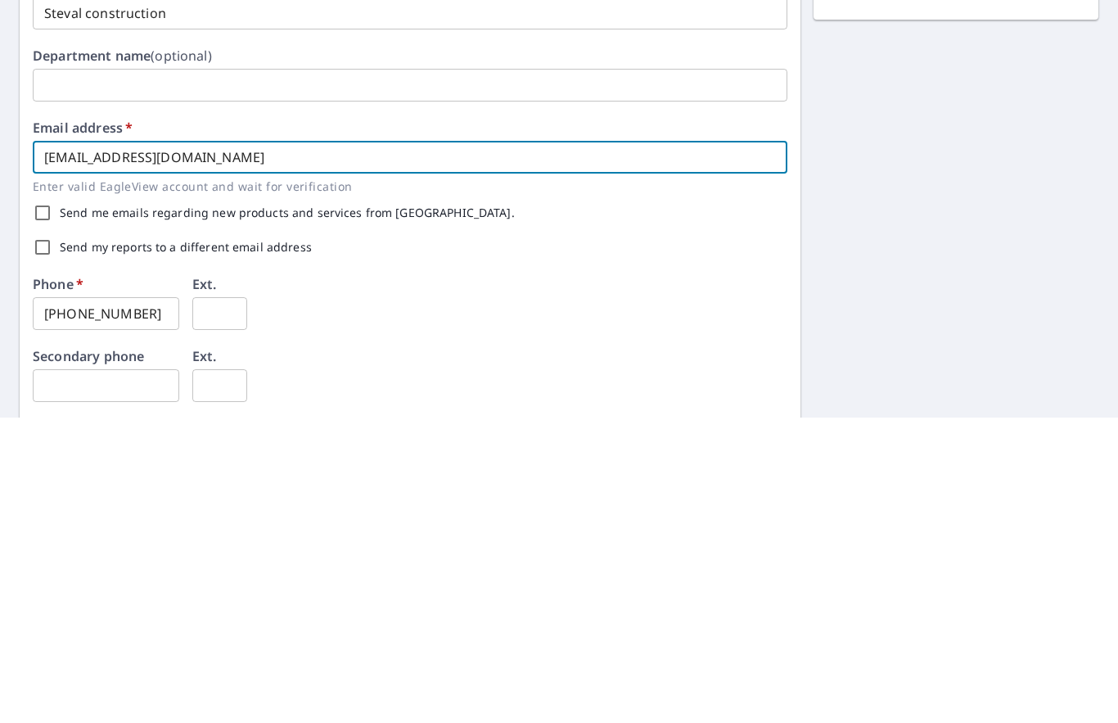
type input "Stevalcon@gmail.com"
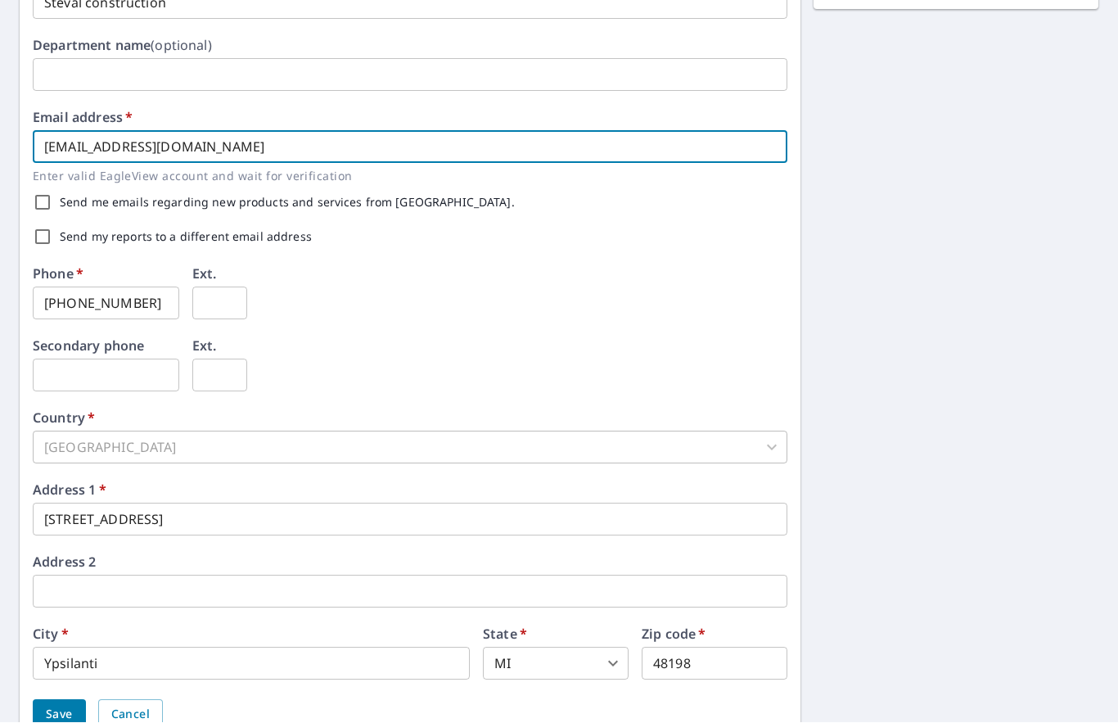
scroll to position [354, 0]
click at [51, 706] on span "Save" at bounding box center [59, 716] width 27 height 20
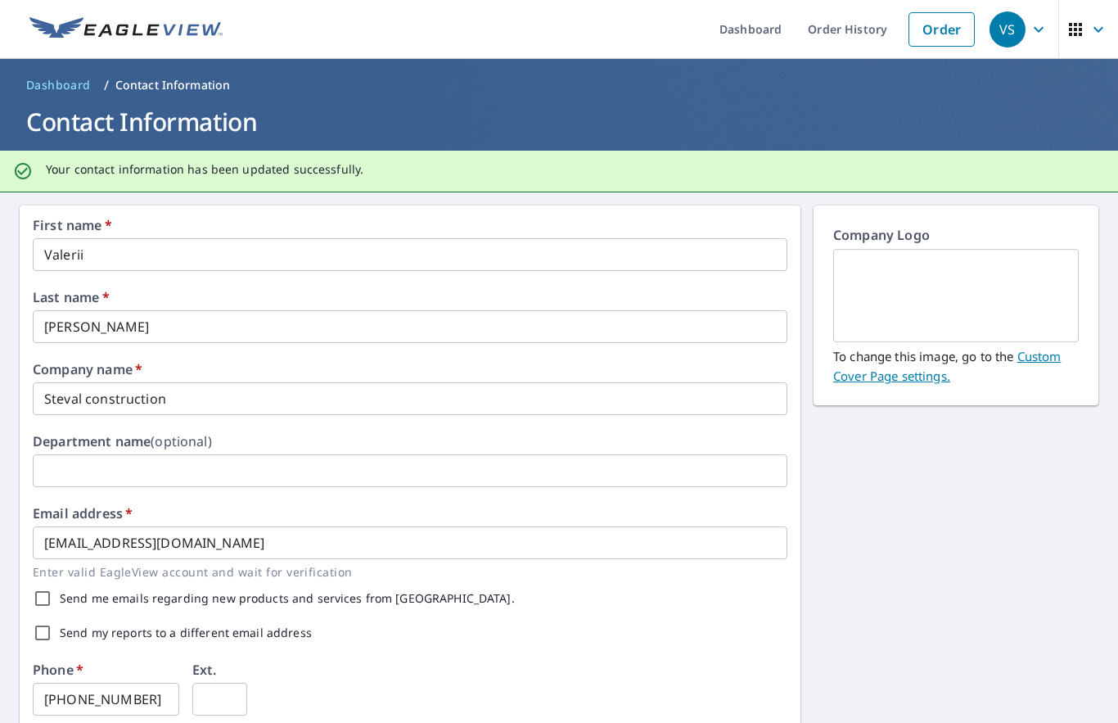
scroll to position [0, 0]
click at [956, 29] on link "Order" at bounding box center [942, 30] width 66 height 34
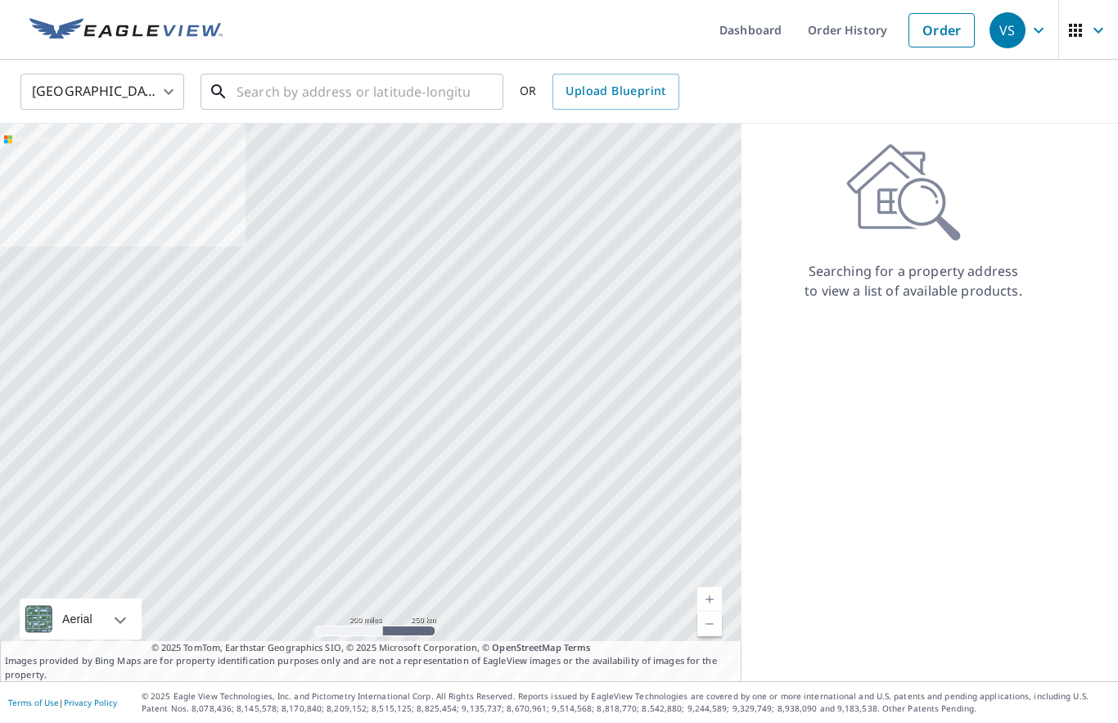
click at [314, 102] on input "text" at bounding box center [353, 92] width 233 height 46
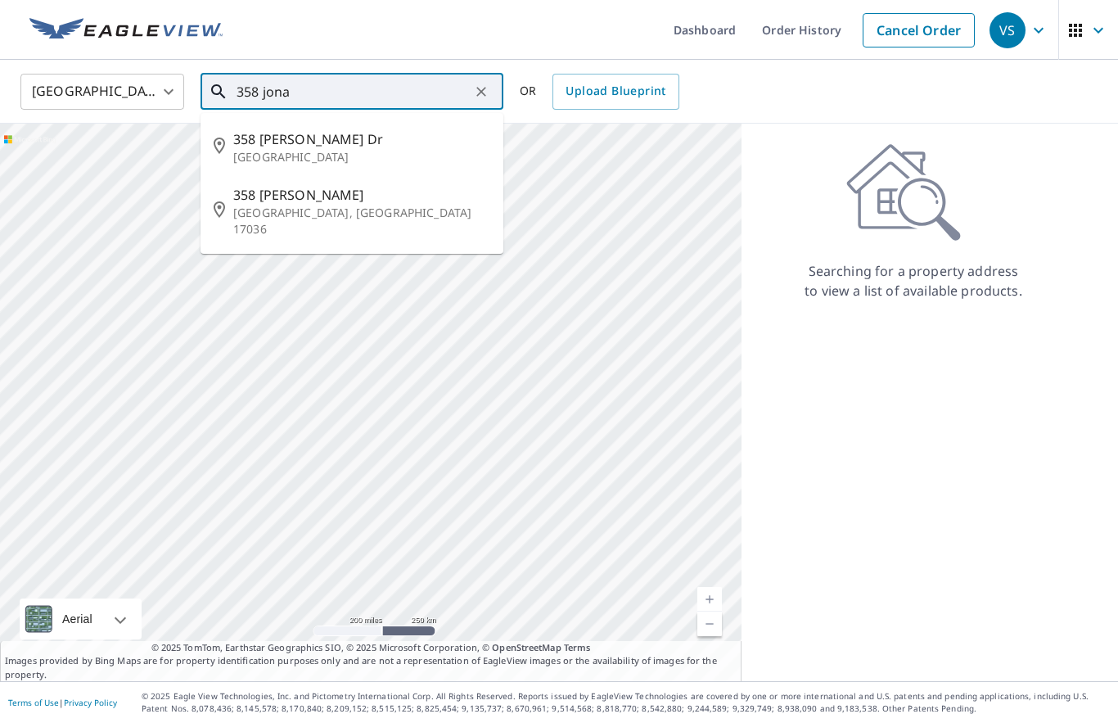
click at [273, 147] on span "358 Jonathan Dr" at bounding box center [361, 139] width 257 height 20
type input "358 Jonathan Dr Rochester, MI 48307"
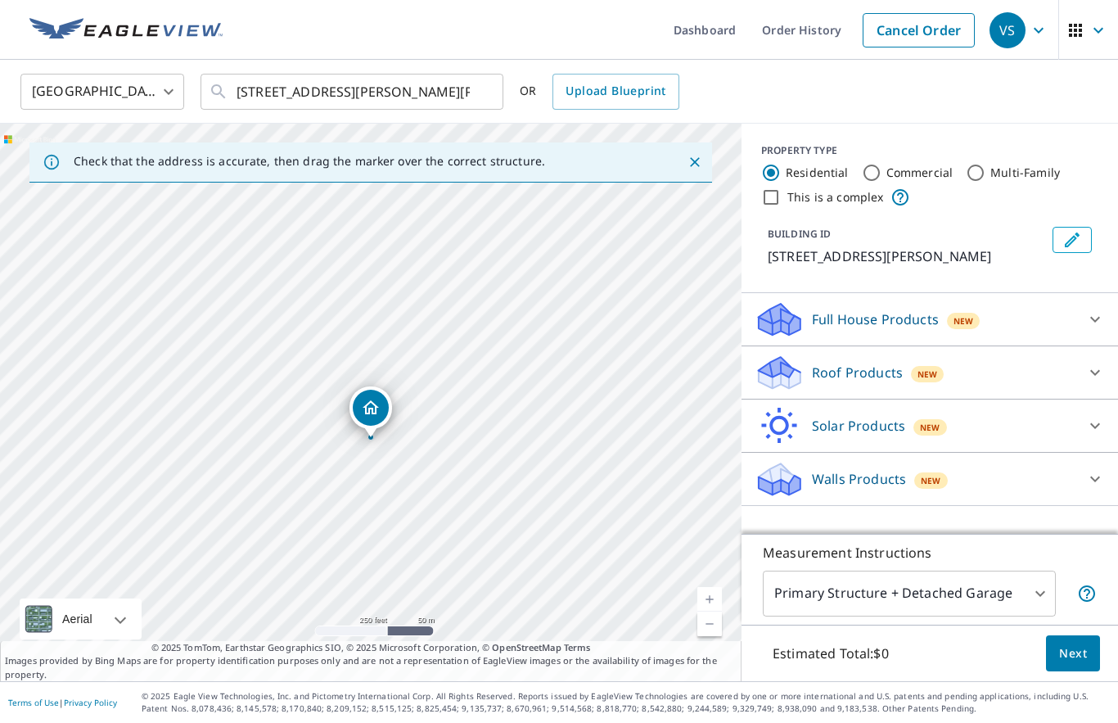
click at [998, 382] on div "Roof Products New" at bounding box center [915, 373] width 321 height 38
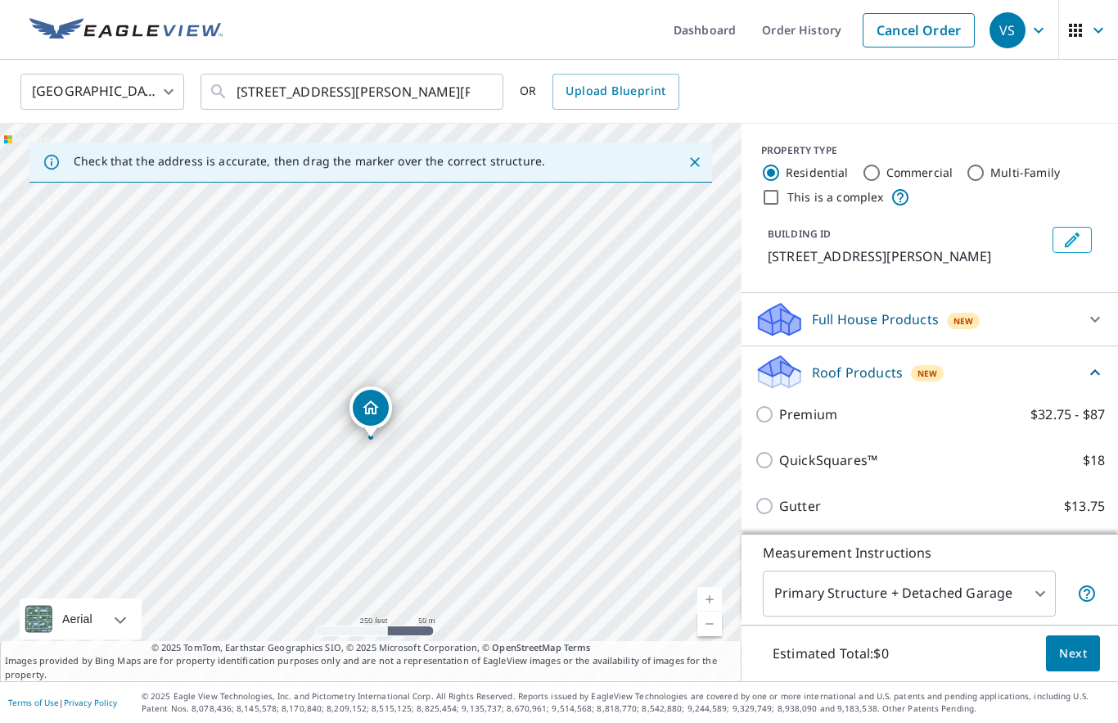
click at [774, 466] on input "QuickSquares™ $18" at bounding box center [767, 460] width 25 height 20
checkbox input "true"
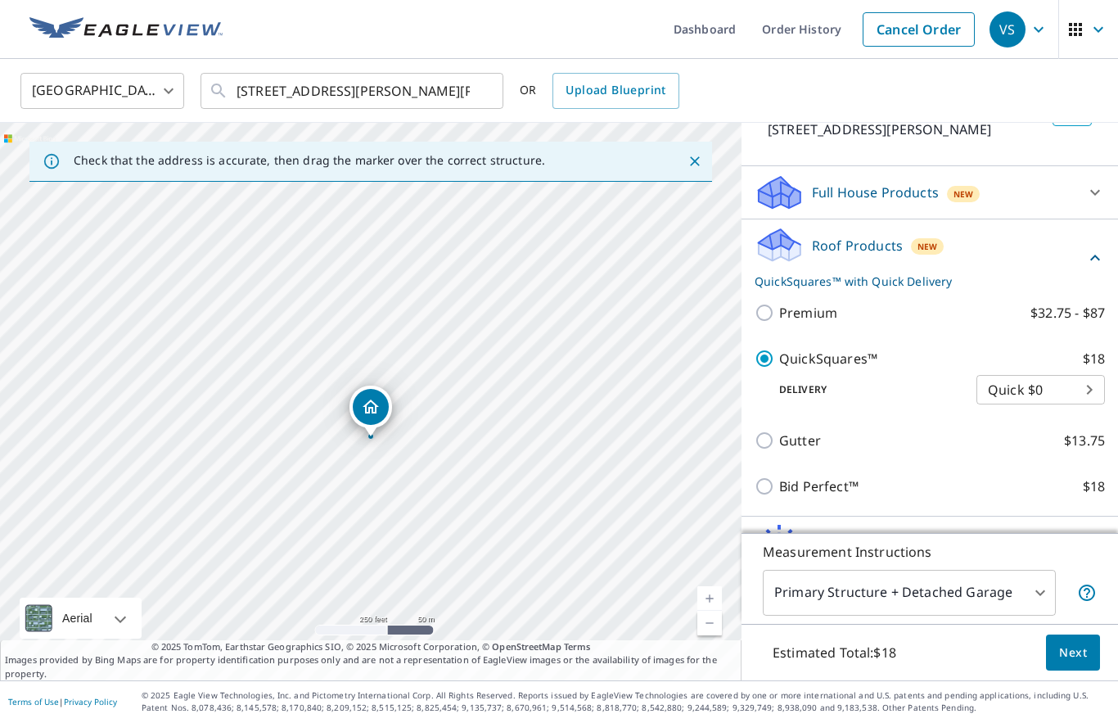
scroll to position [75, 0]
click at [771, 432] on input "Gutter $13.75" at bounding box center [767, 442] width 25 height 20
checkbox input "true"
click at [765, 350] on input "QuickSquares™ $18" at bounding box center [767, 360] width 25 height 20
checkbox input "true"
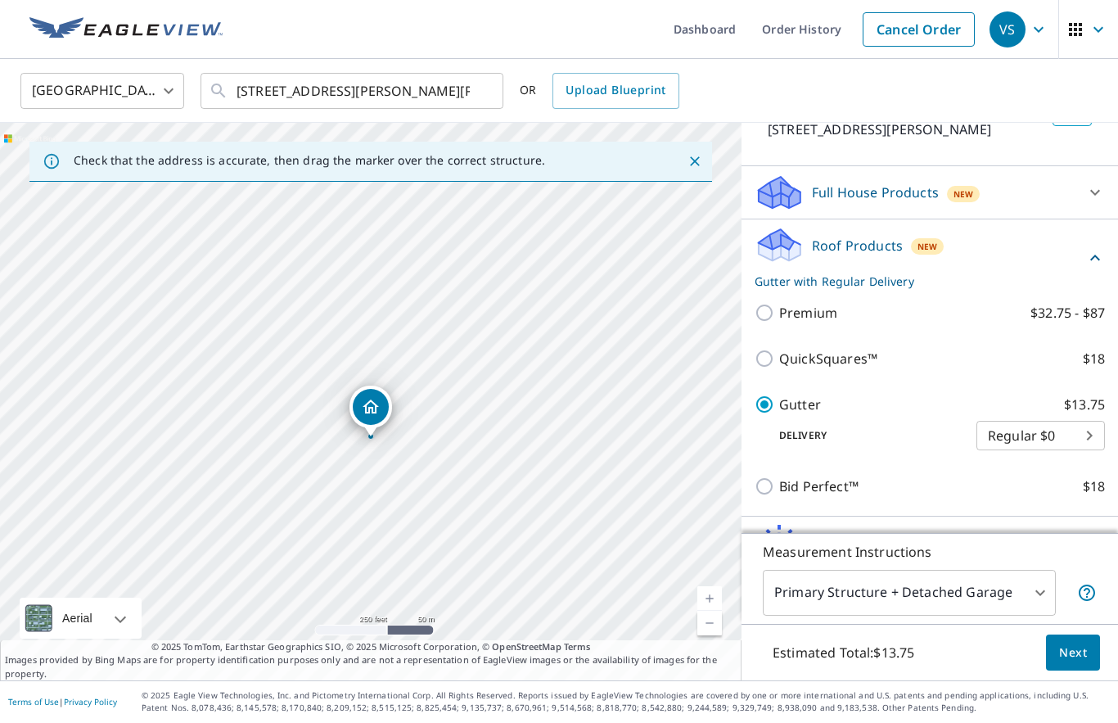
checkbox input "false"
click at [1068, 662] on span "Next" at bounding box center [1074, 654] width 28 height 20
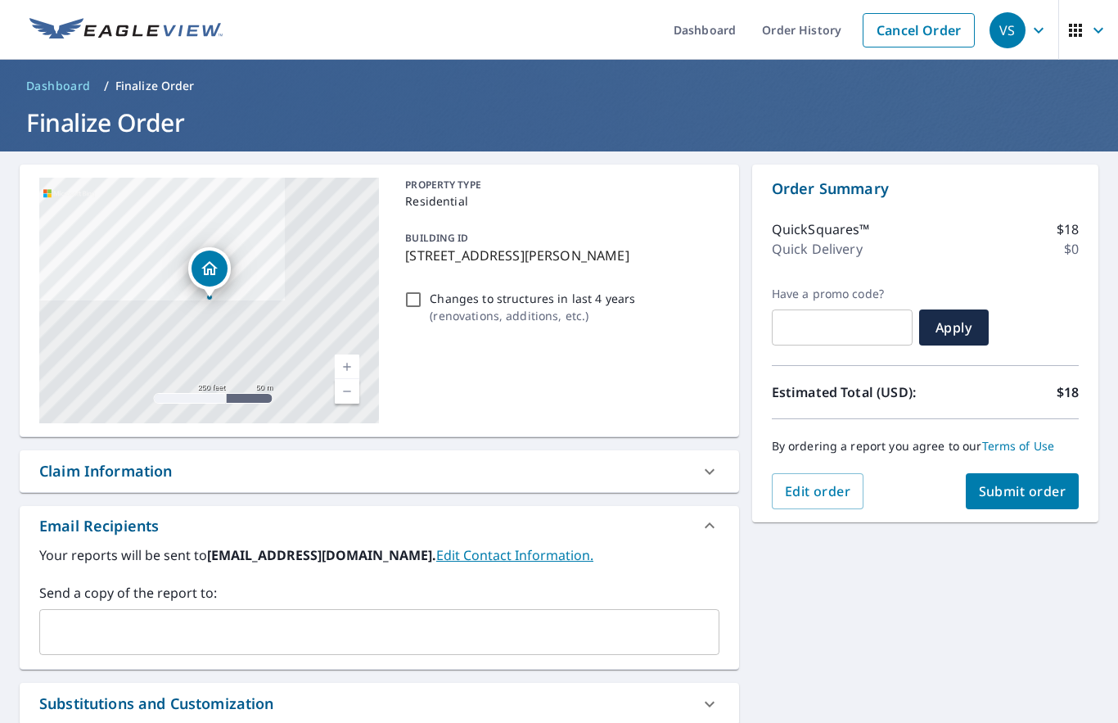
click at [436, 546] on link "Edit Contact Information." at bounding box center [514, 555] width 157 height 18
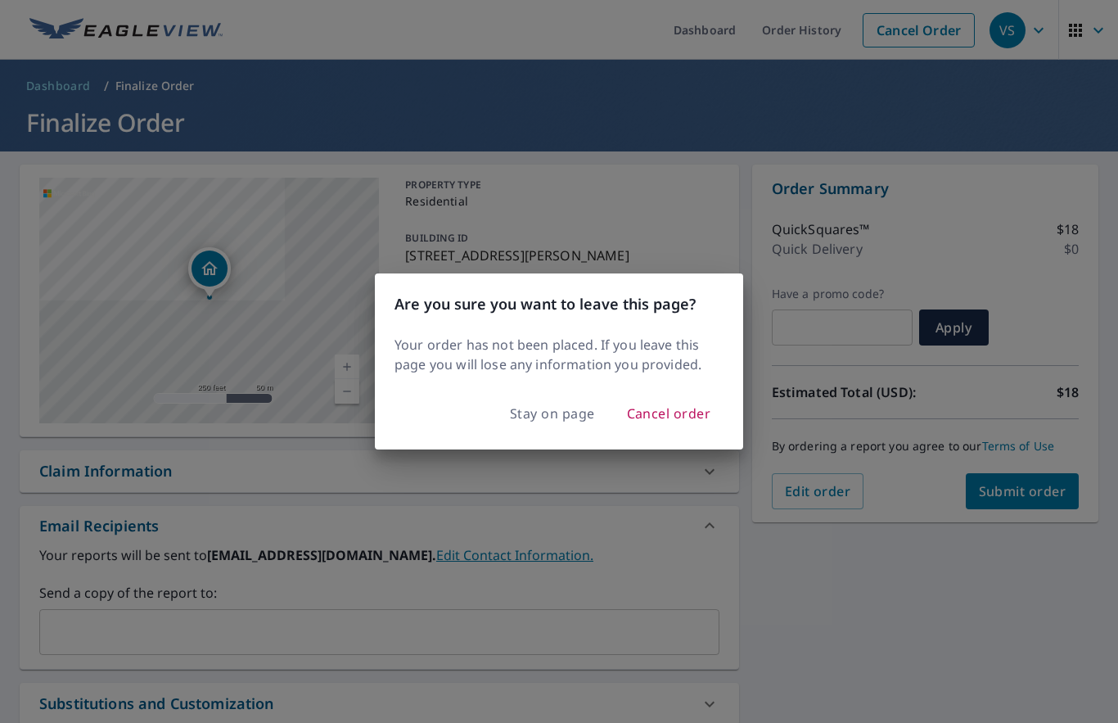
click at [533, 419] on span "Stay on page" at bounding box center [552, 413] width 85 height 23
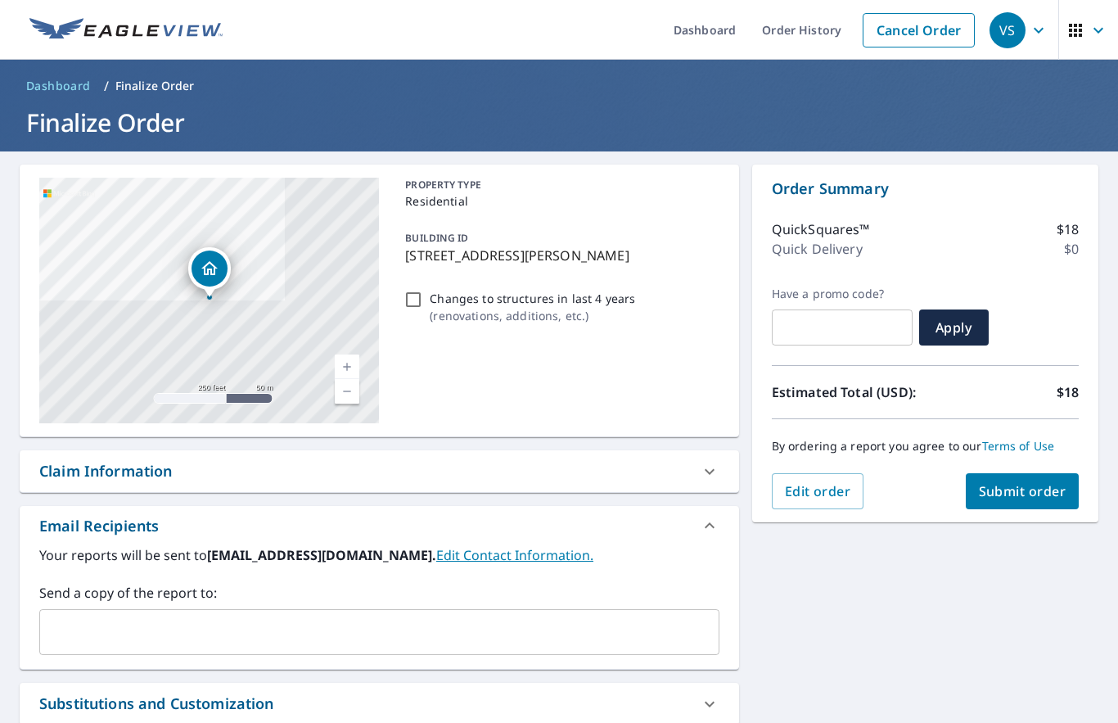
click at [273, 546] on b "stevalcon1@gmail.com." at bounding box center [321, 555] width 229 height 18
click at [113, 617] on input "text" at bounding box center [367, 632] width 641 height 31
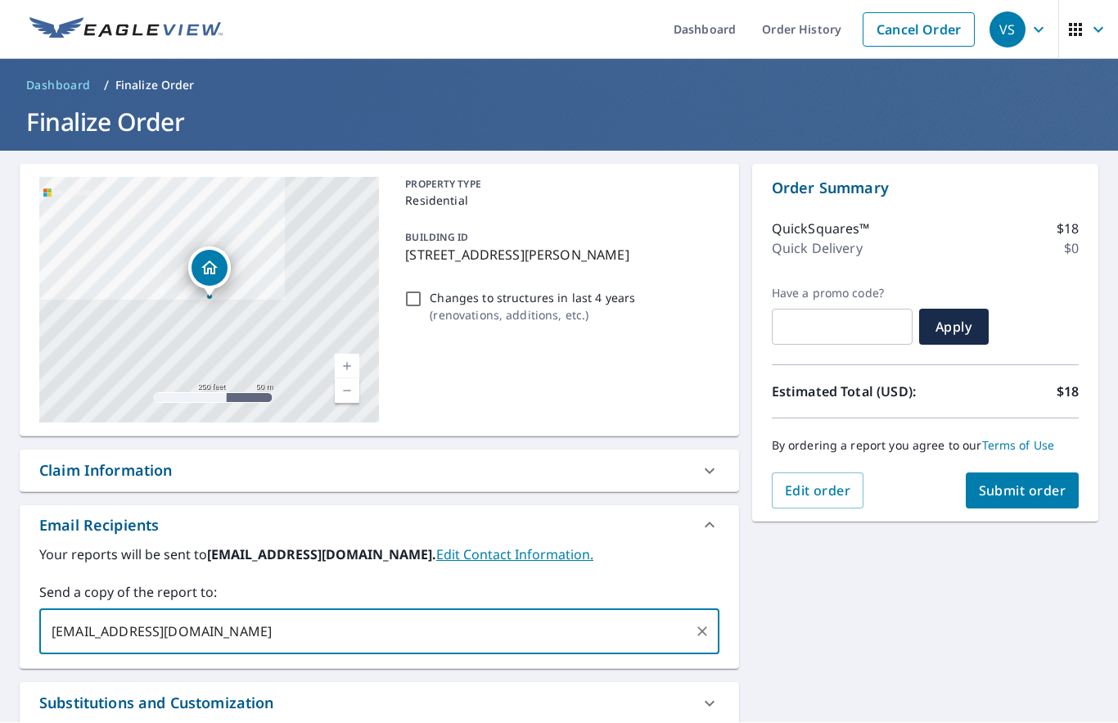
type input "stevalcon@gmail.com"
click at [1007, 482] on span "Submit order" at bounding box center [1023, 491] width 88 height 18
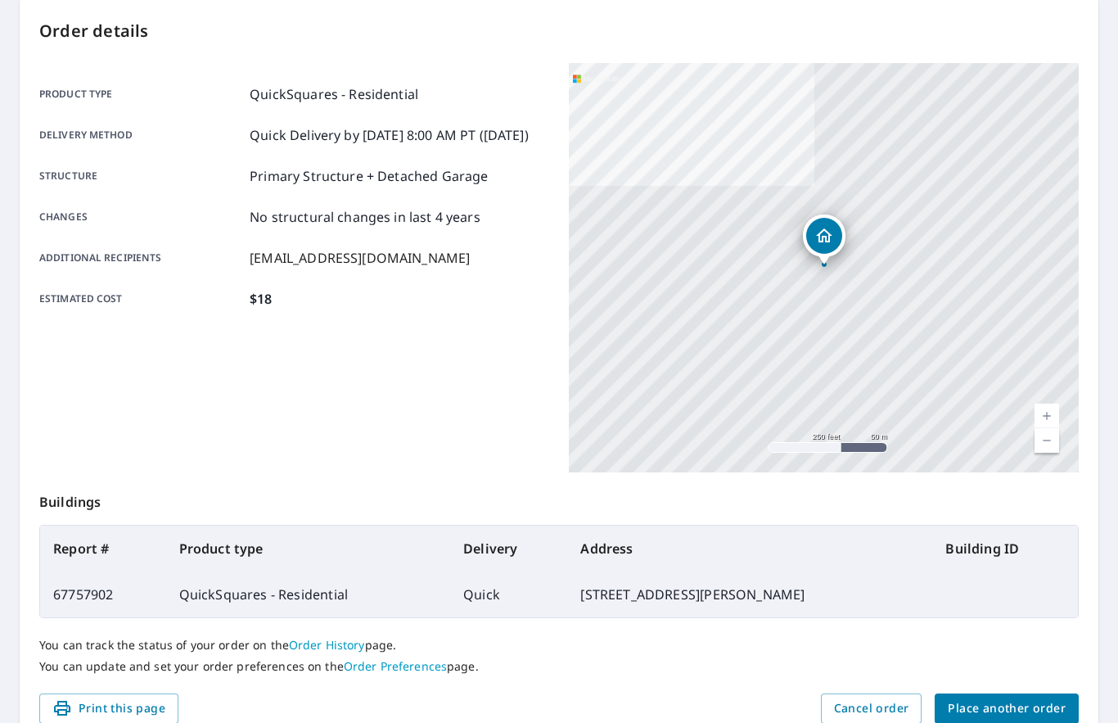
scroll to position [165, 0]
